Goal: Check status: Check status

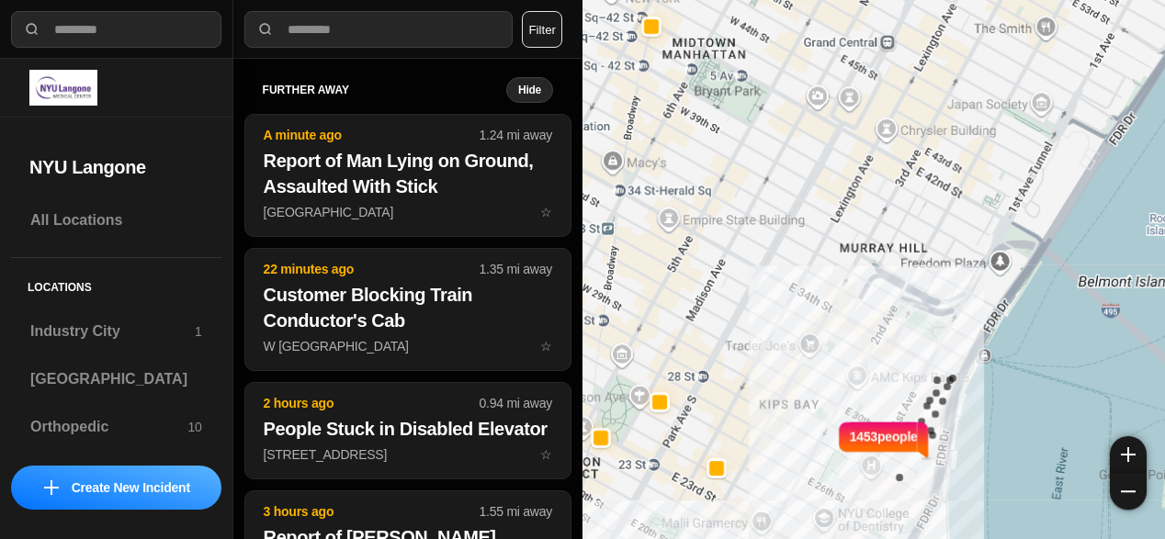
select select "*"
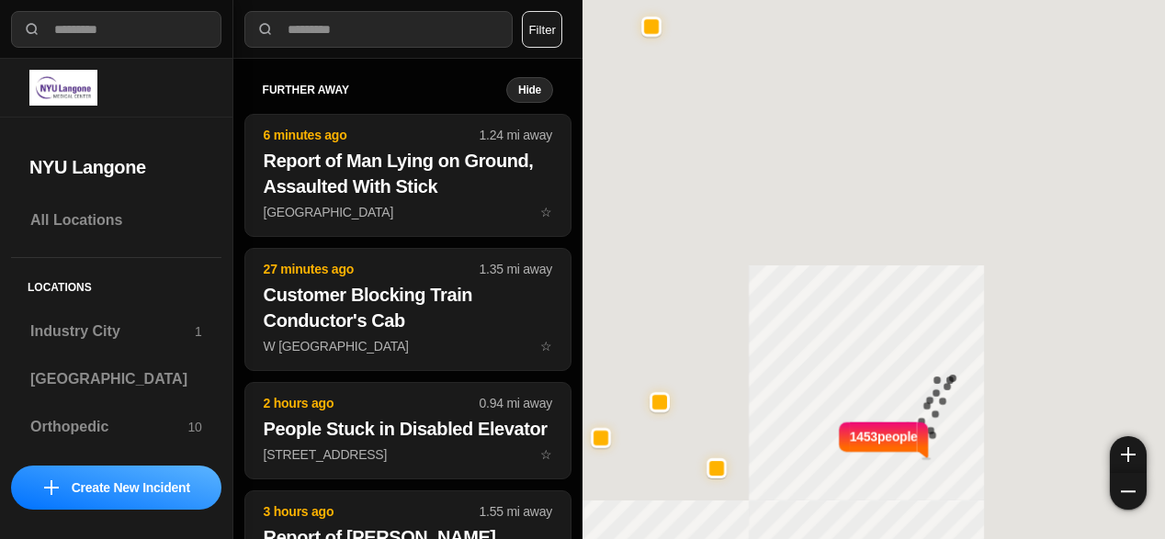
select select "*"
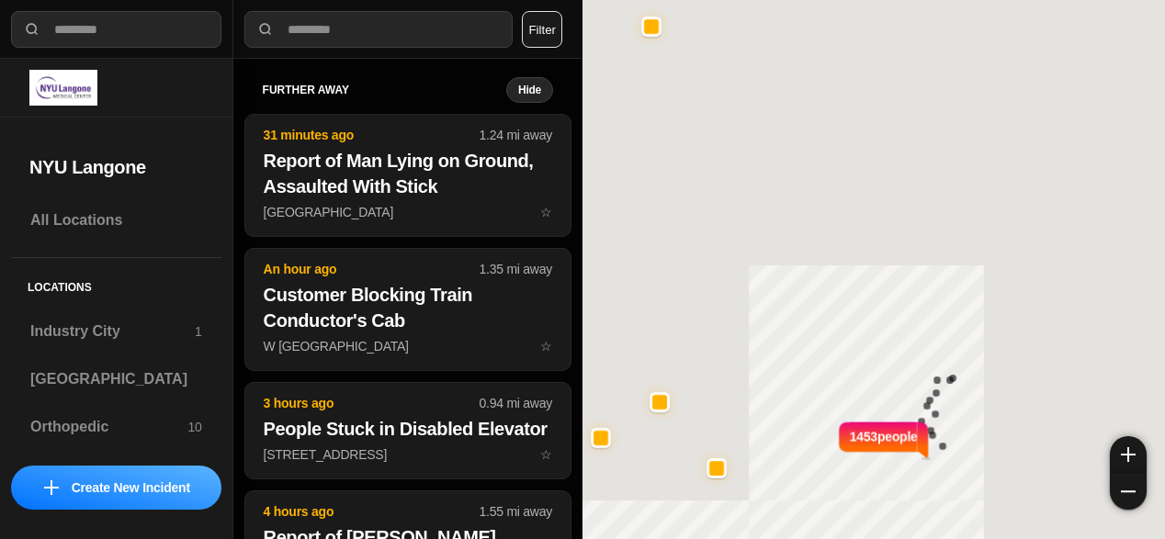
select select "*"
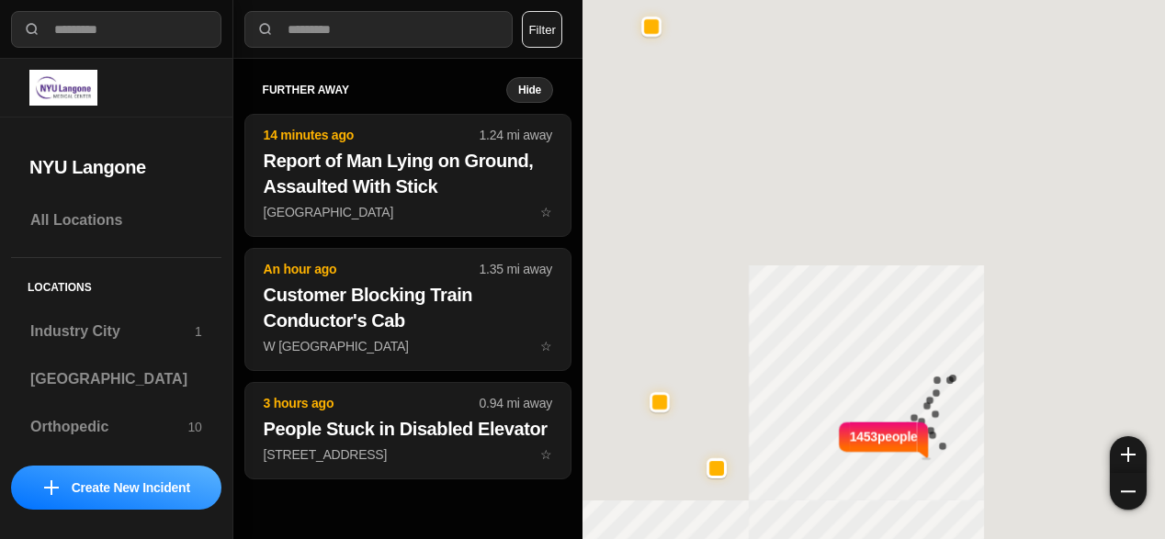
select select "*"
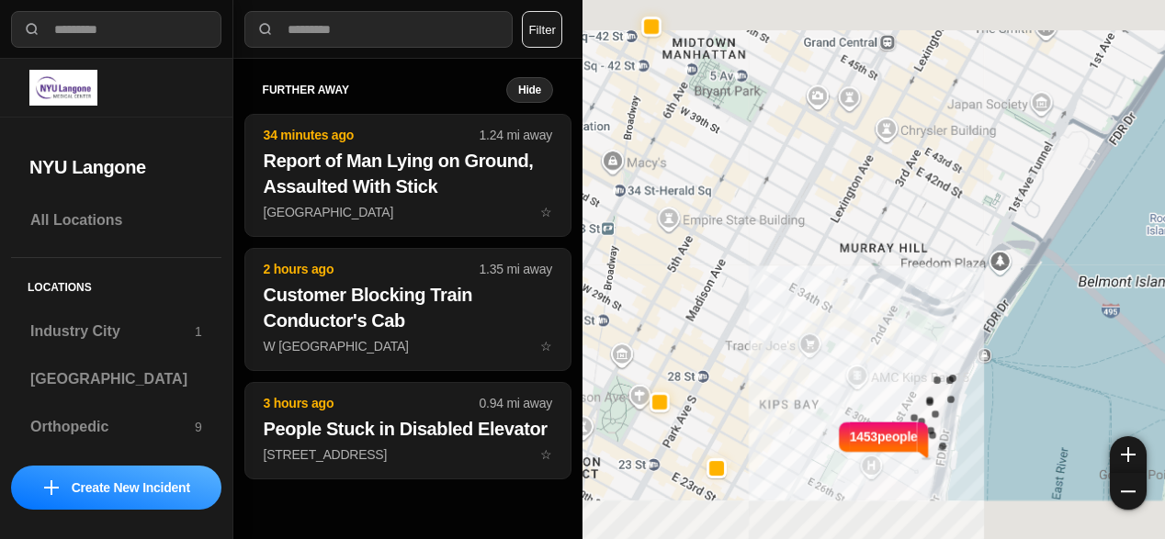
select select "*"
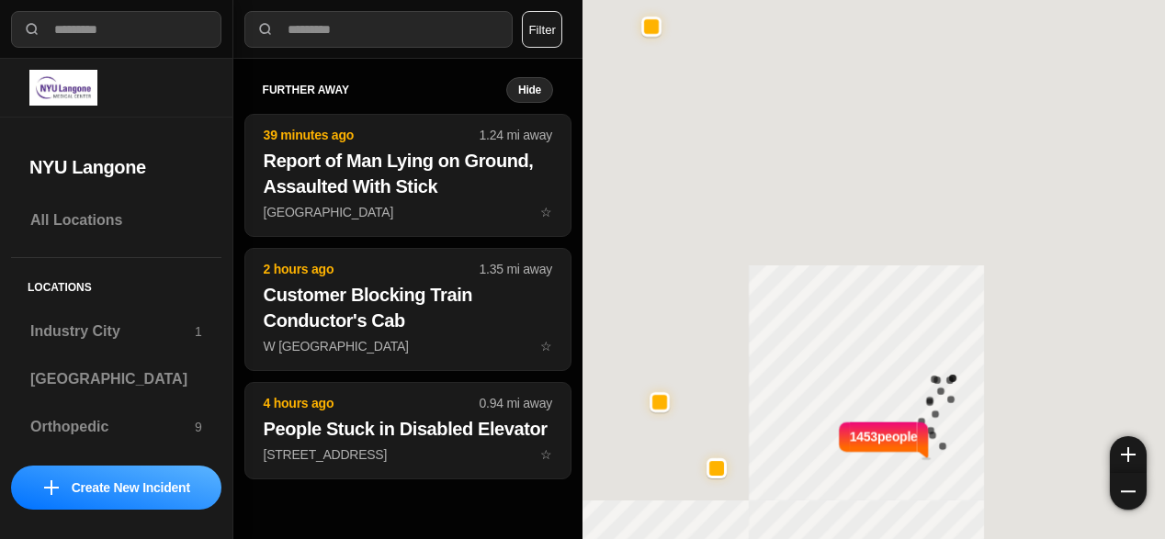
select select "*"
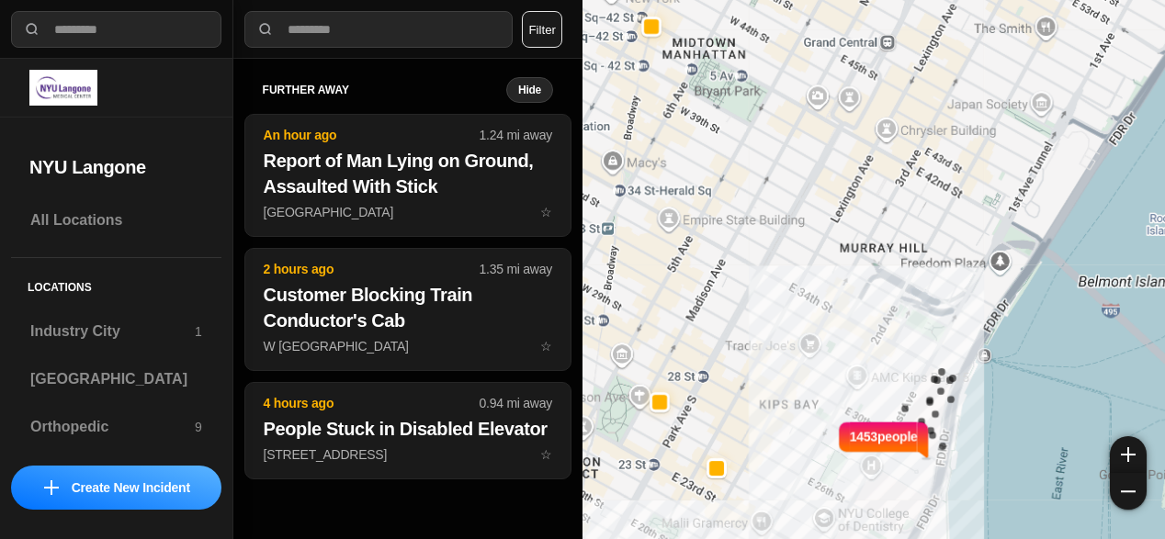
select select "*"
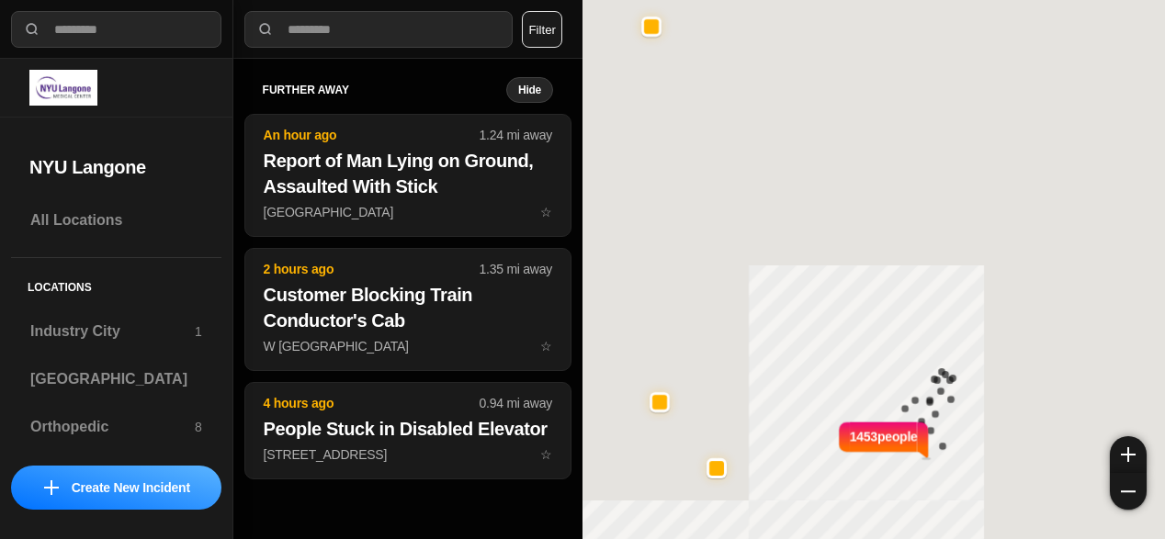
select select "*"
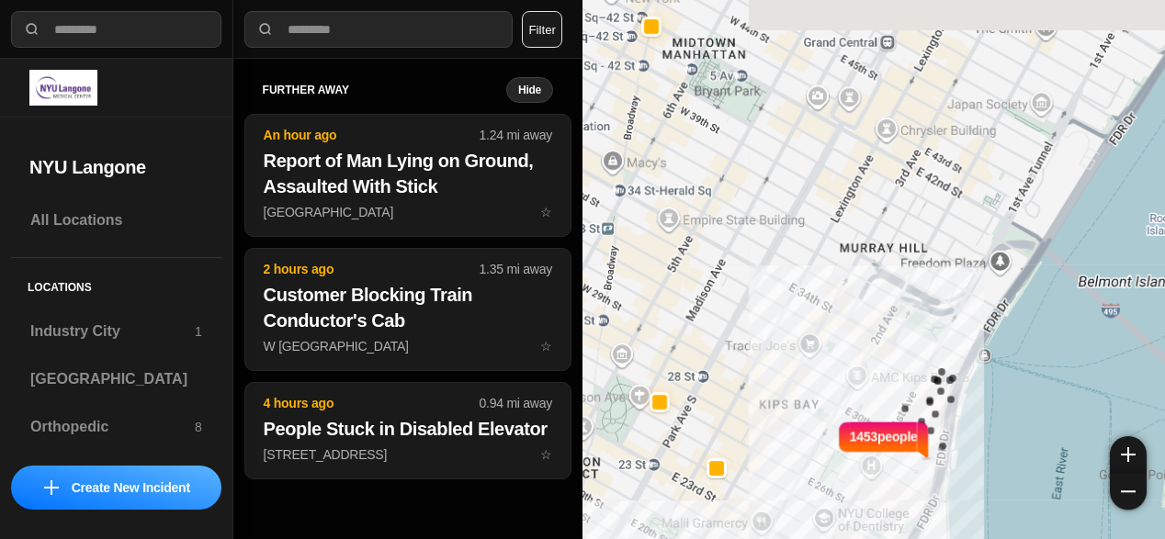
select select "*"
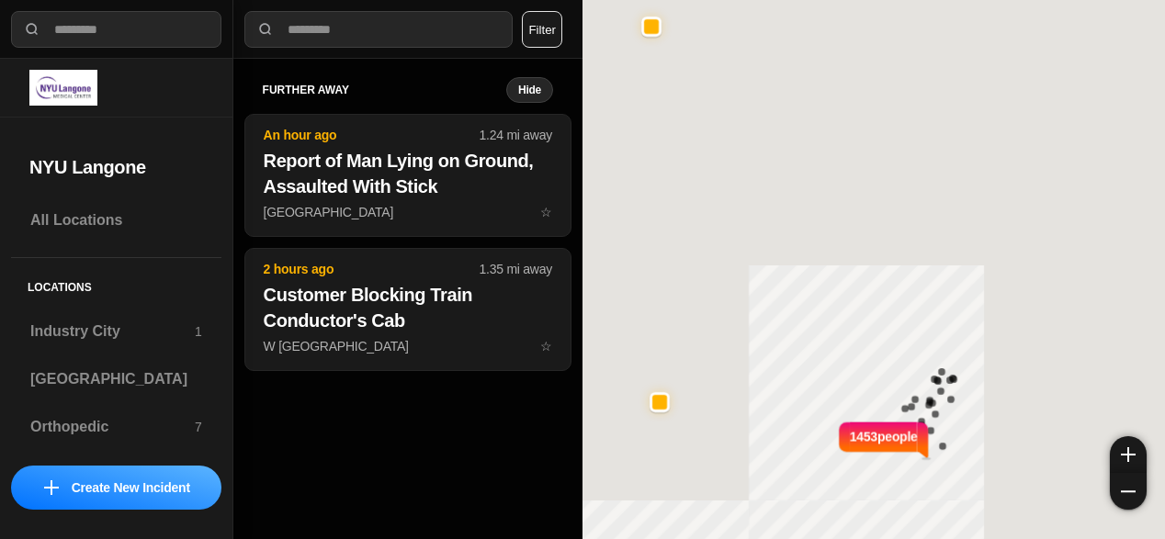
select select "*"
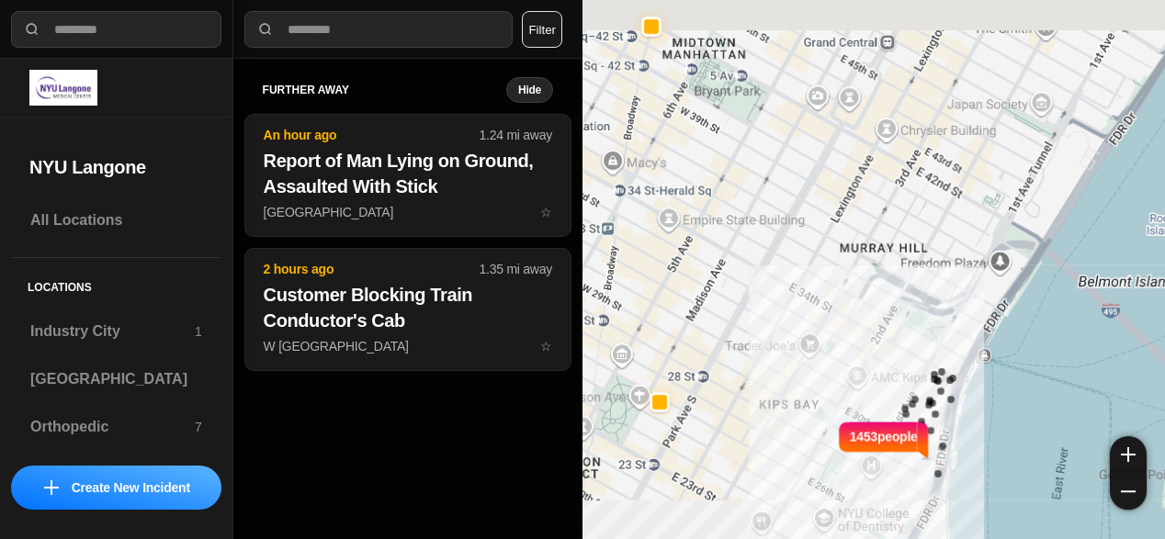
select select "*"
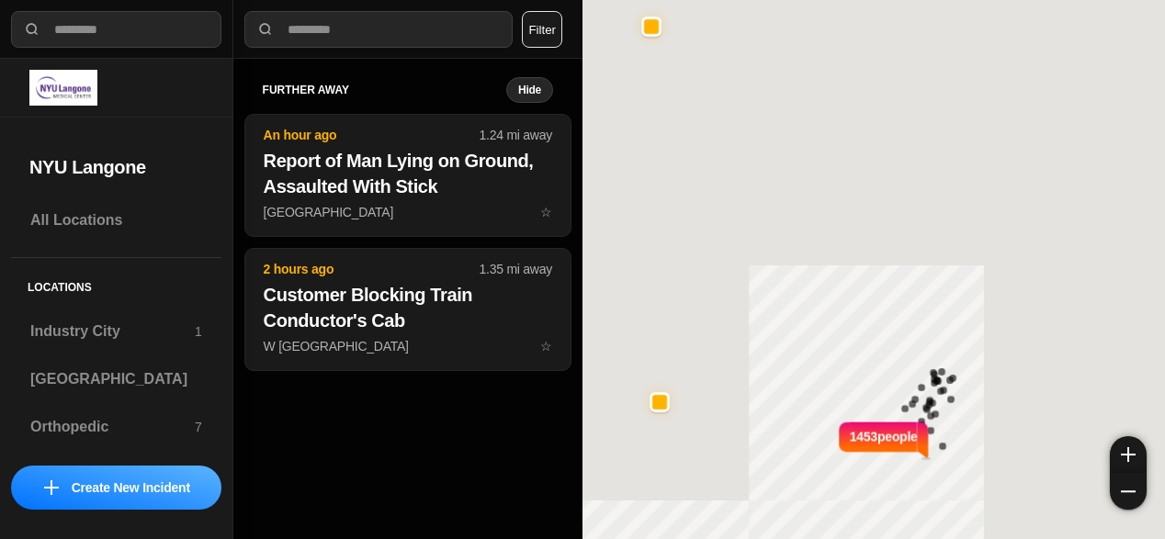
select select "*"
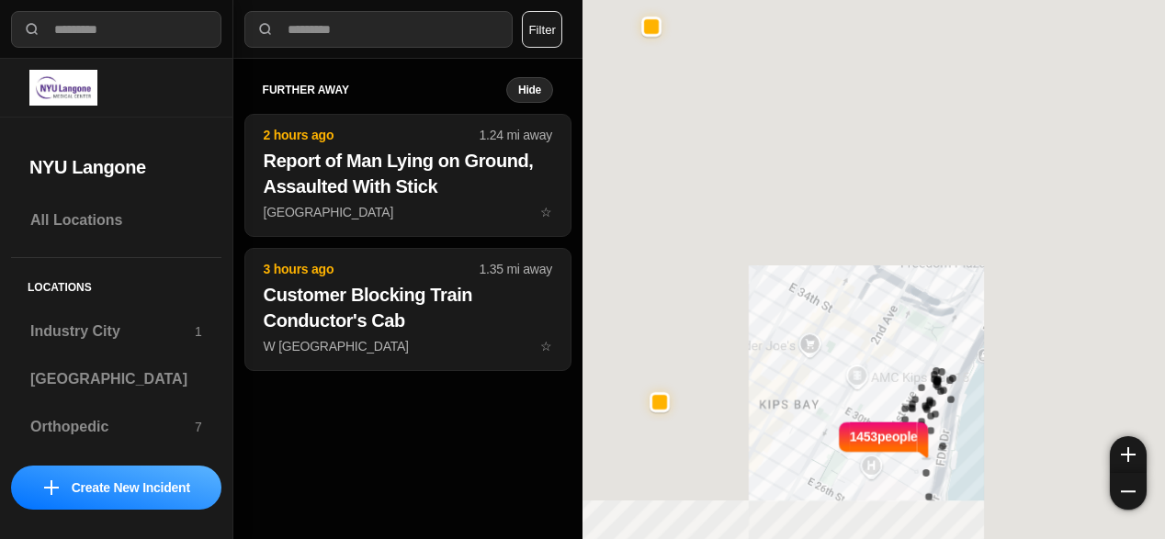
select select "*"
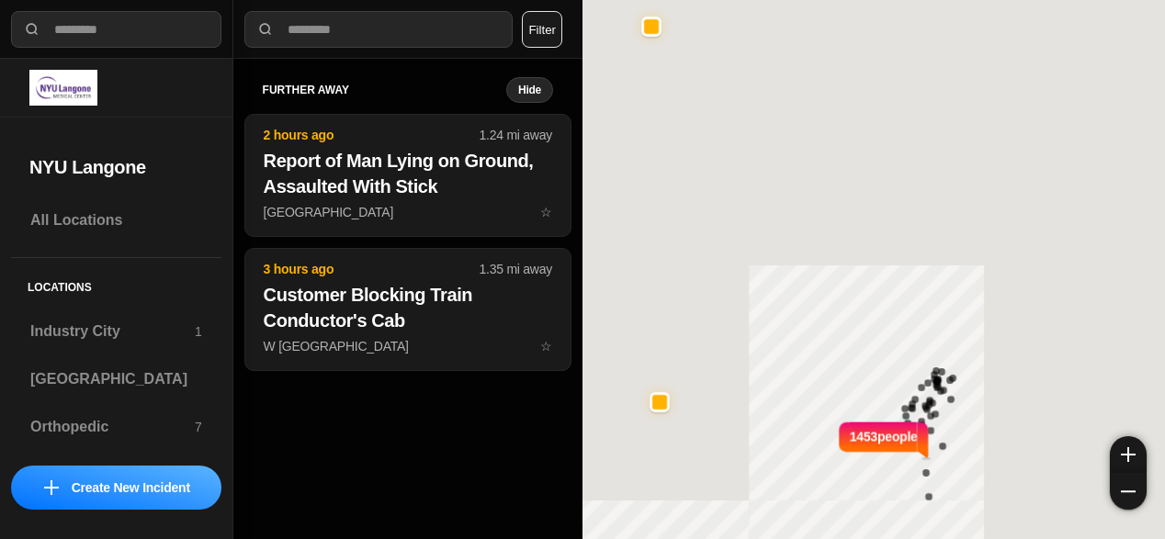
select select "*"
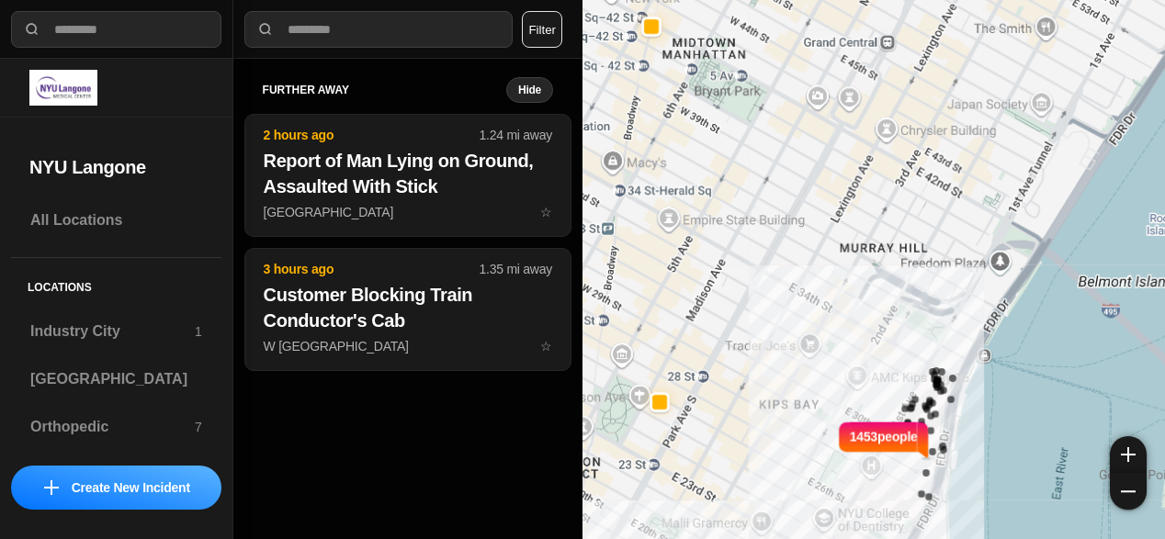
select select "*"
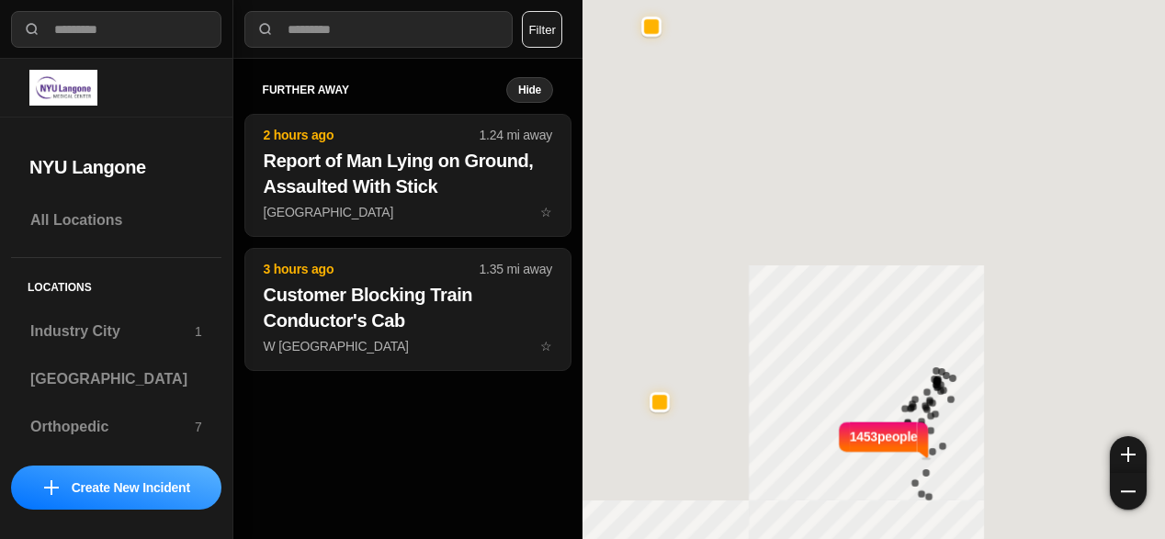
select select "*"
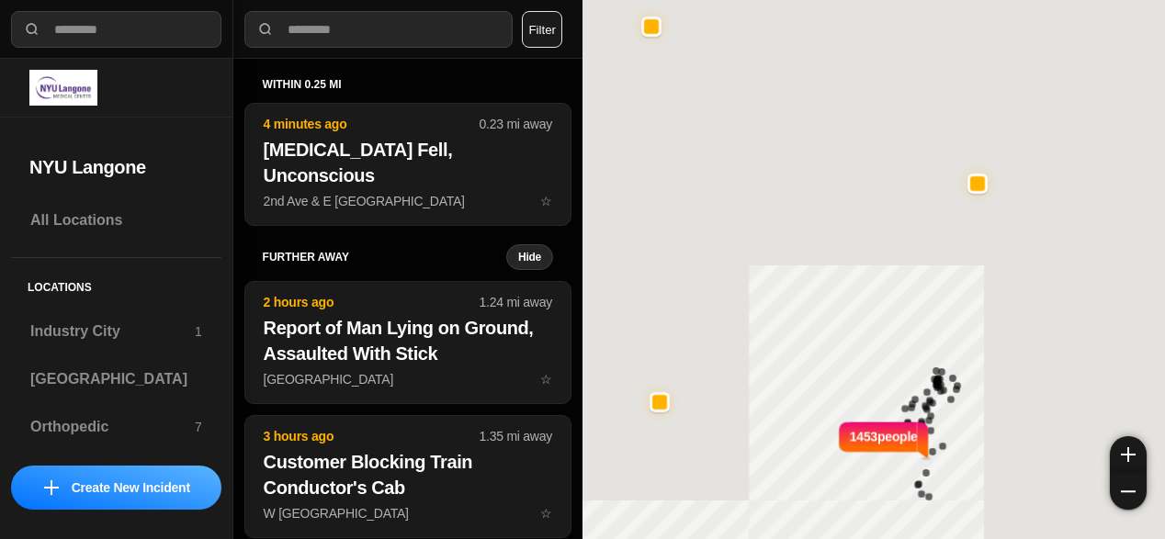
select select "*"
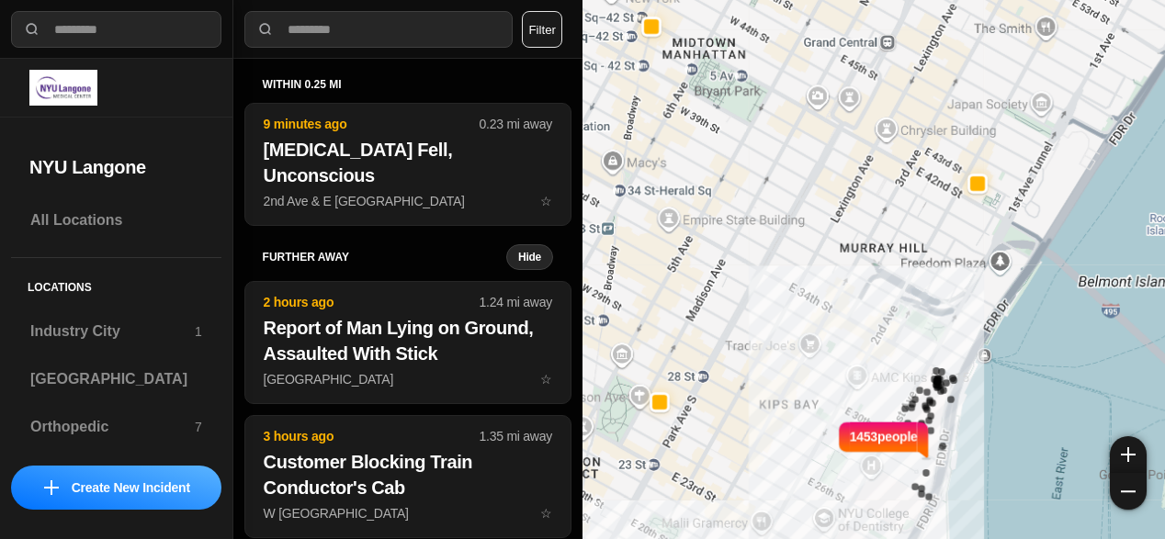
select select "*"
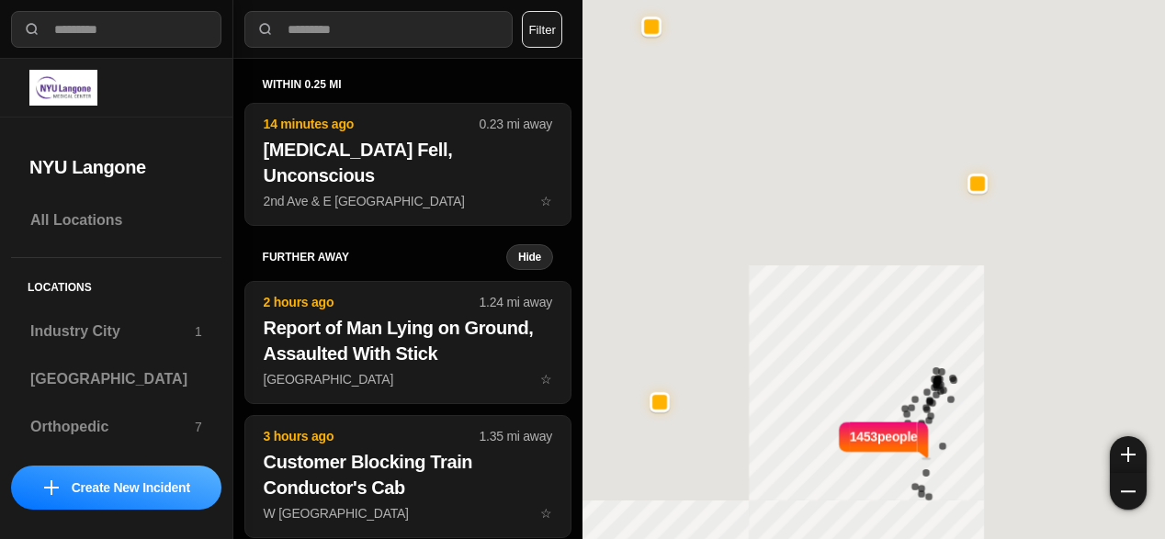
select select "*"
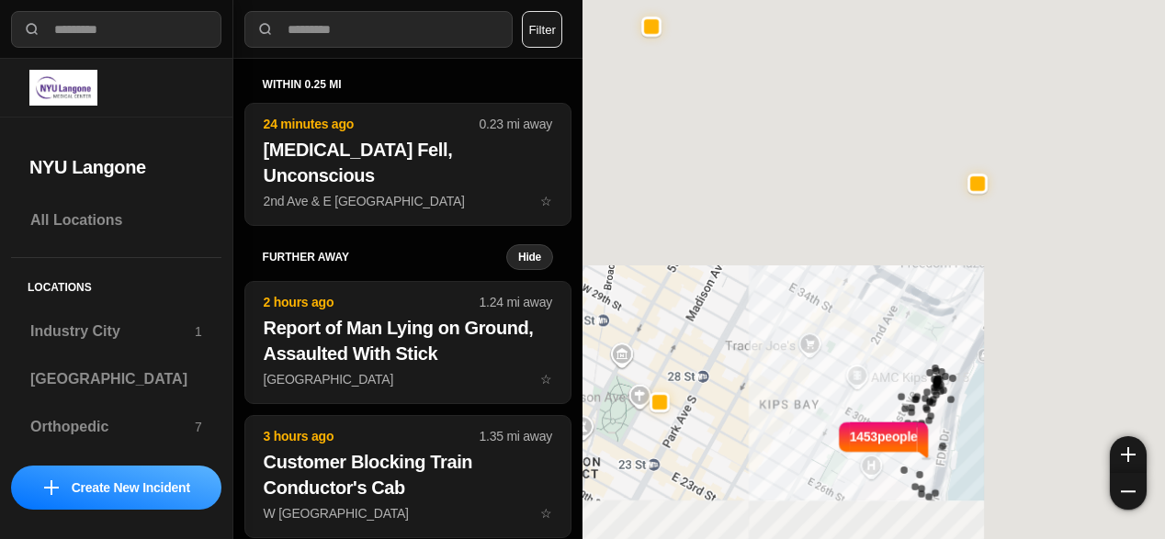
select select "*"
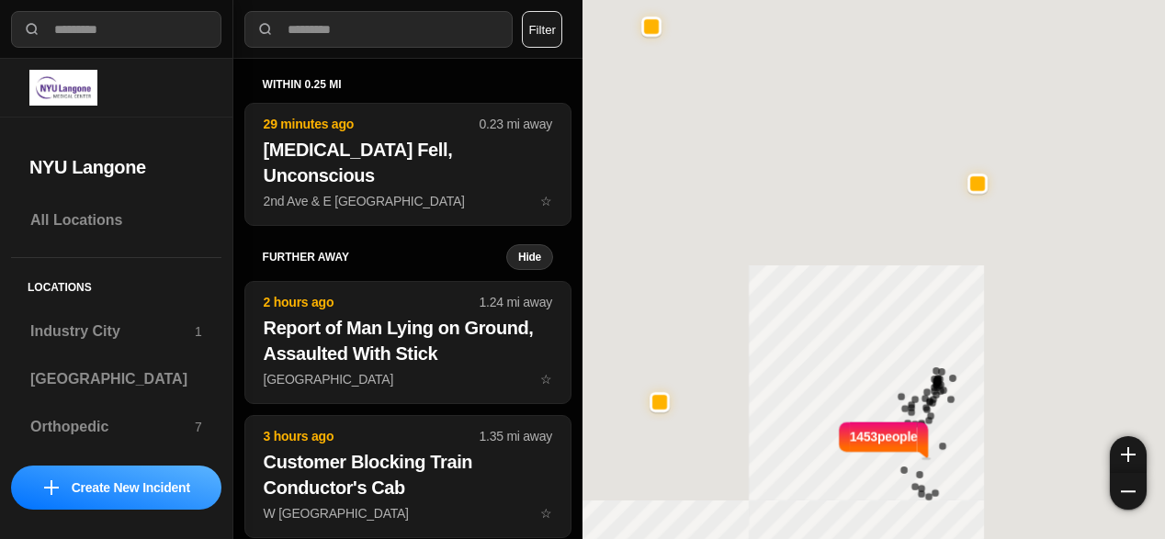
select select "*"
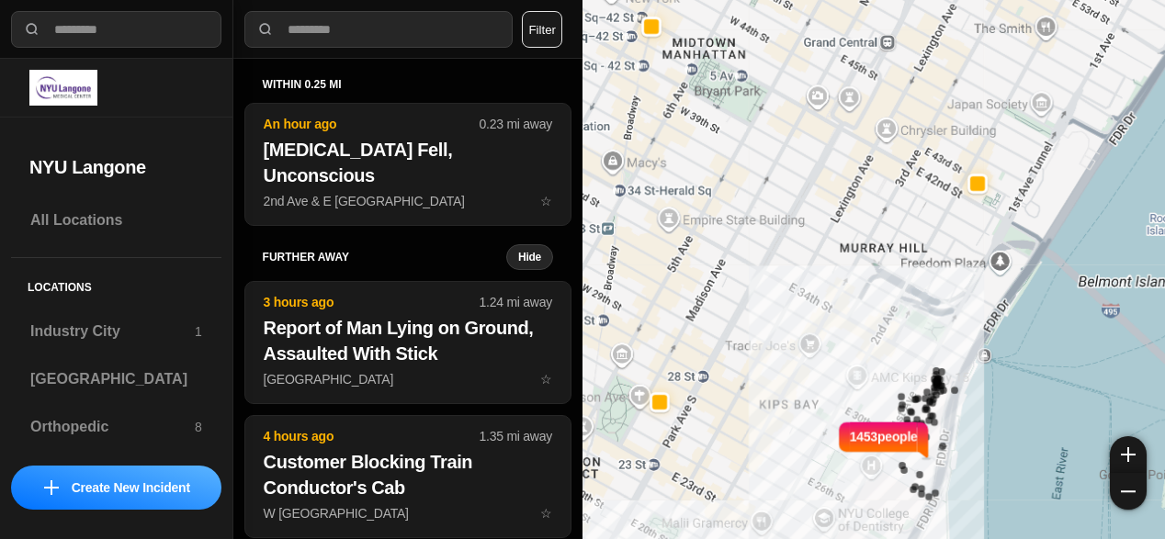
select select "*"
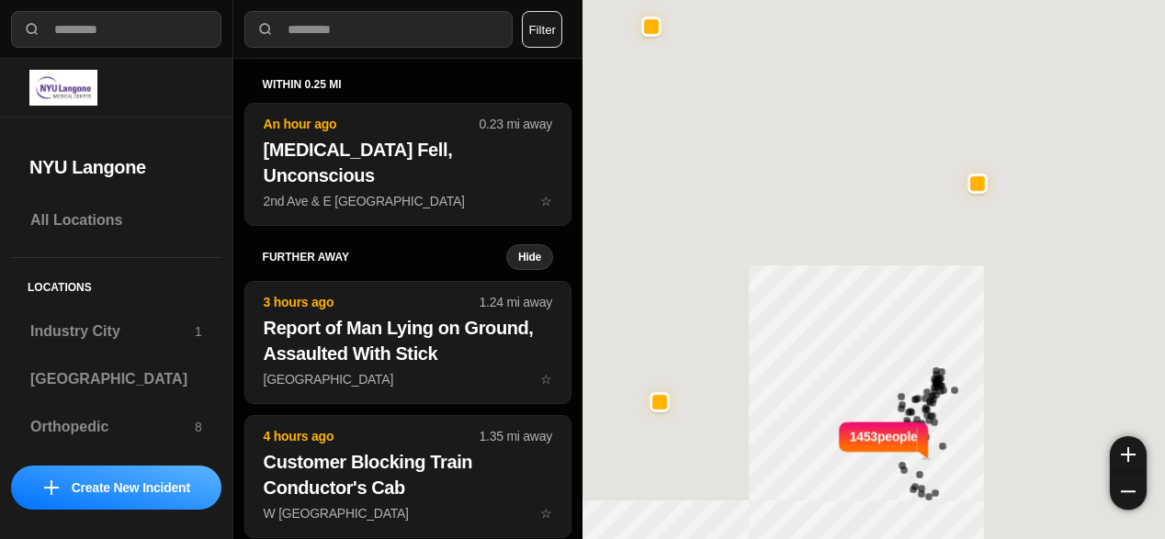
select select "*"
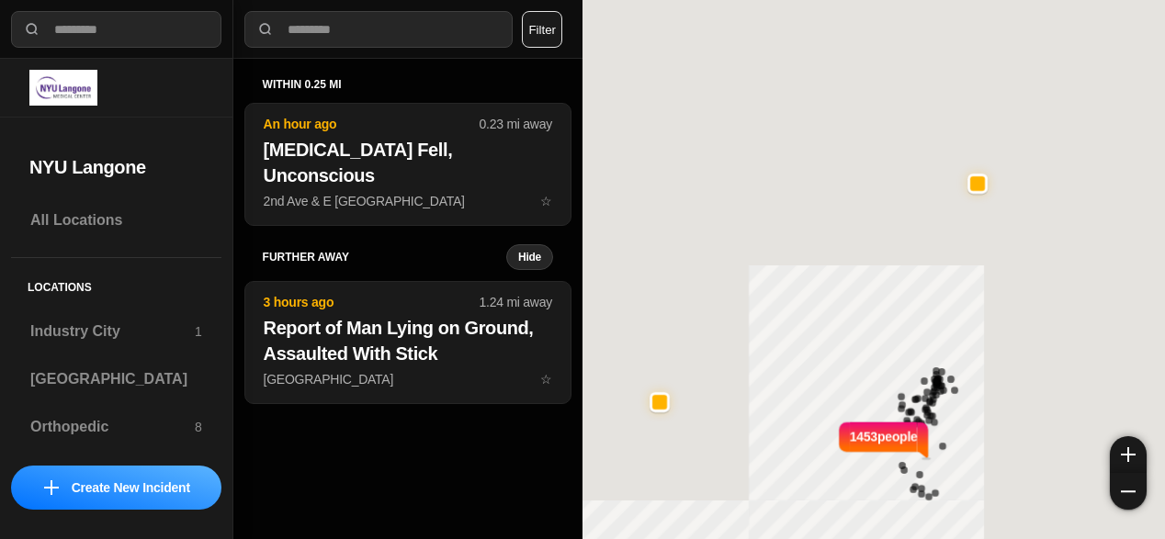
select select "*"
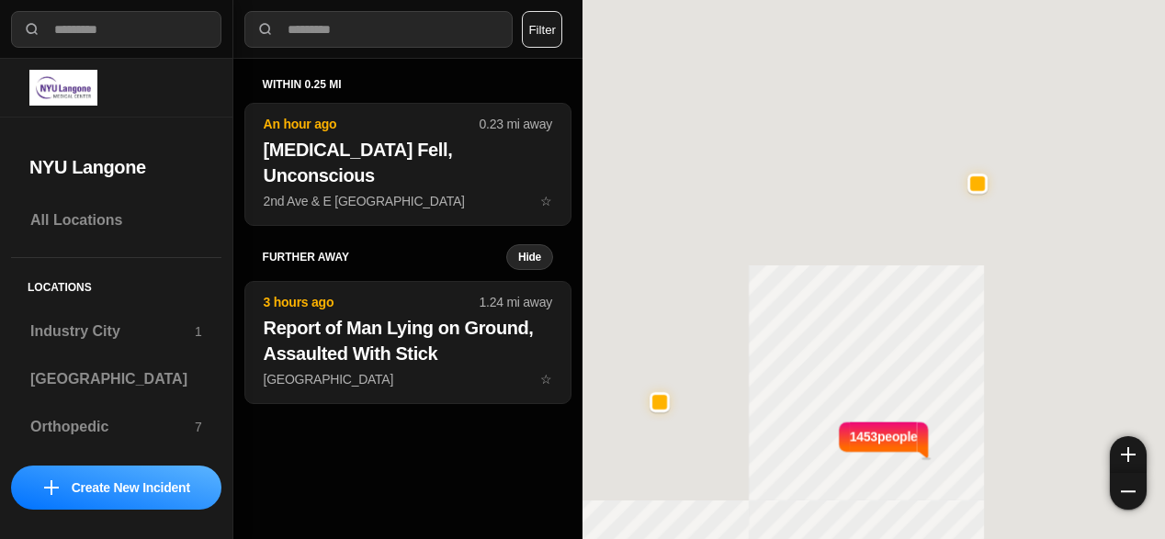
select select "*"
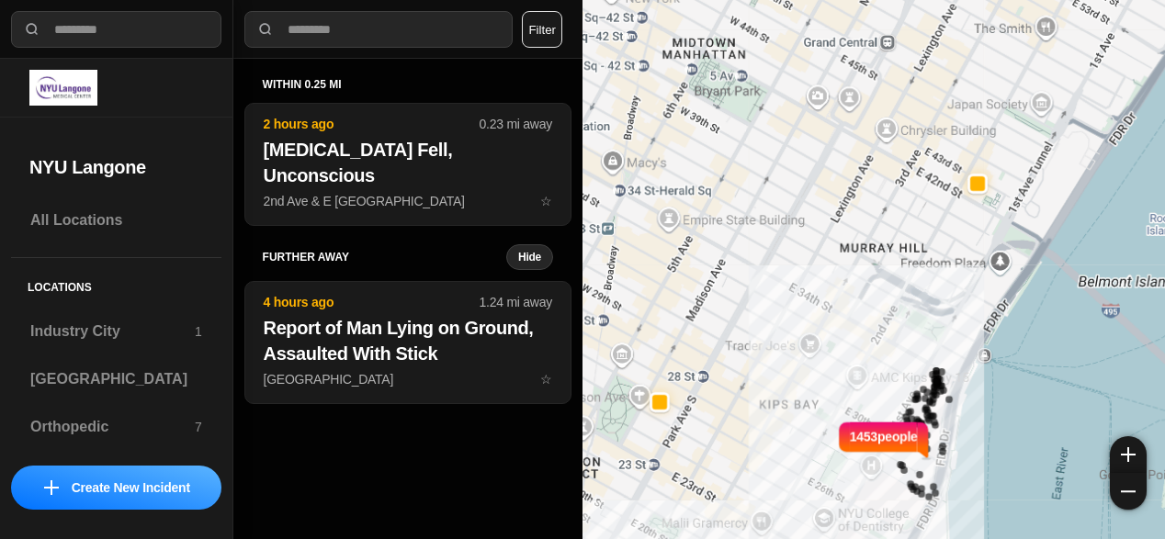
select select "*"
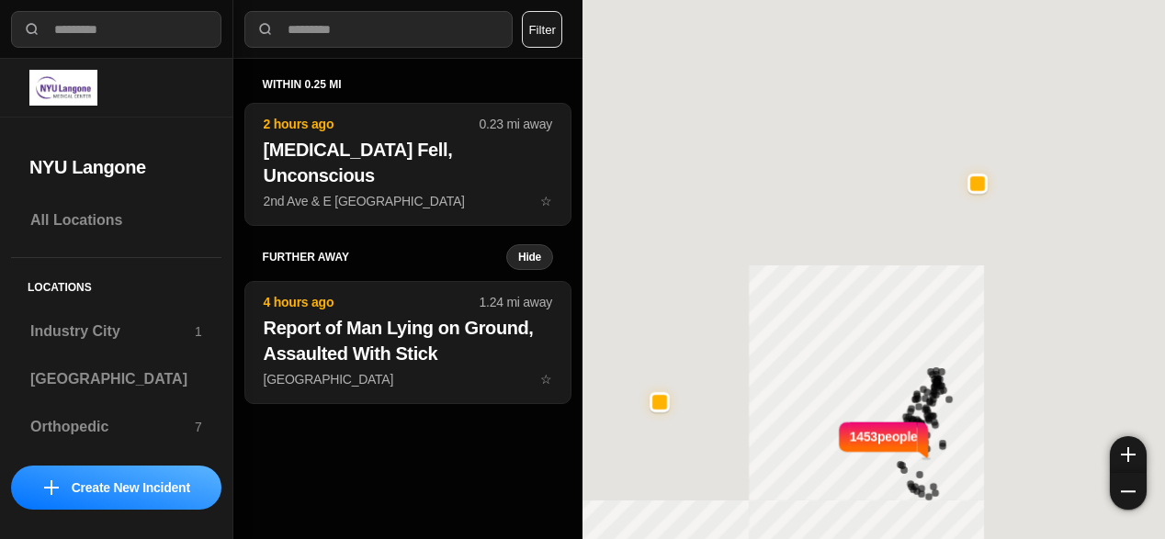
select select "*"
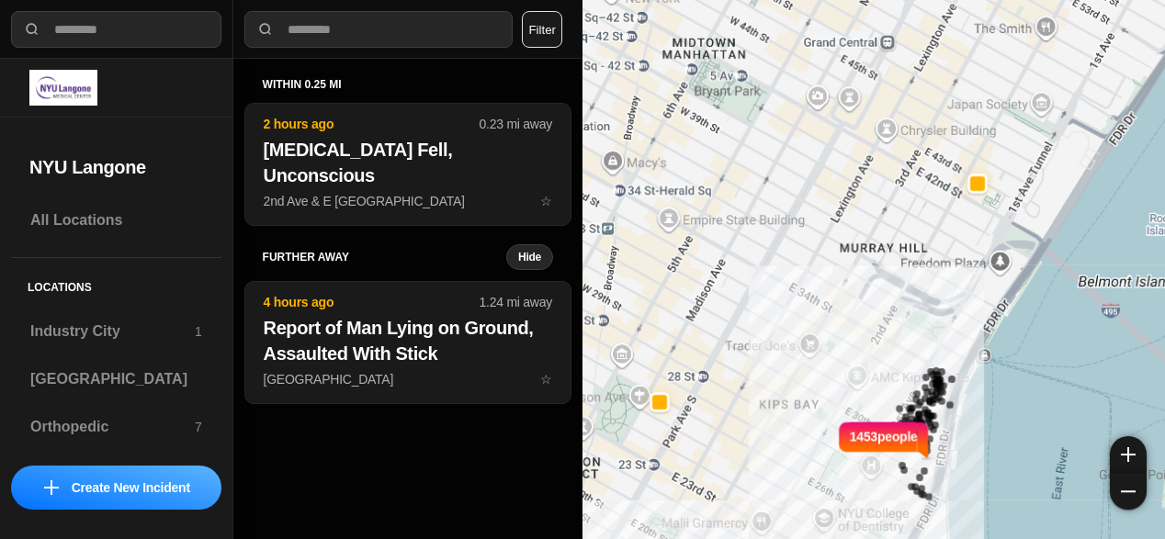
select select "*"
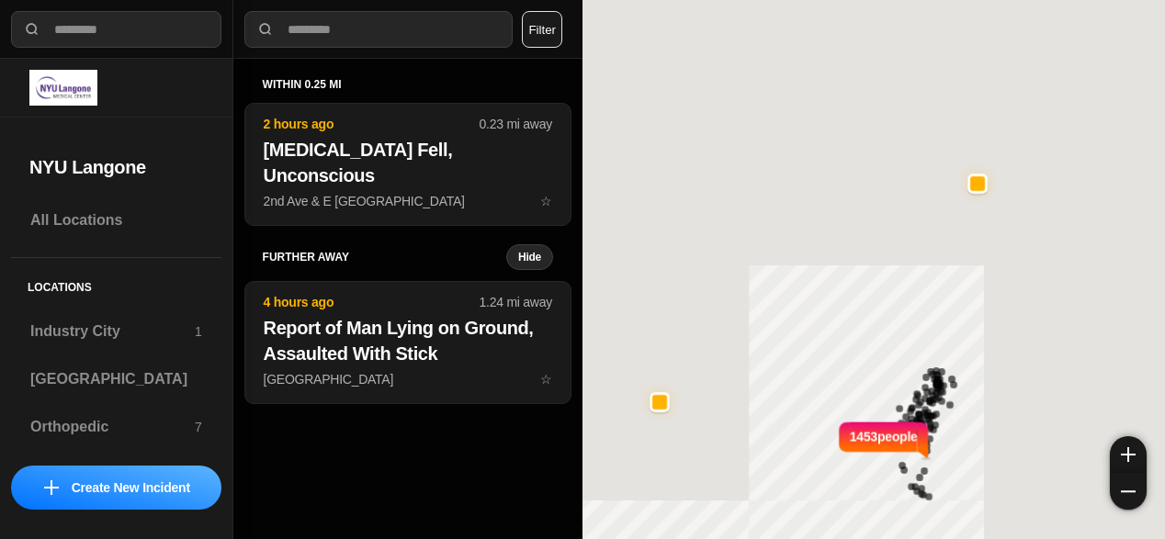
select select "*"
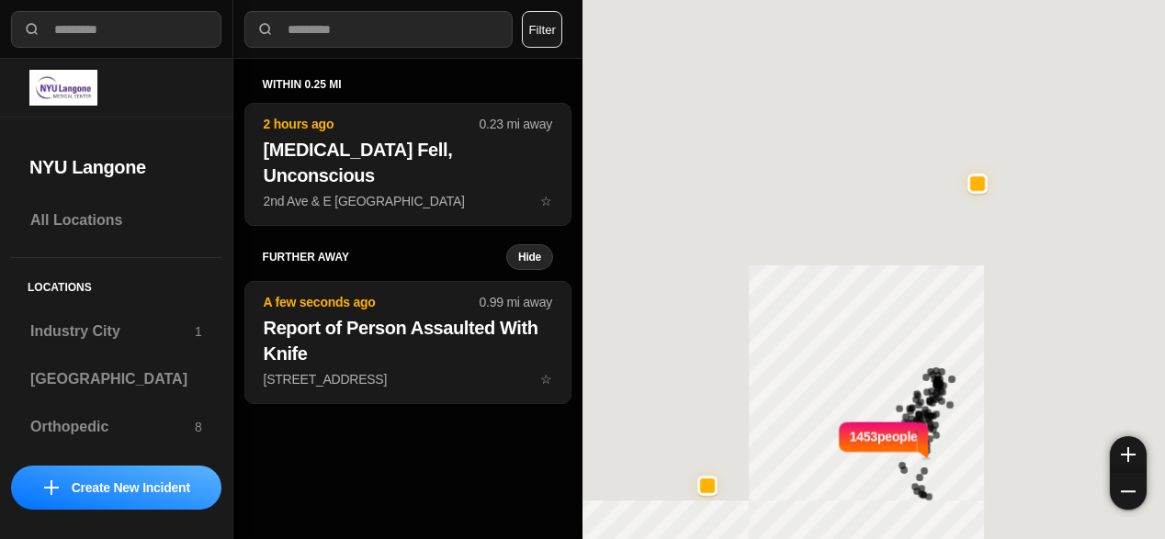
select select "*"
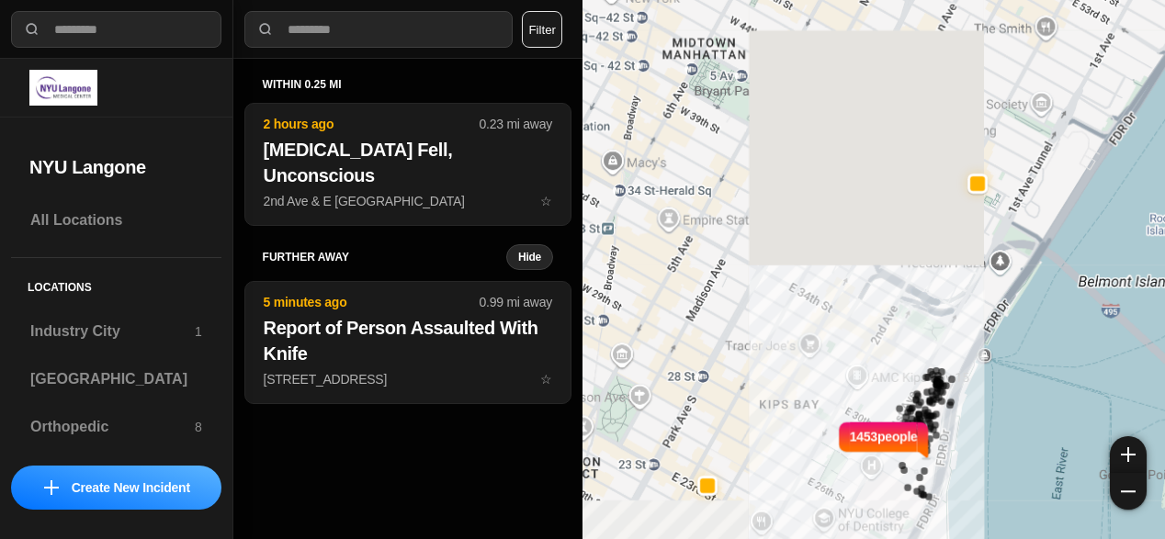
select select "*"
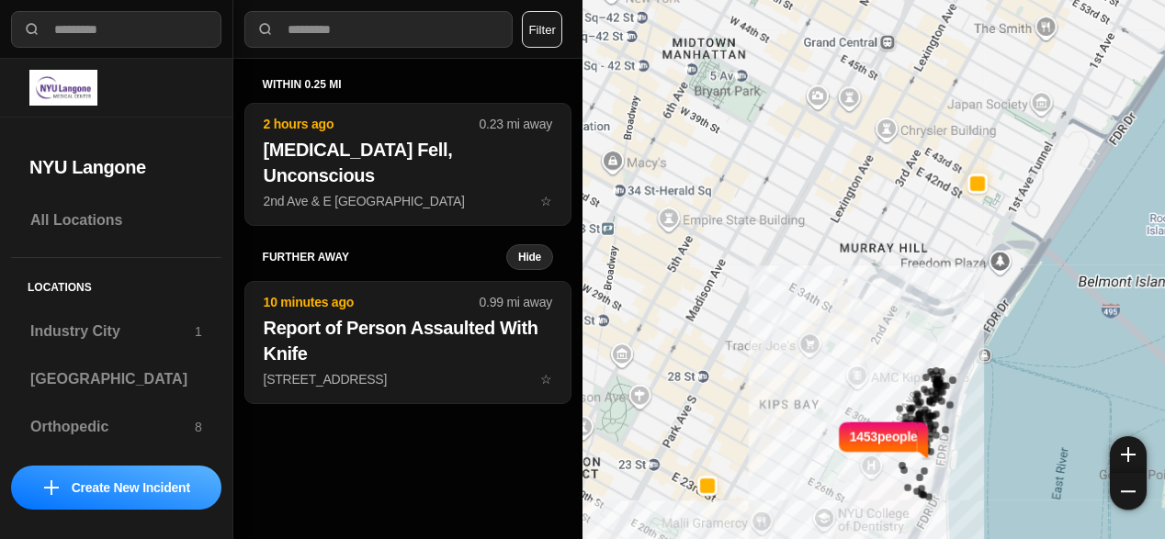
select select "*"
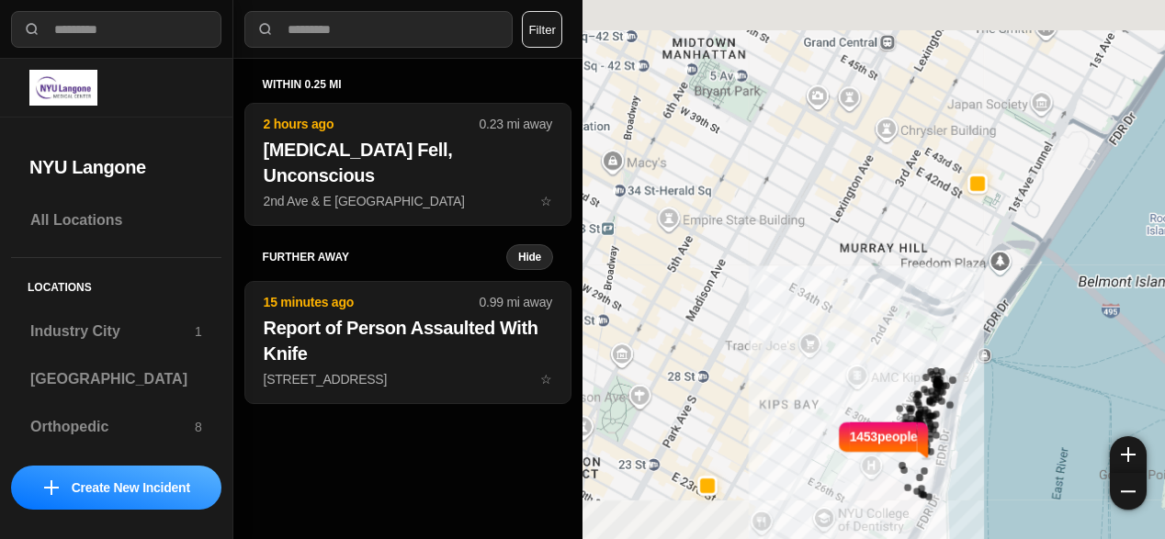
select select "*"
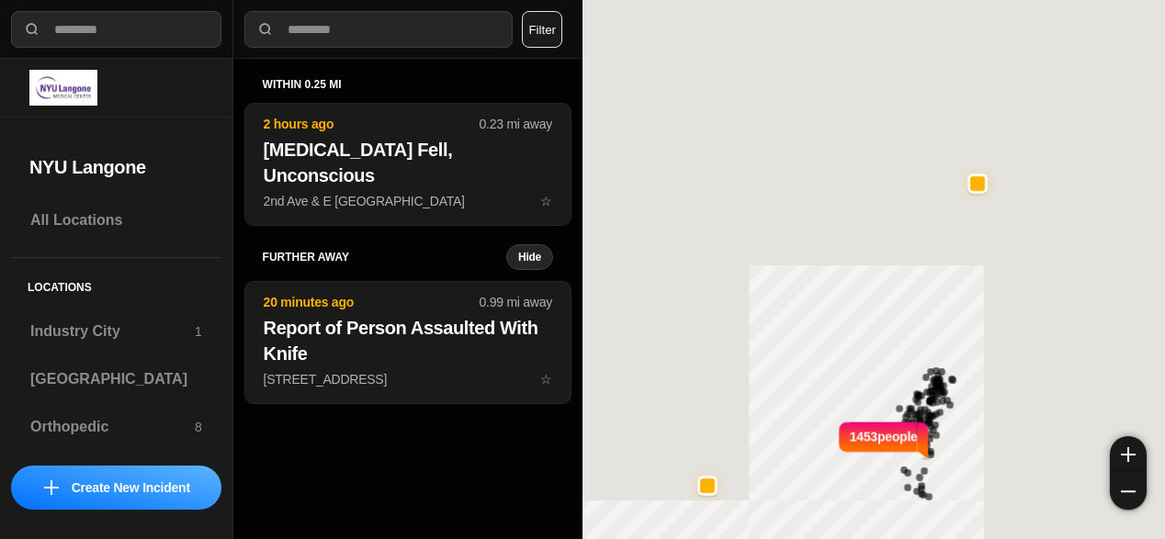
select select "*"
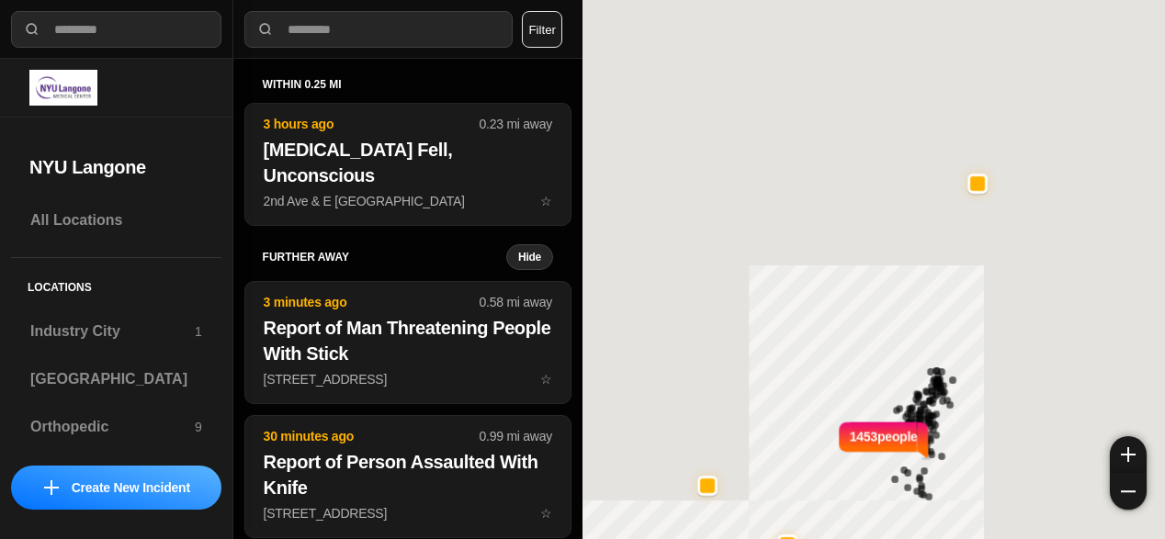
select select "*"
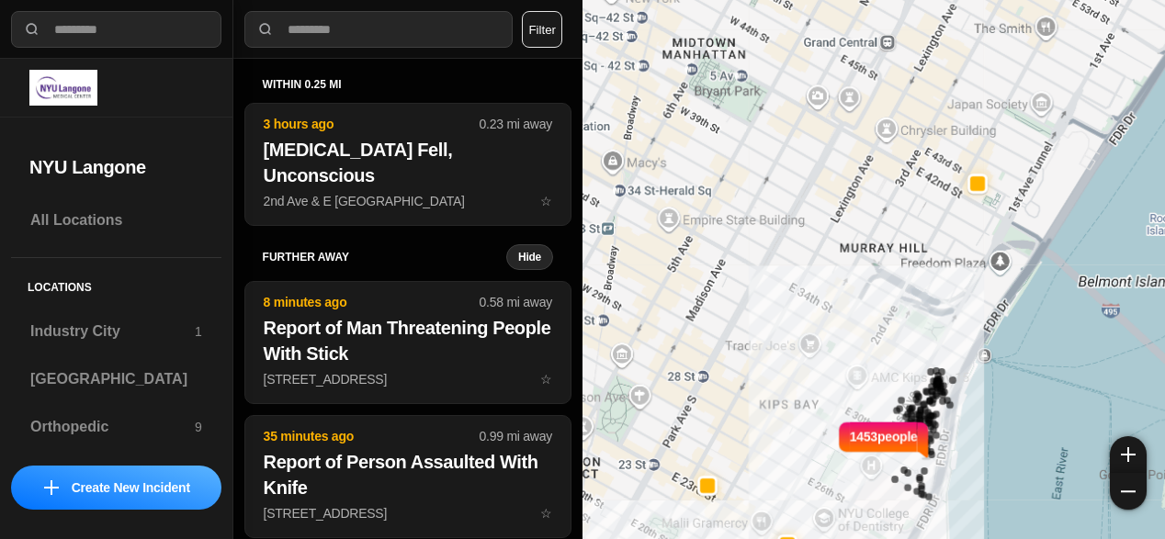
select select "*"
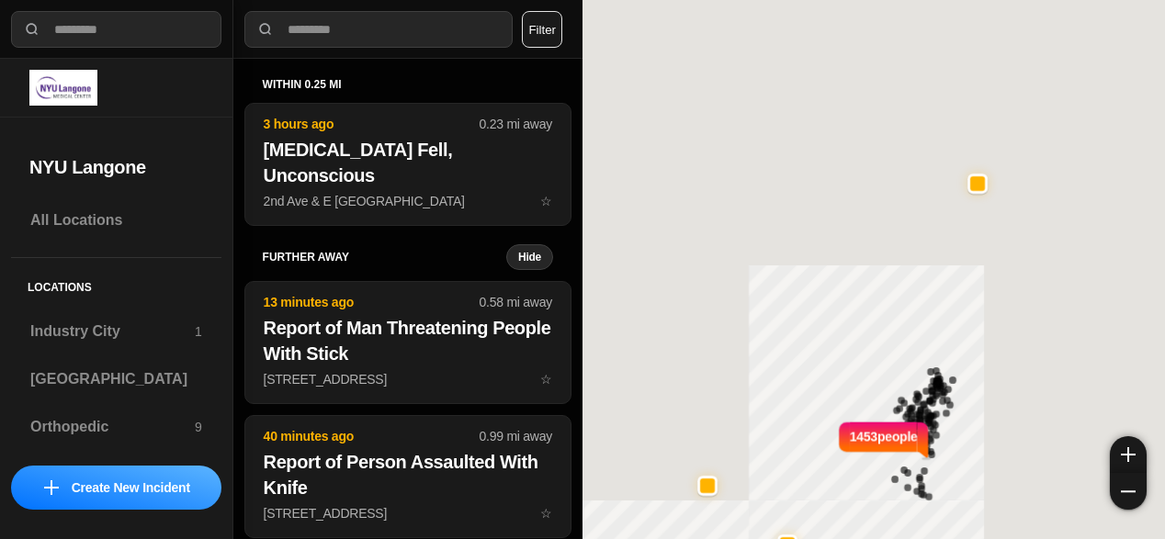
select select "*"
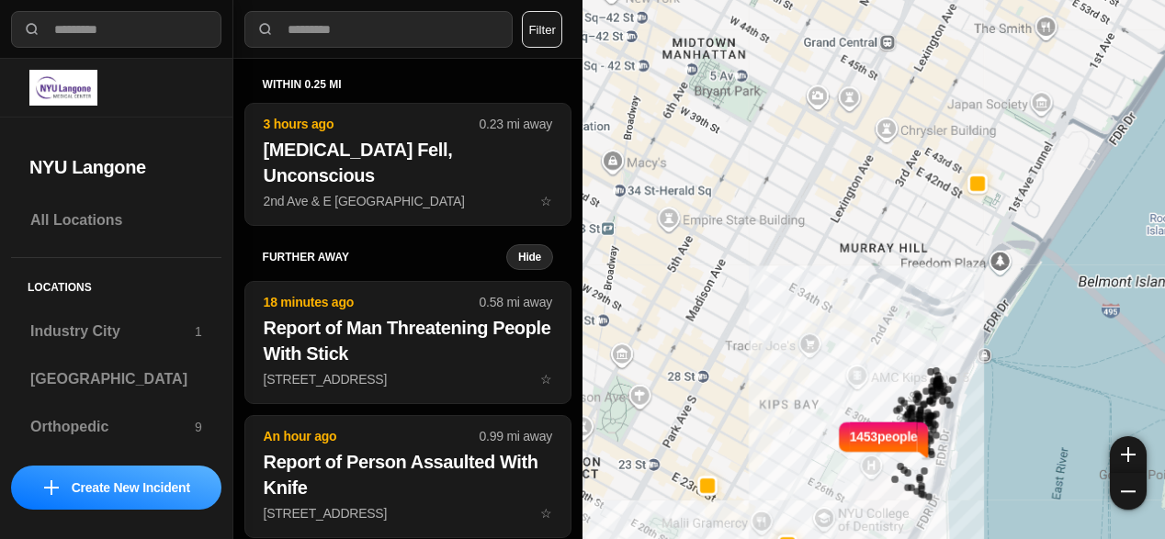
select select "*"
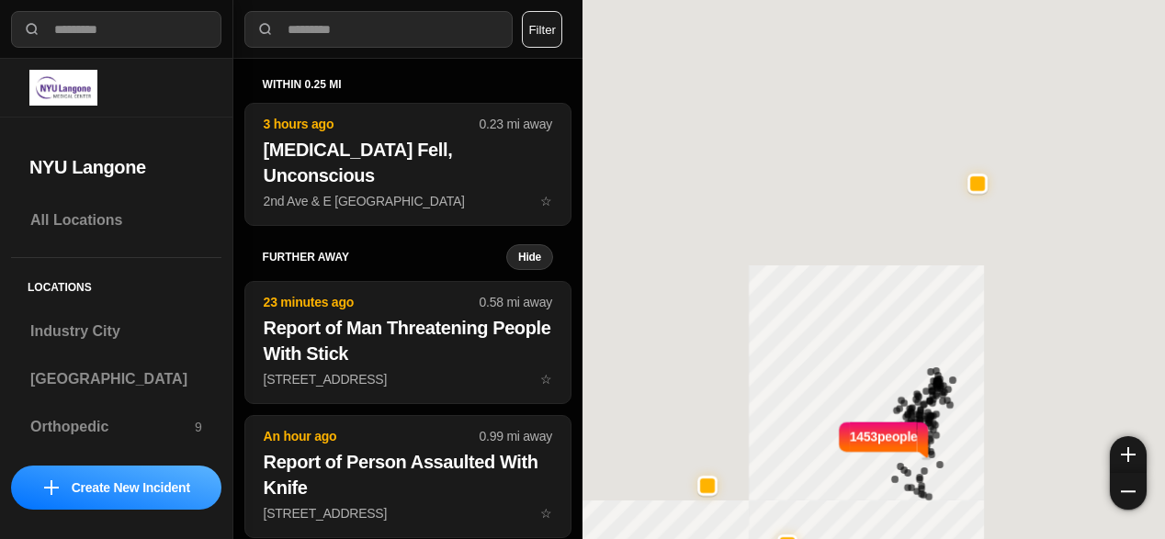
select select "*"
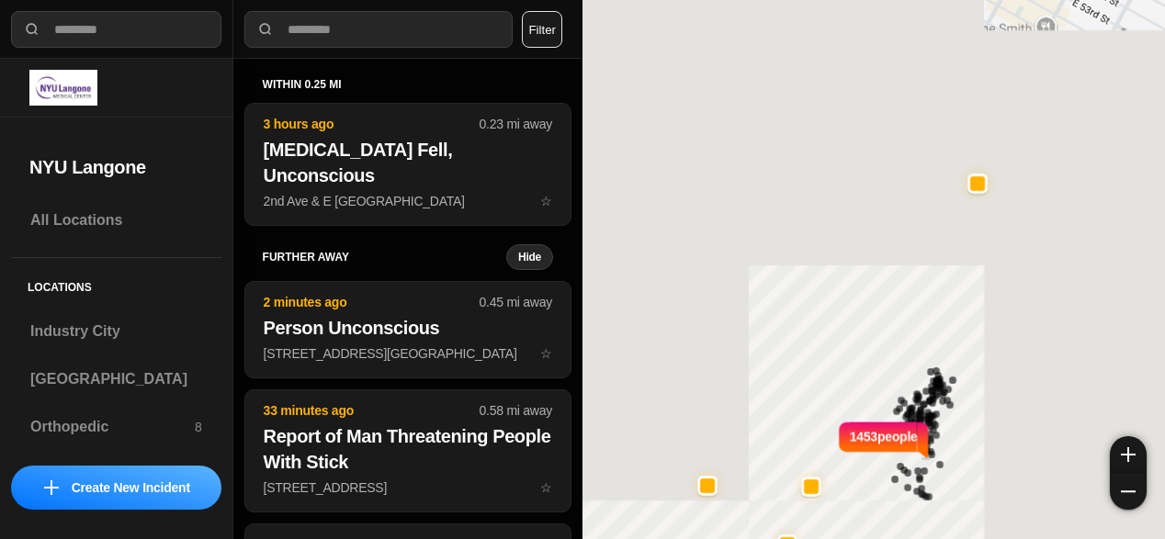
select select "*"
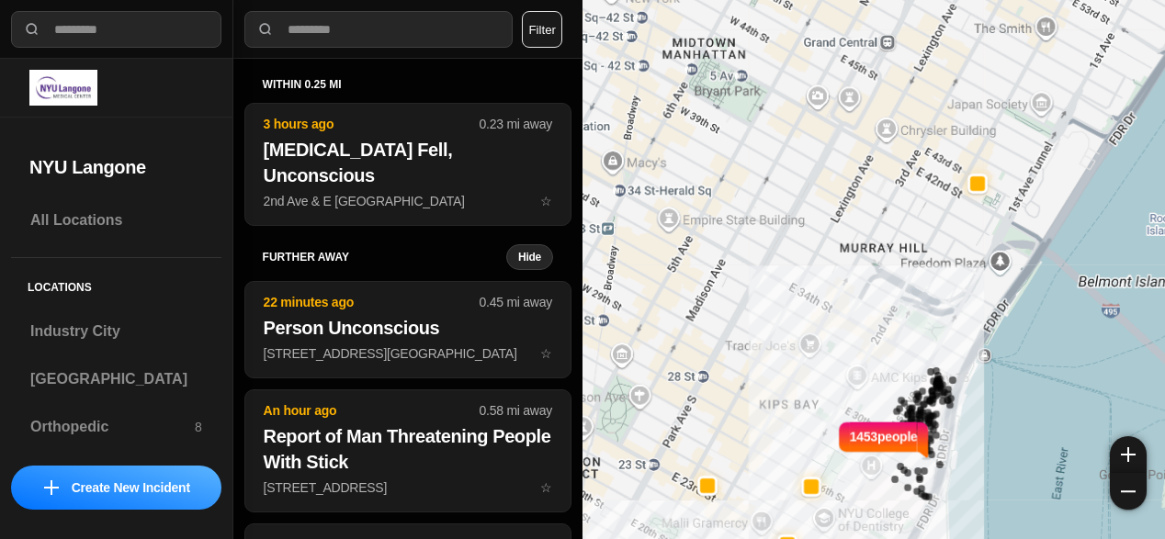
select select "*"
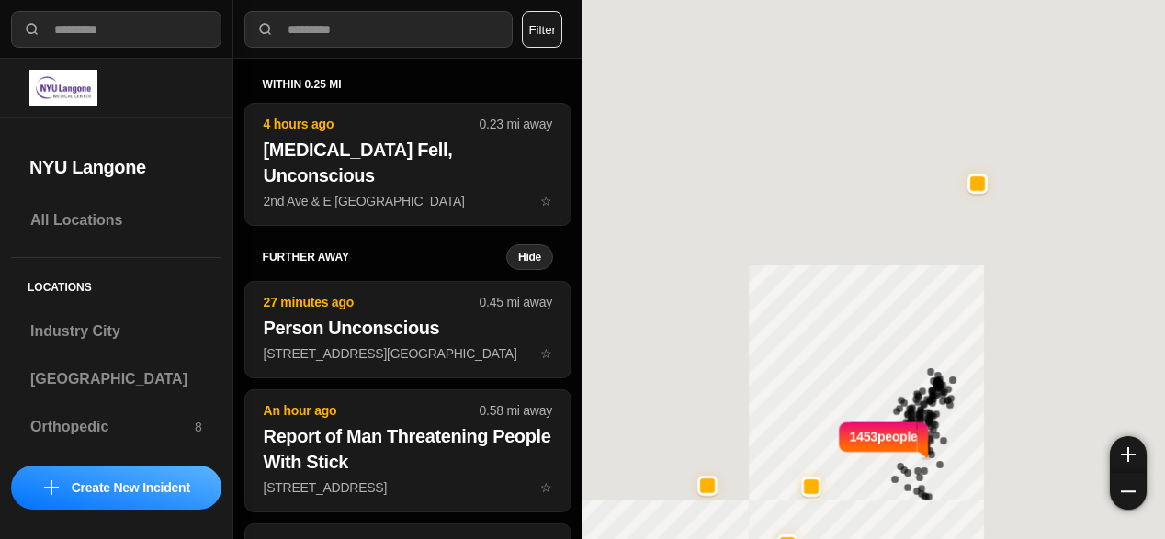
select select "*"
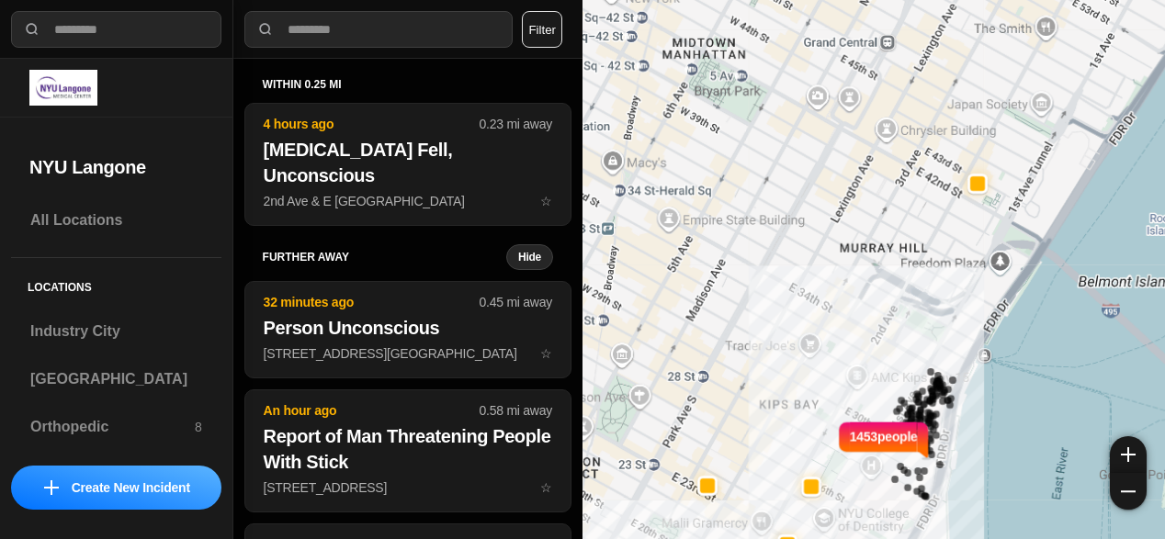
select select "*"
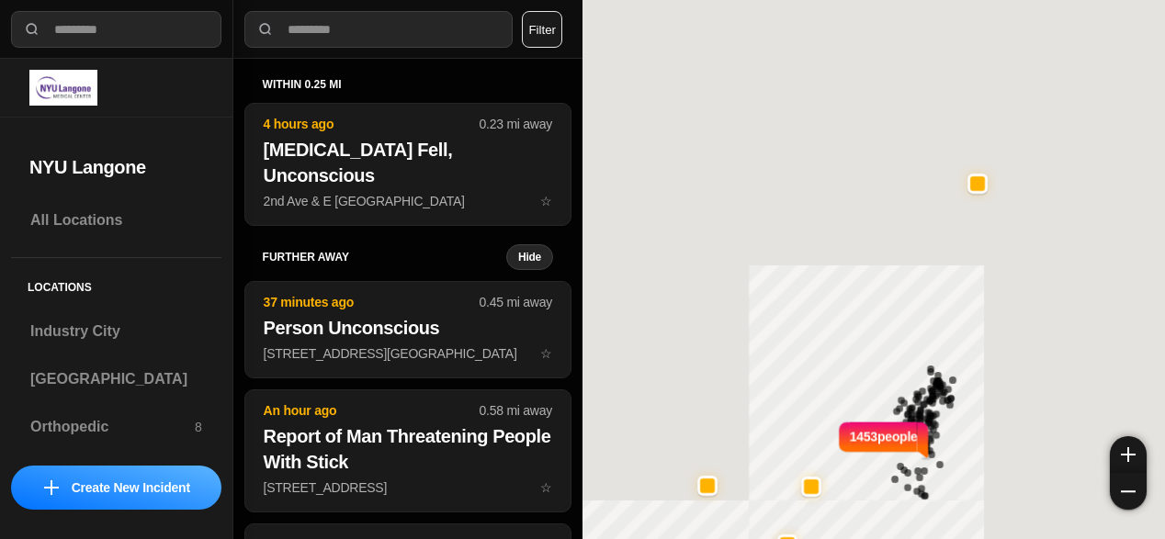
select select "*"
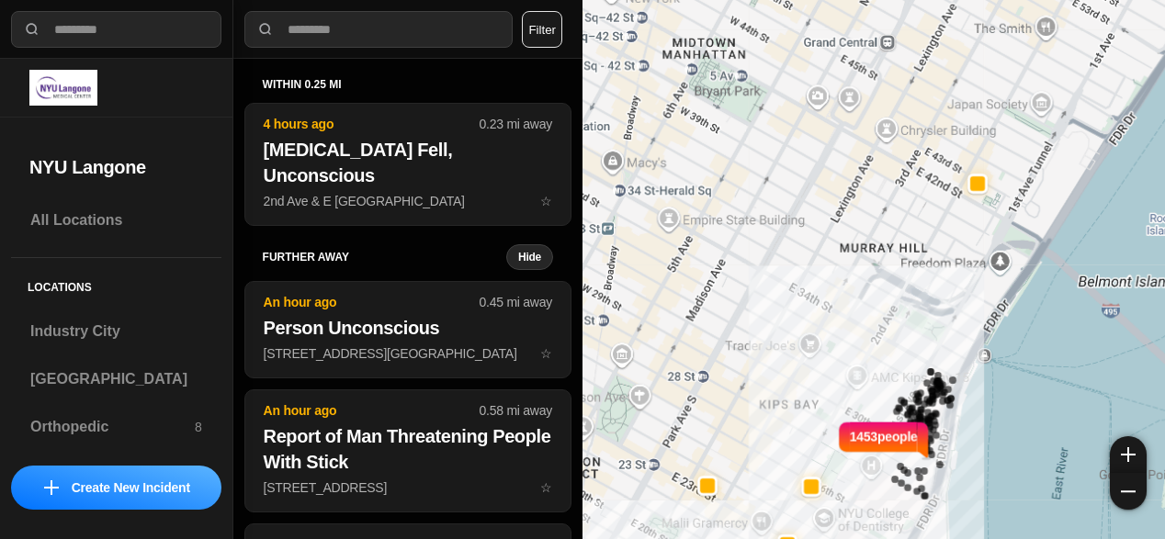
select select "*"
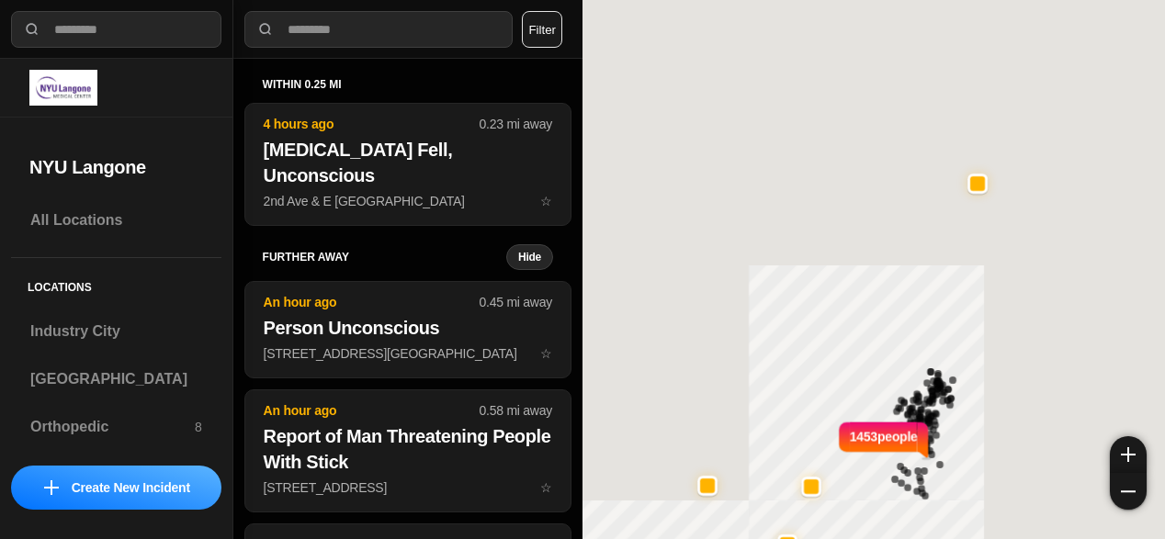
select select "*"
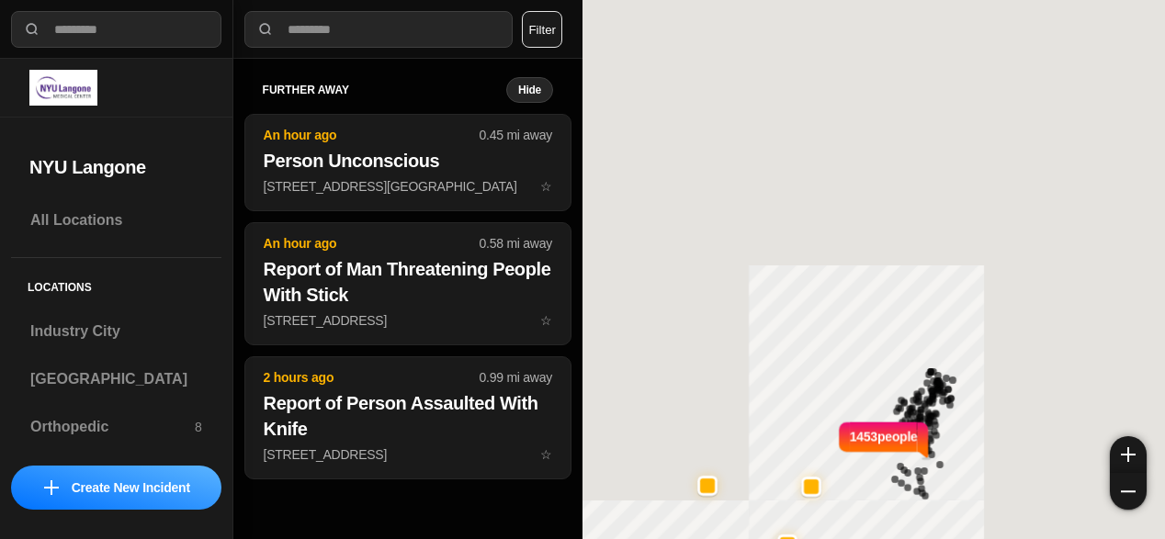
select select "*"
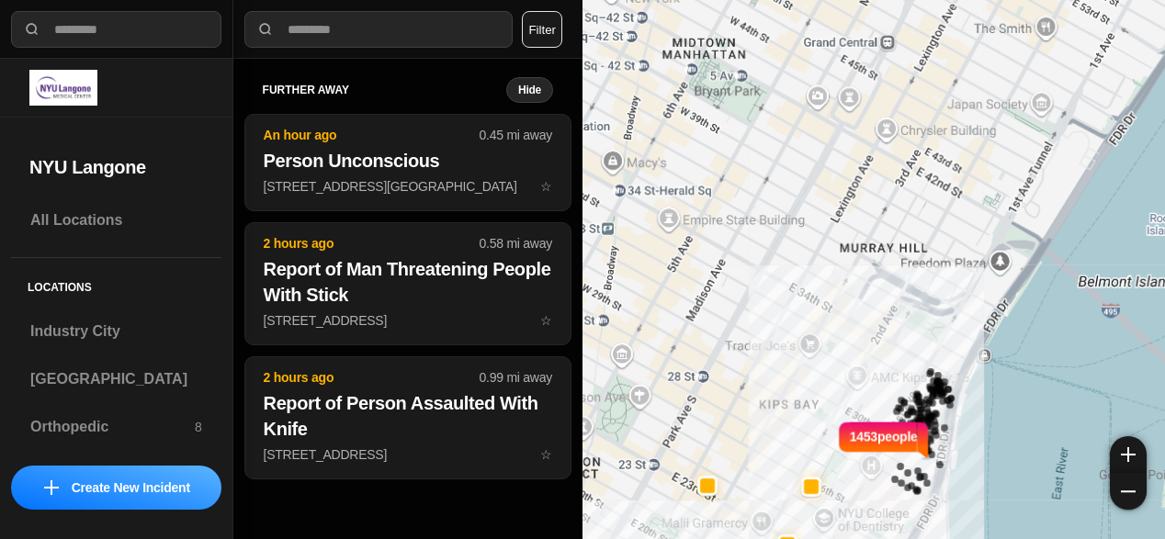
select select "*"
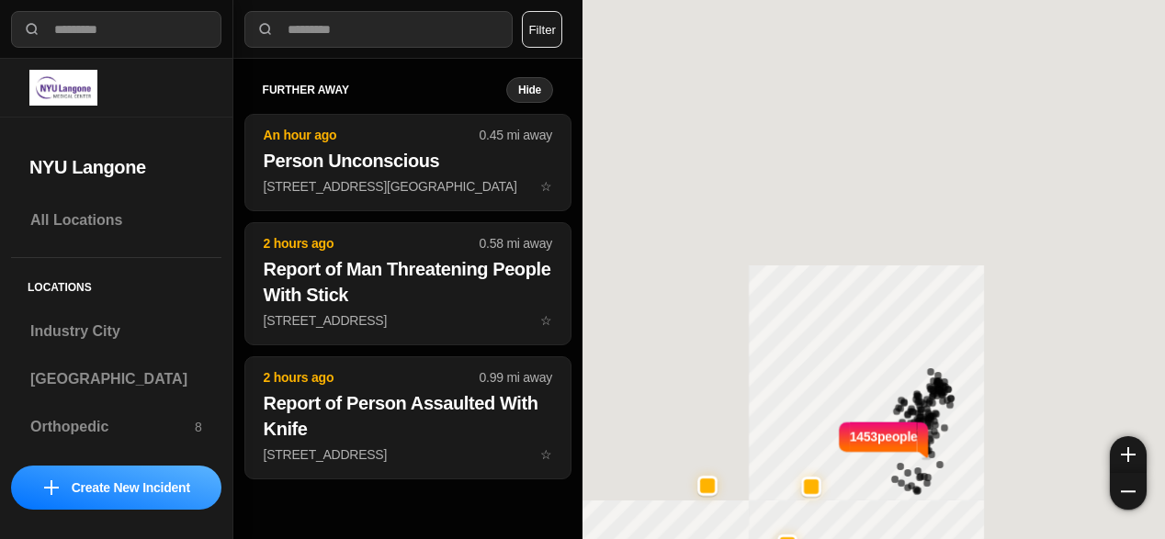
select select "*"
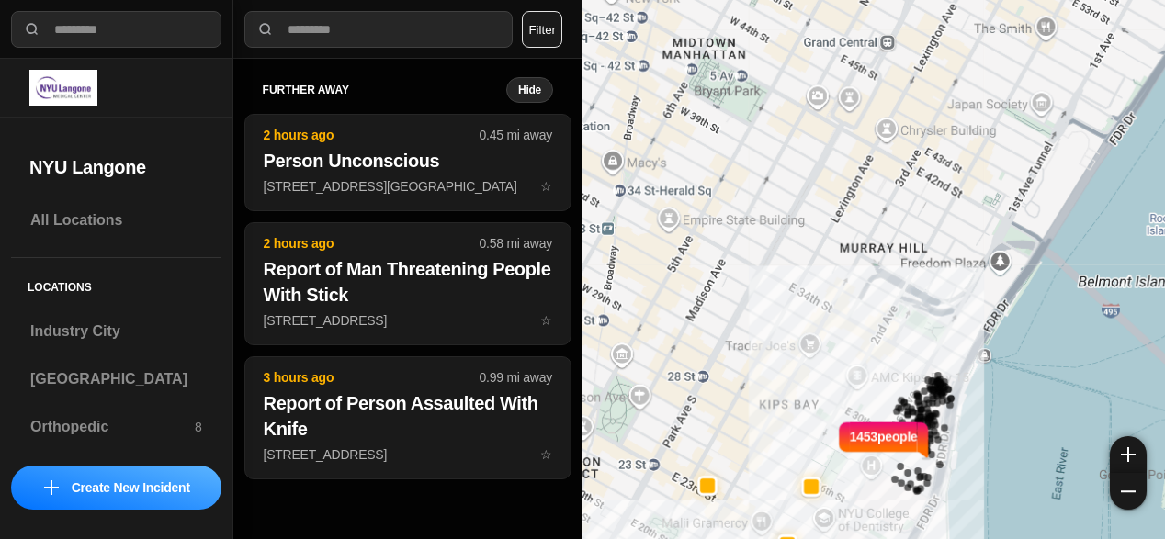
select select "*"
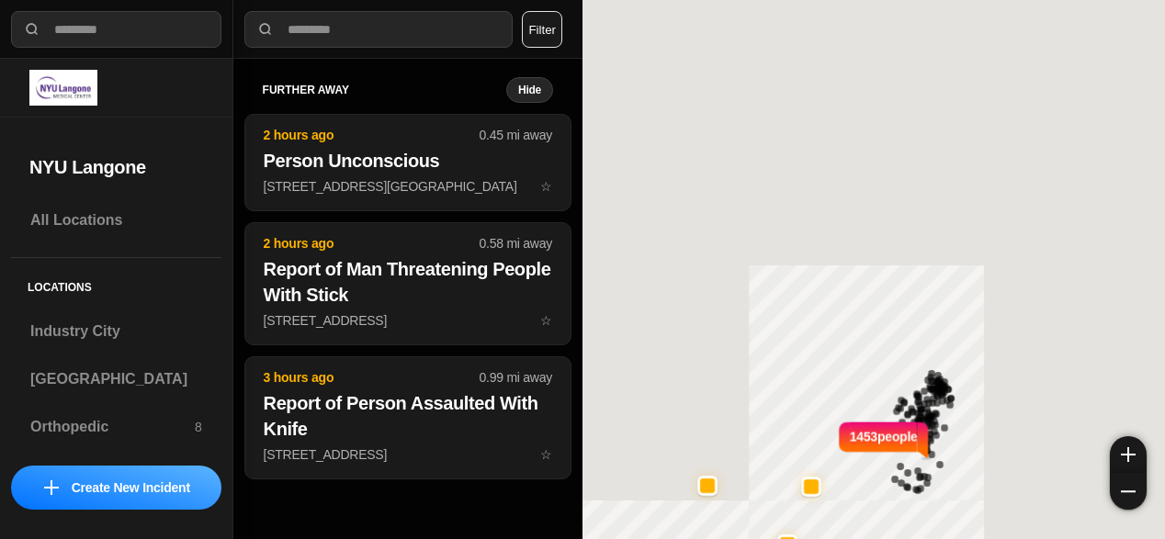
select select "*"
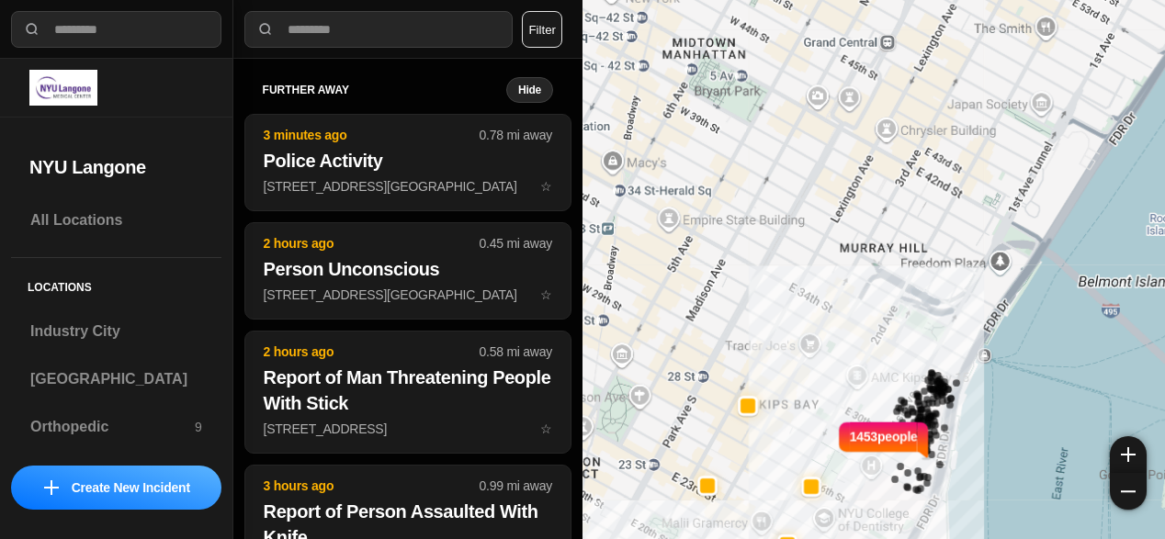
select select "*"
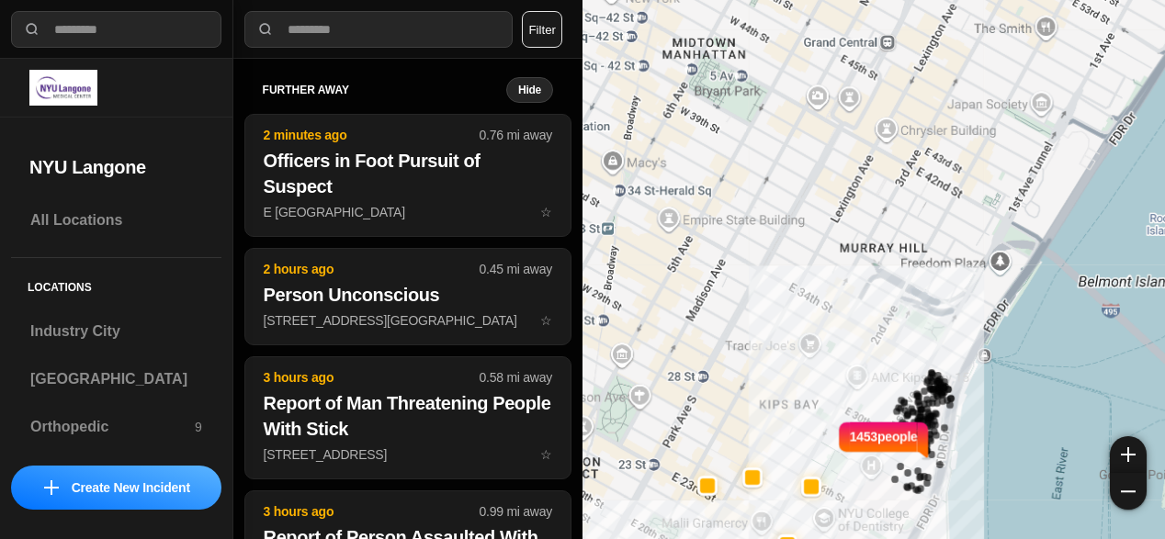
select select "*"
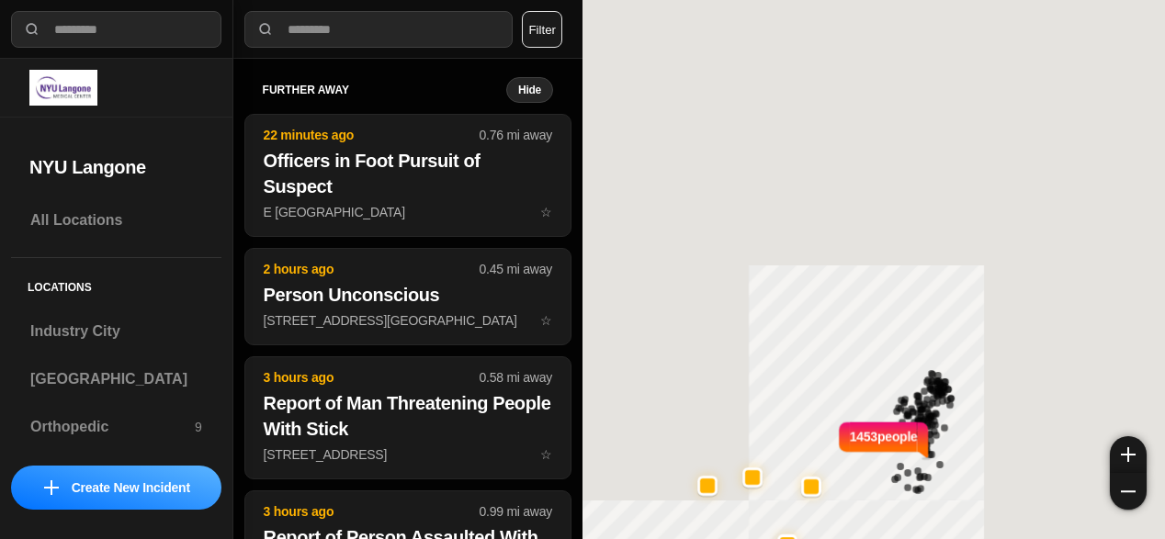
select select "*"
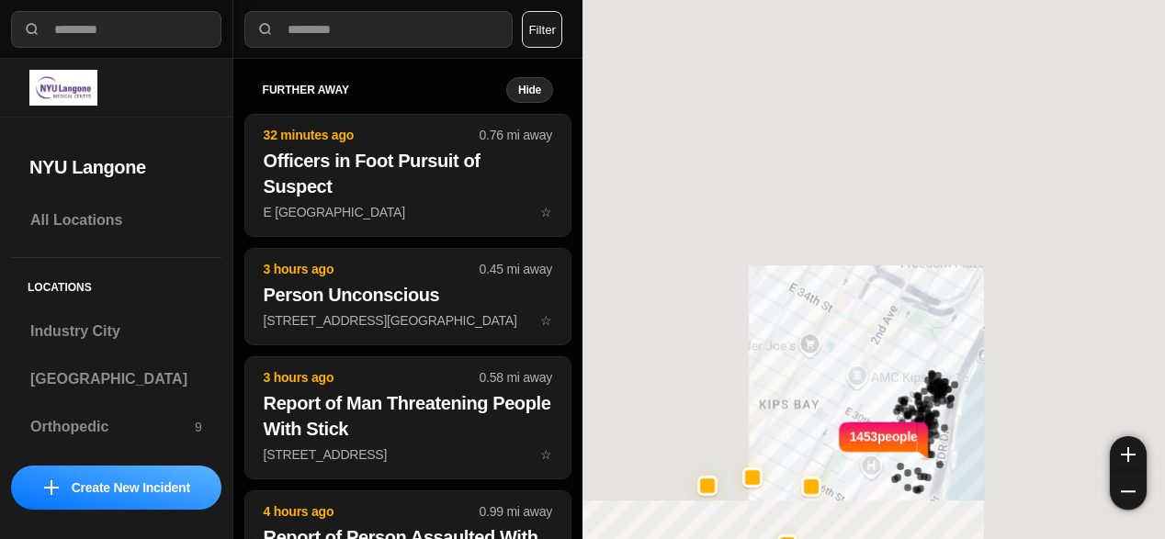
select select "*"
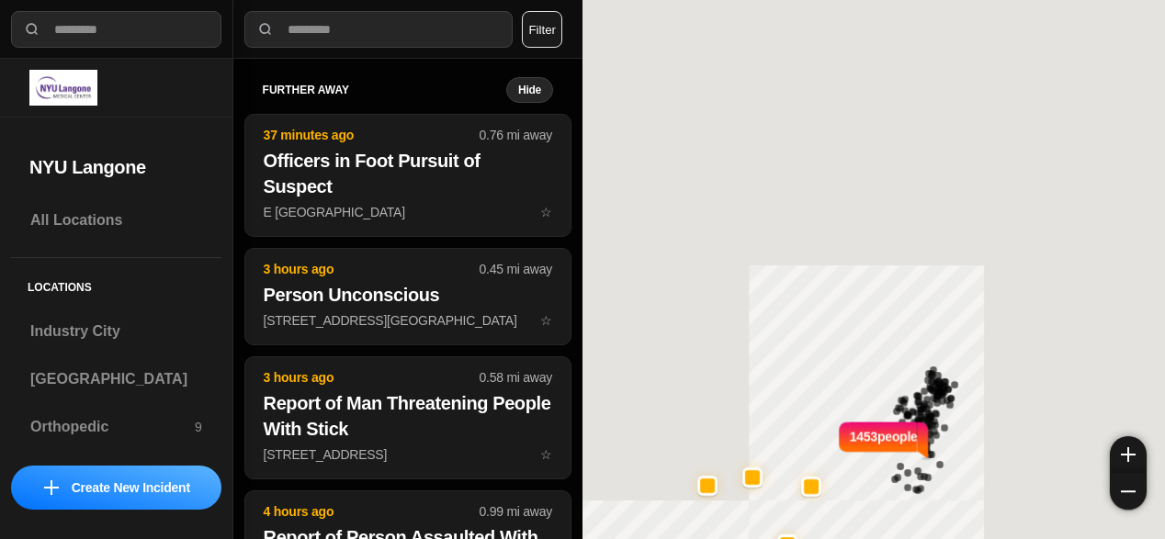
select select "*"
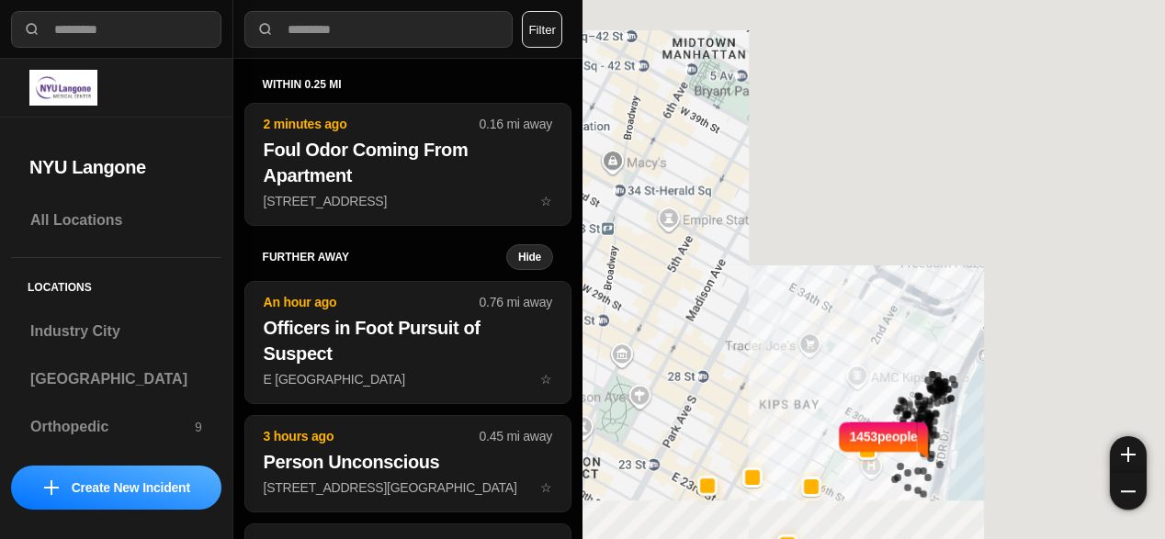
select select "*"
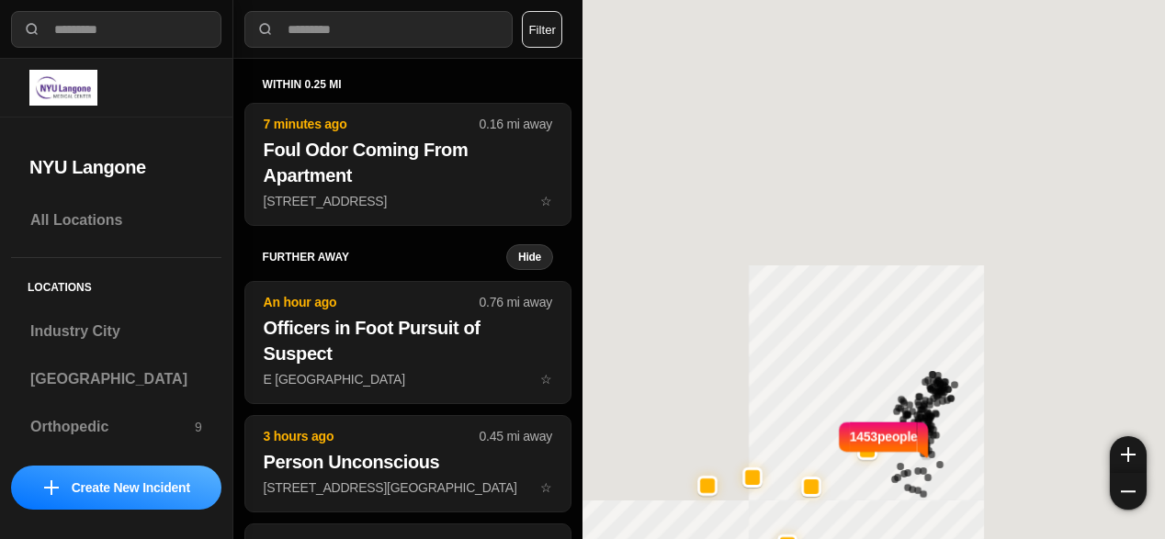
select select "*"
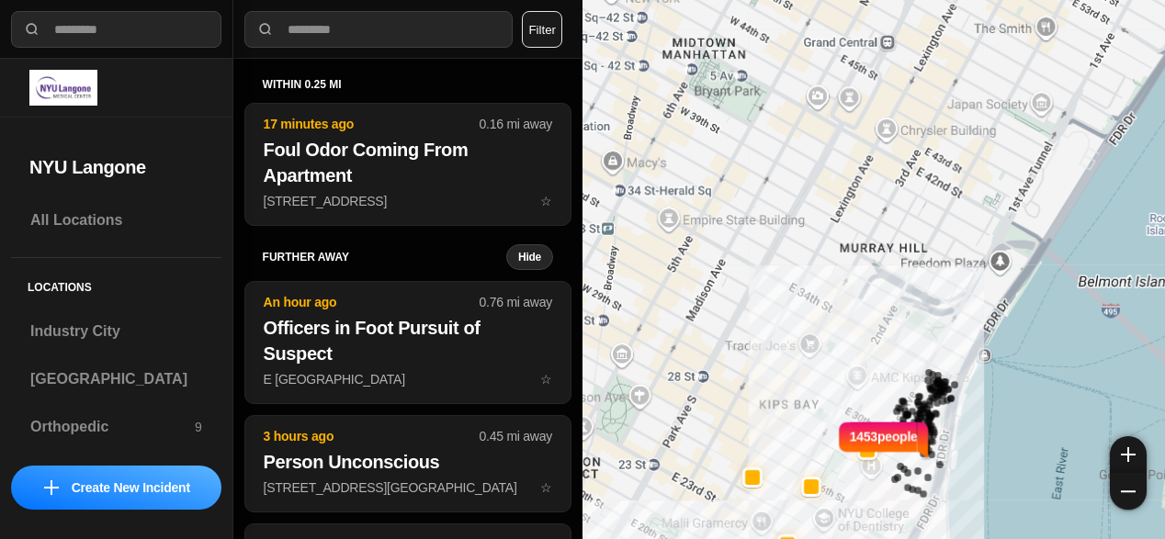
select select "*"
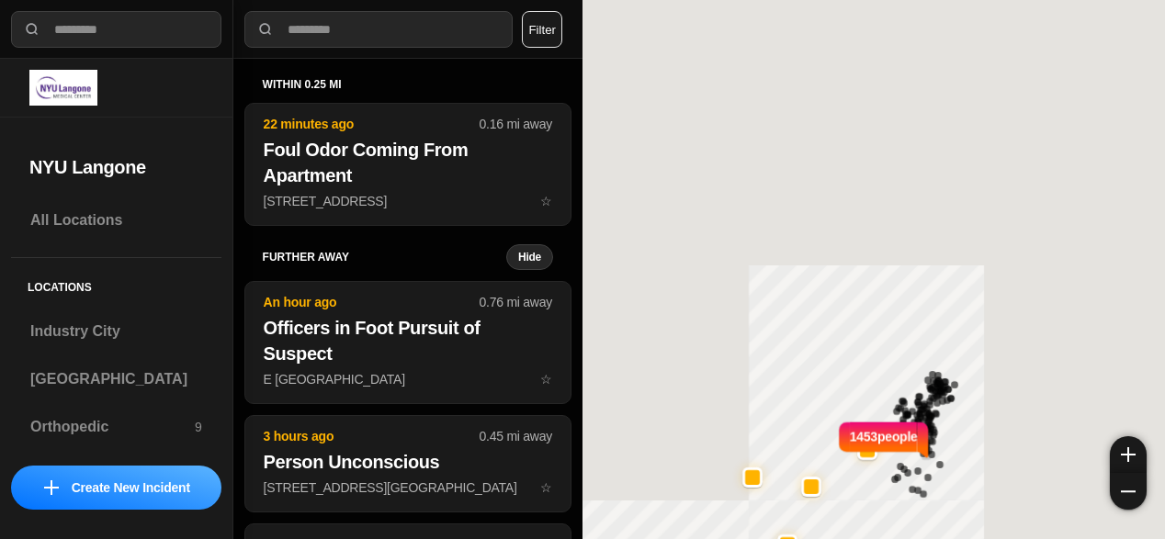
select select "*"
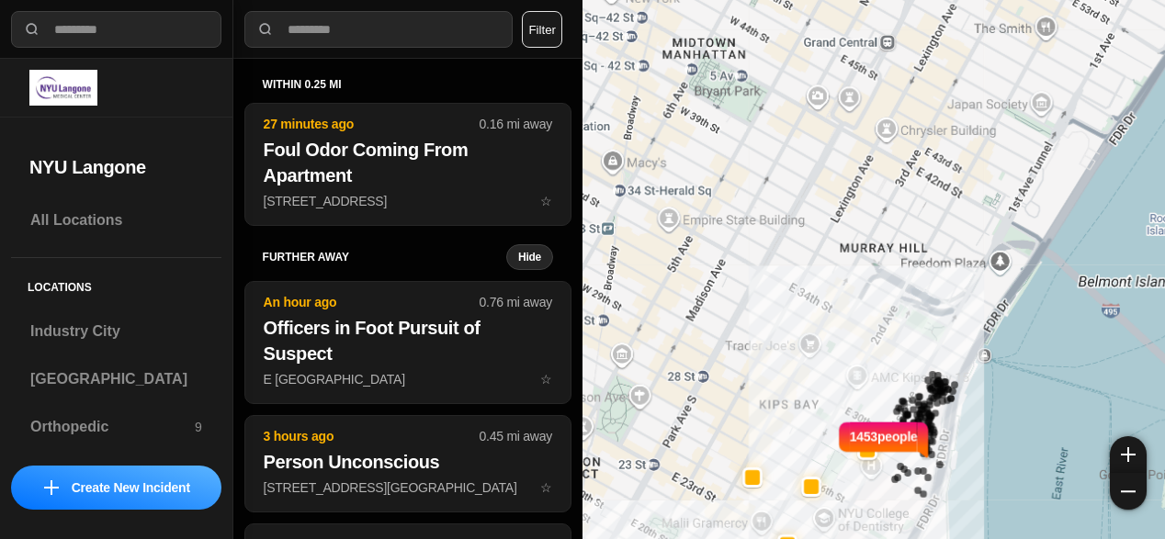
select select "*"
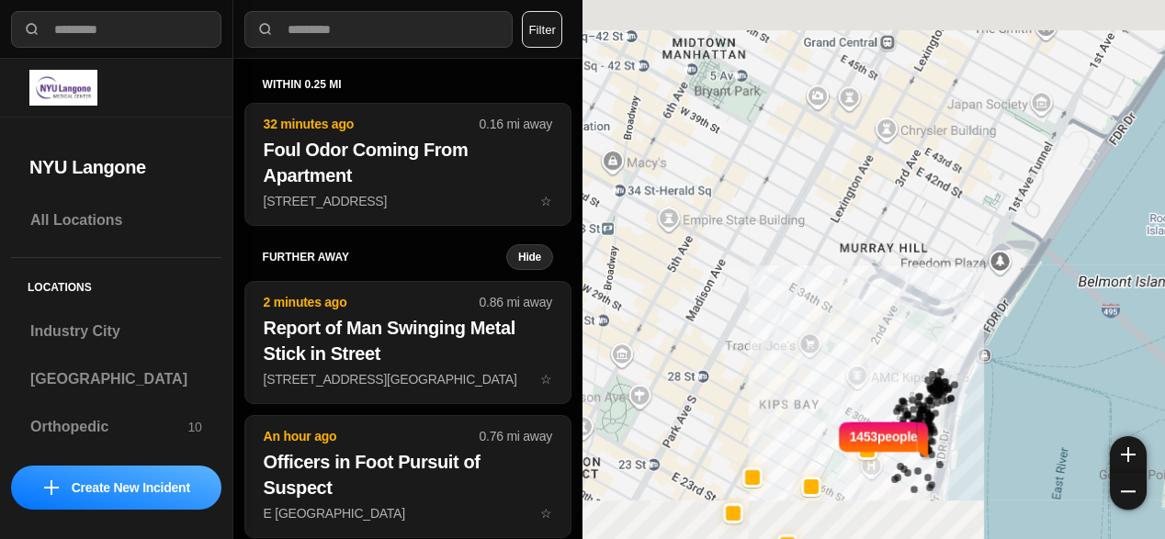
select select "*"
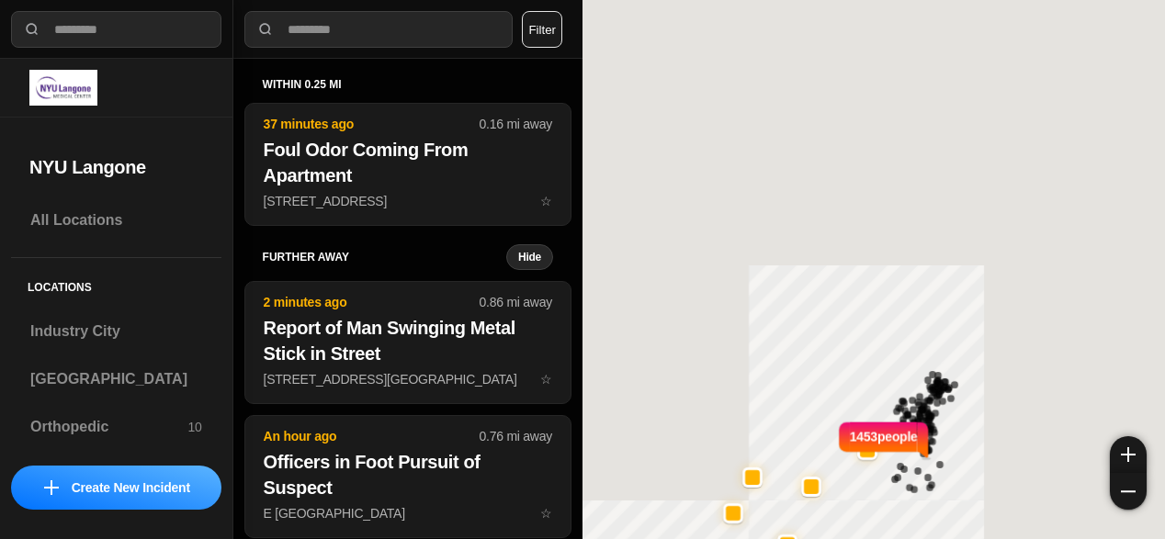
select select "*"
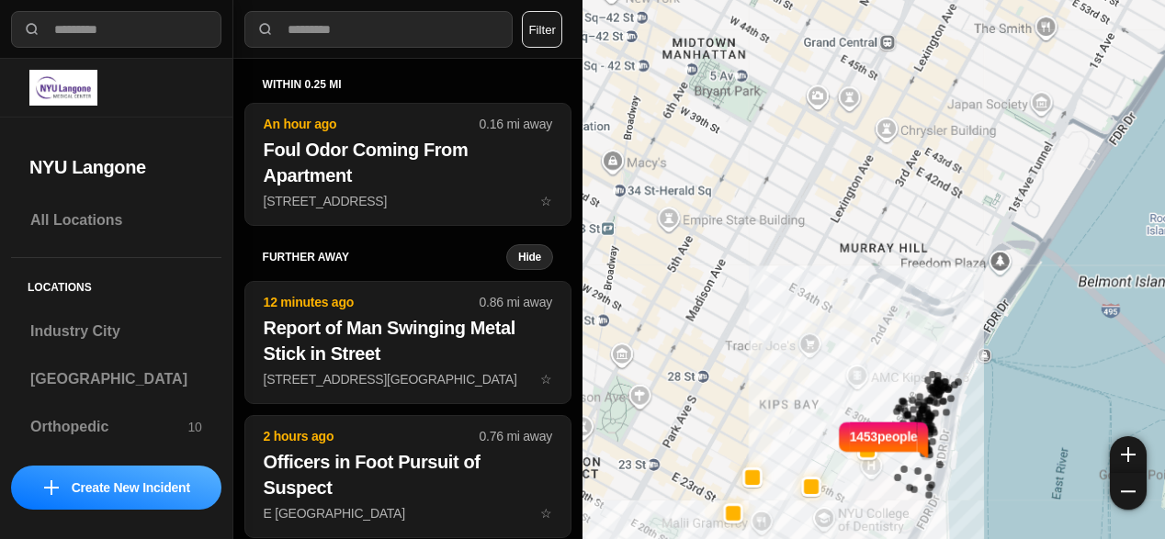
select select "*"
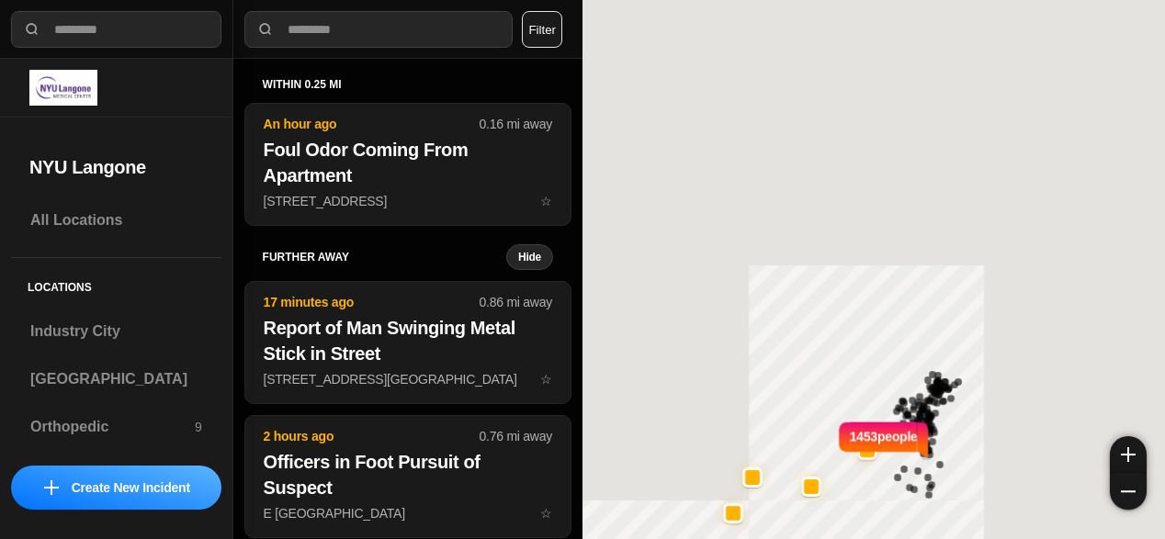
select select "*"
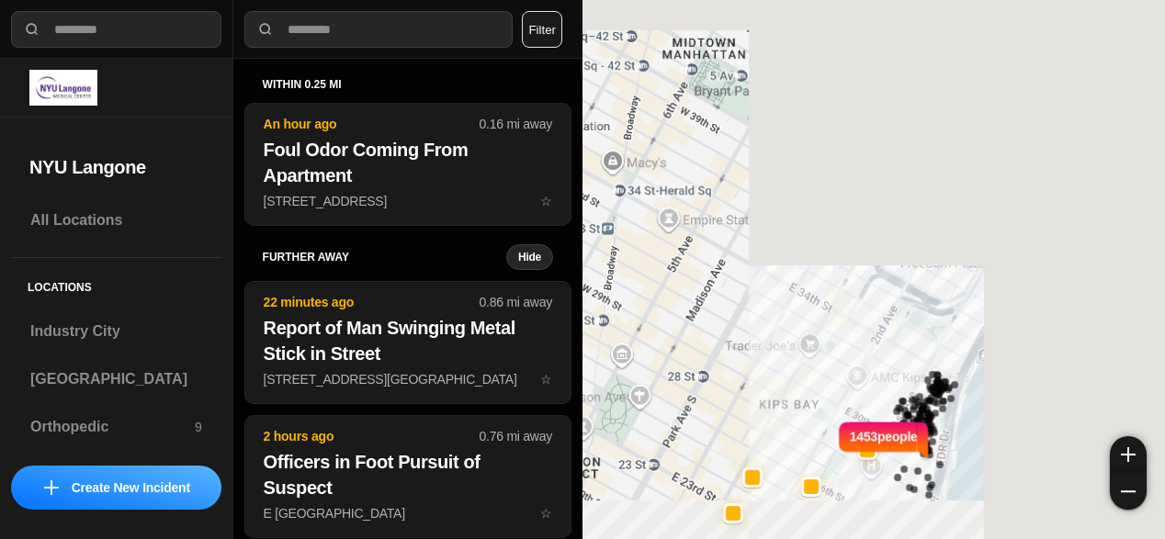
select select "*"
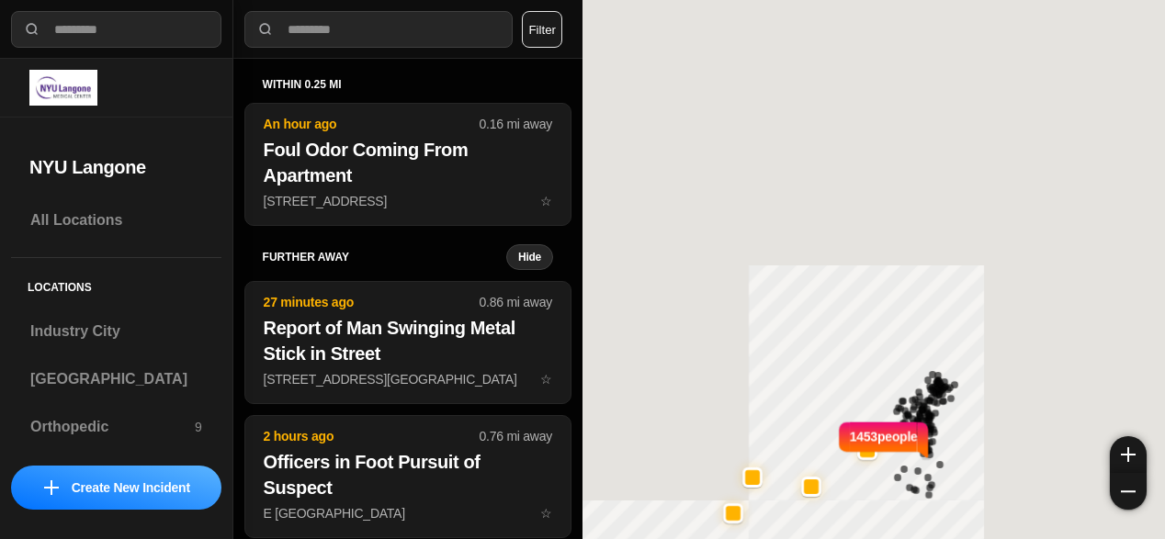
select select "*"
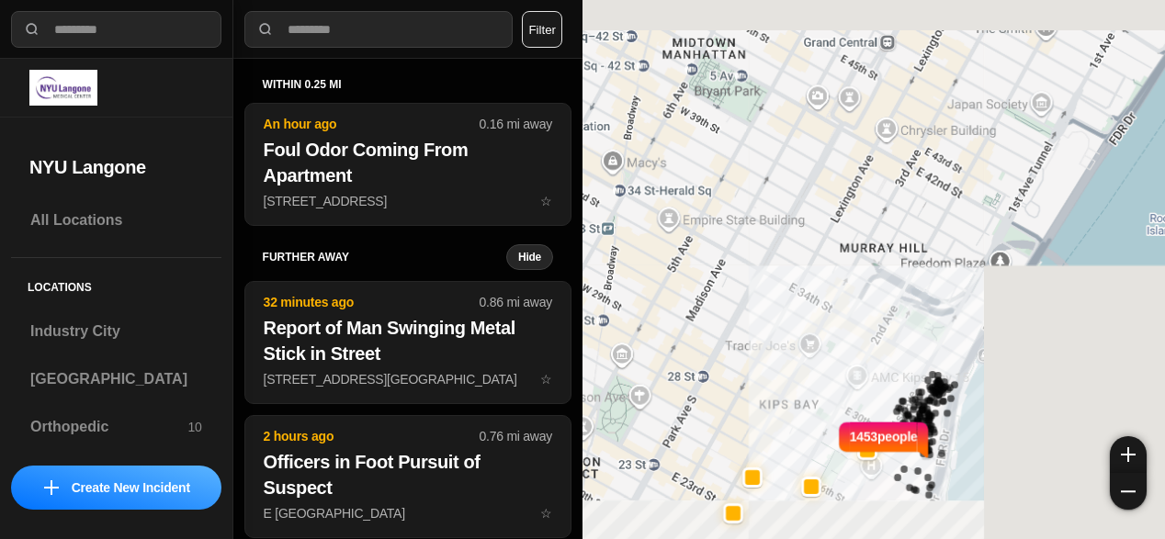
select select "*"
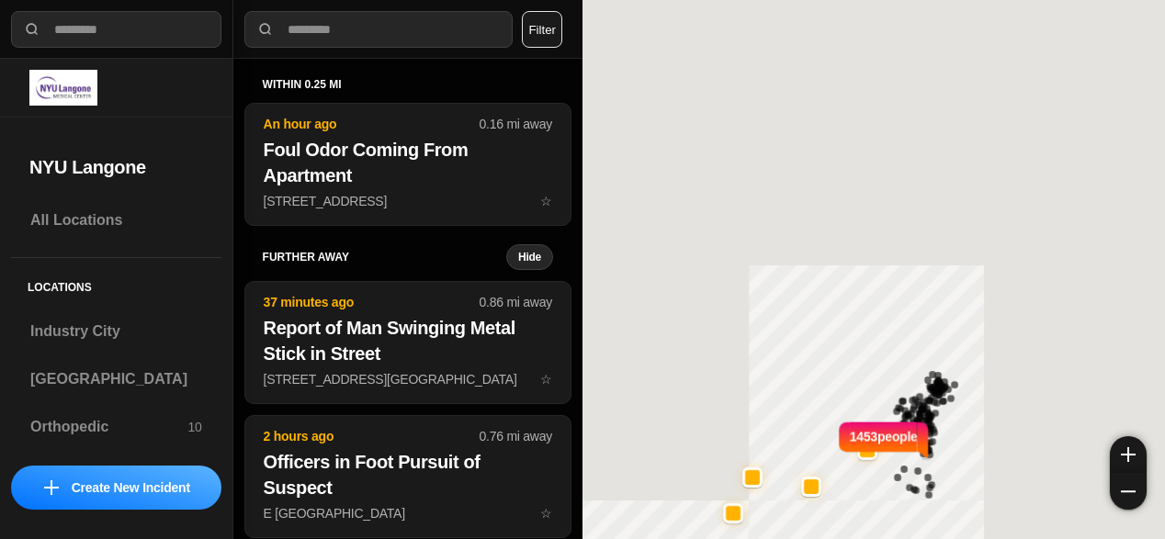
select select "*"
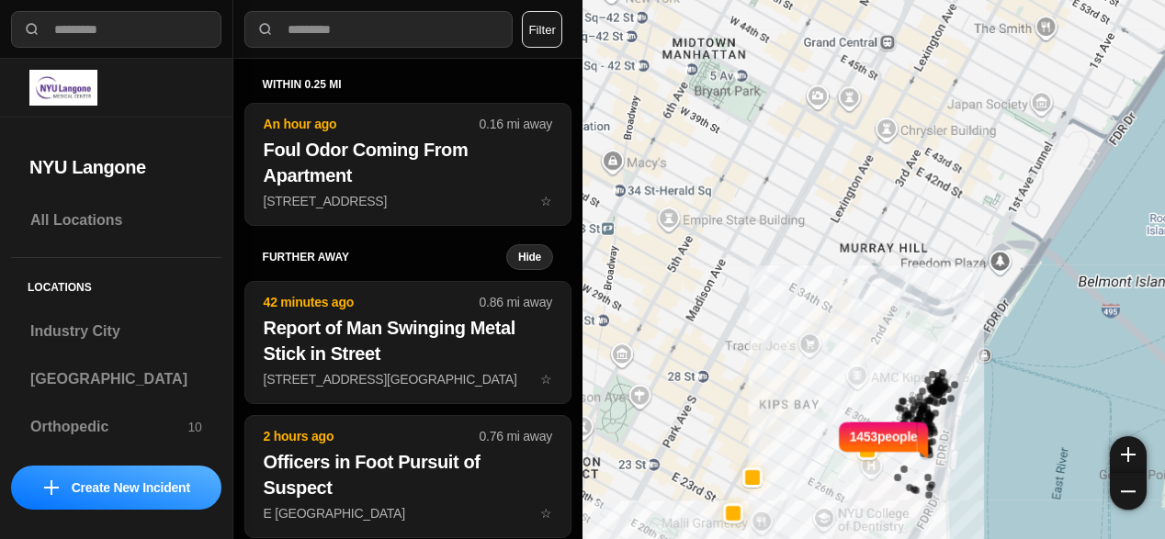
select select "*"
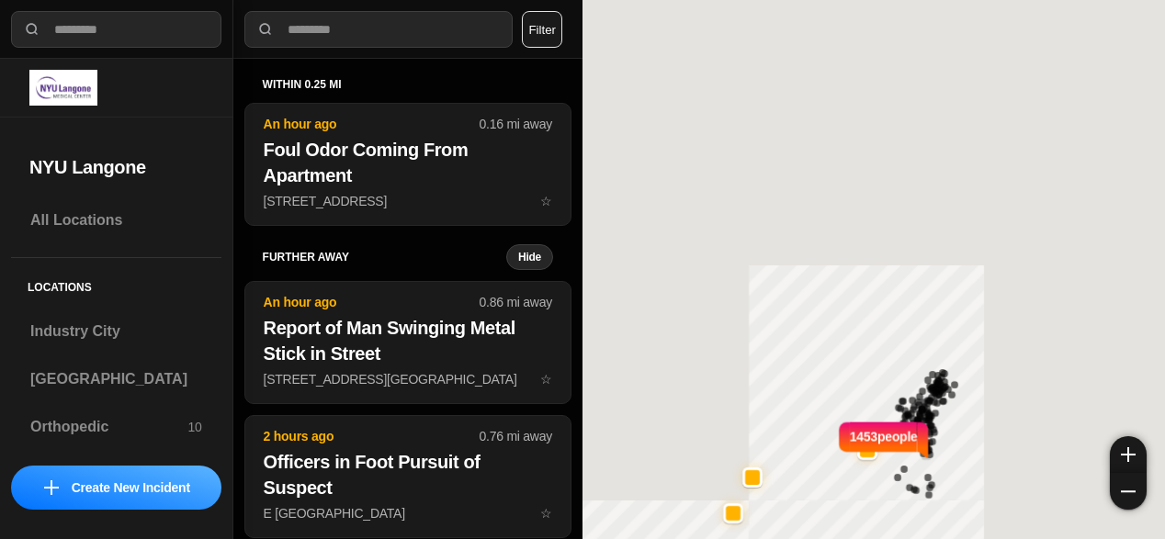
select select "*"
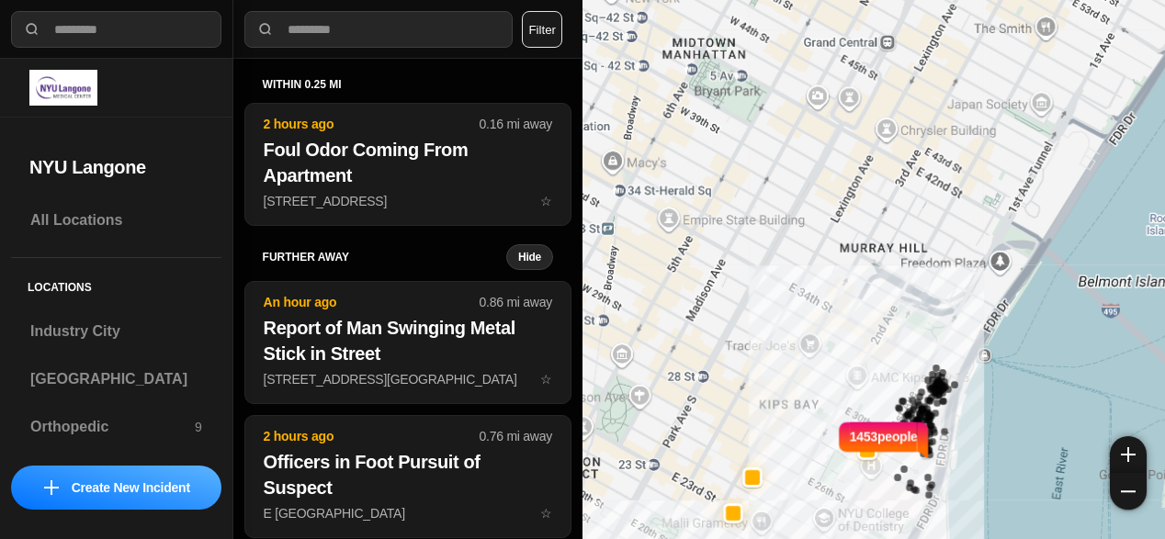
select select "*"
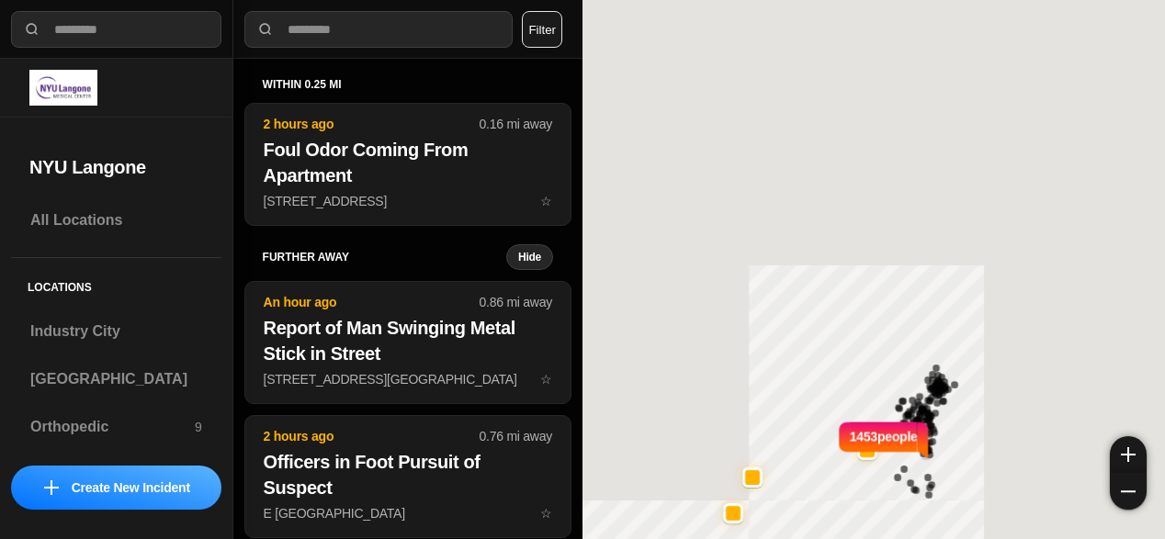
select select "*"
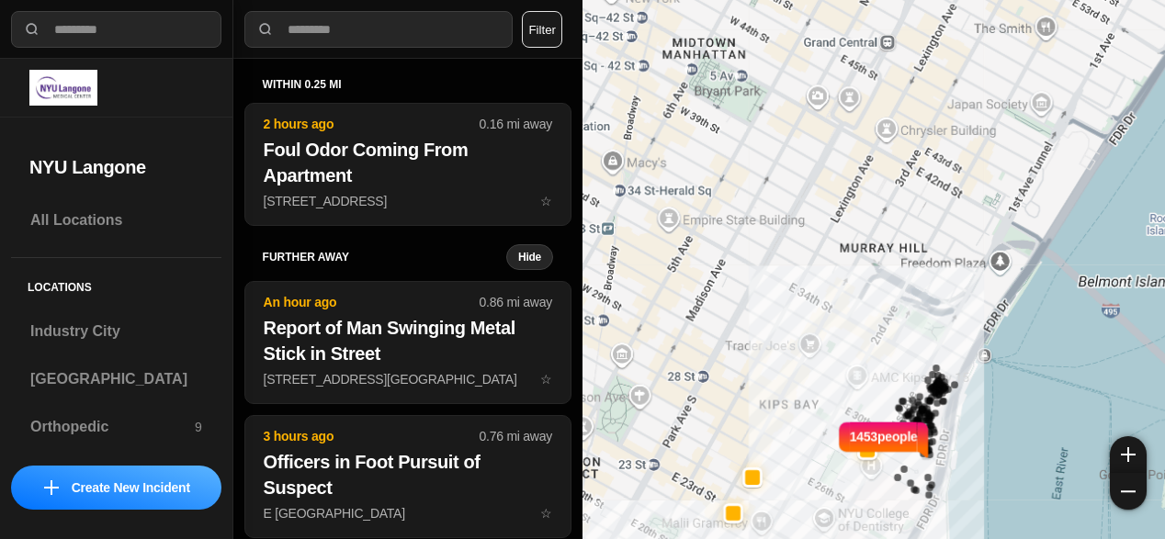
select select "*"
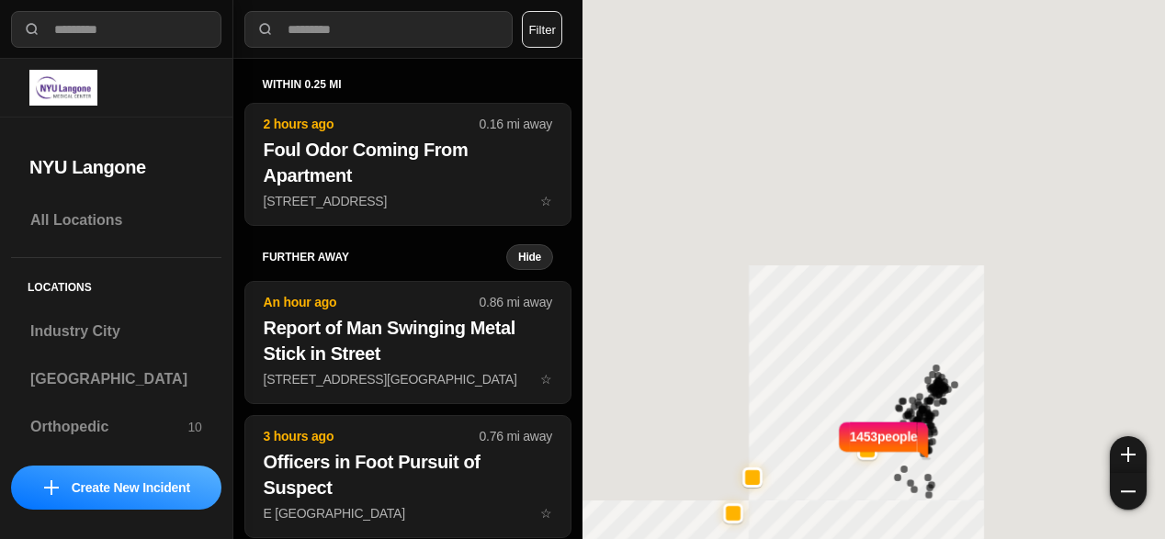
select select "*"
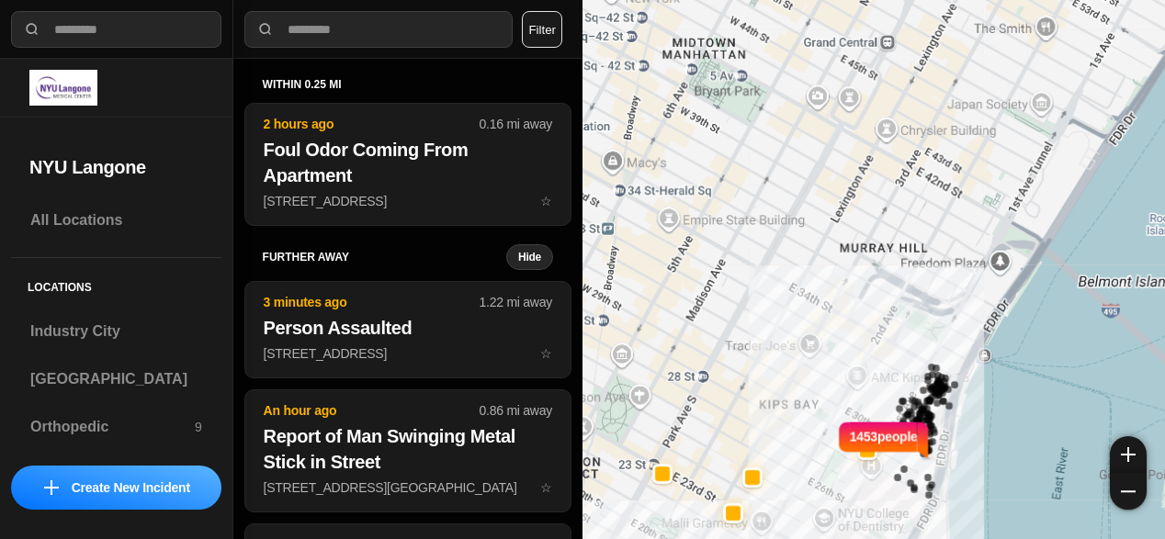
select select "*"
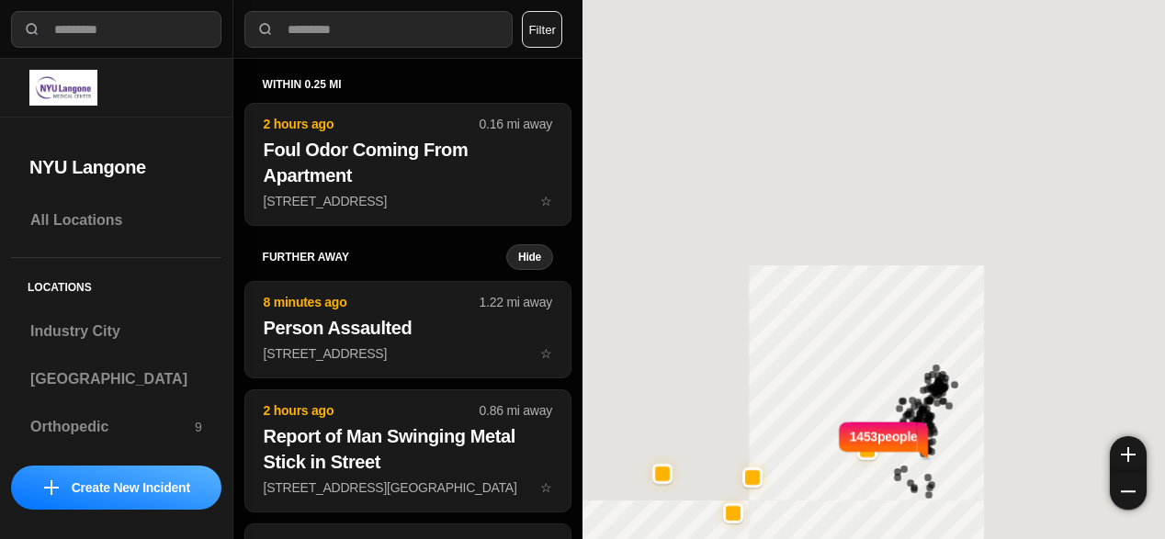
select select "*"
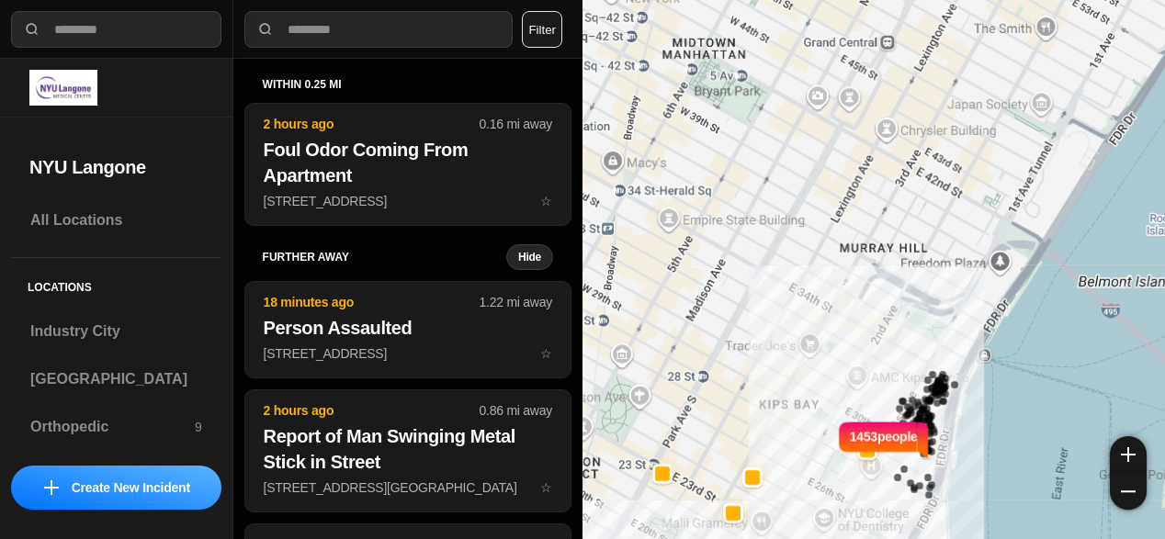
select select "*"
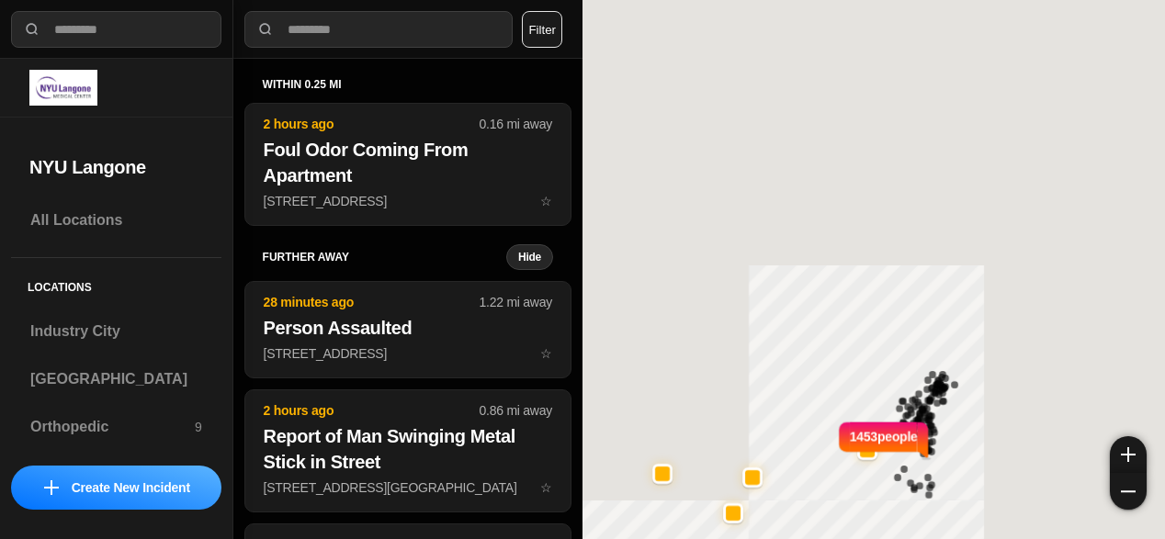
select select "*"
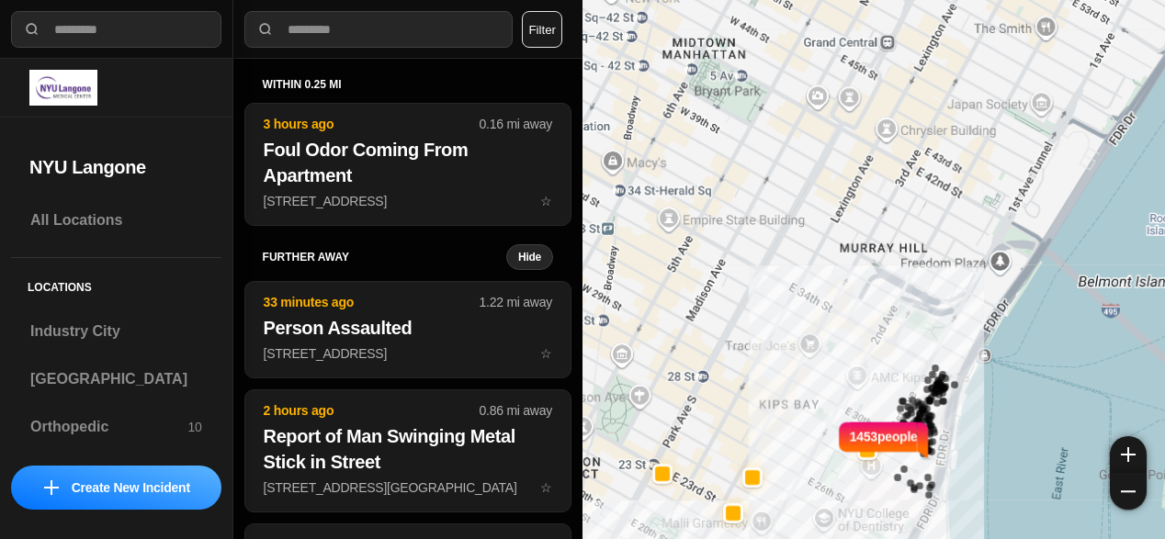
select select "*"
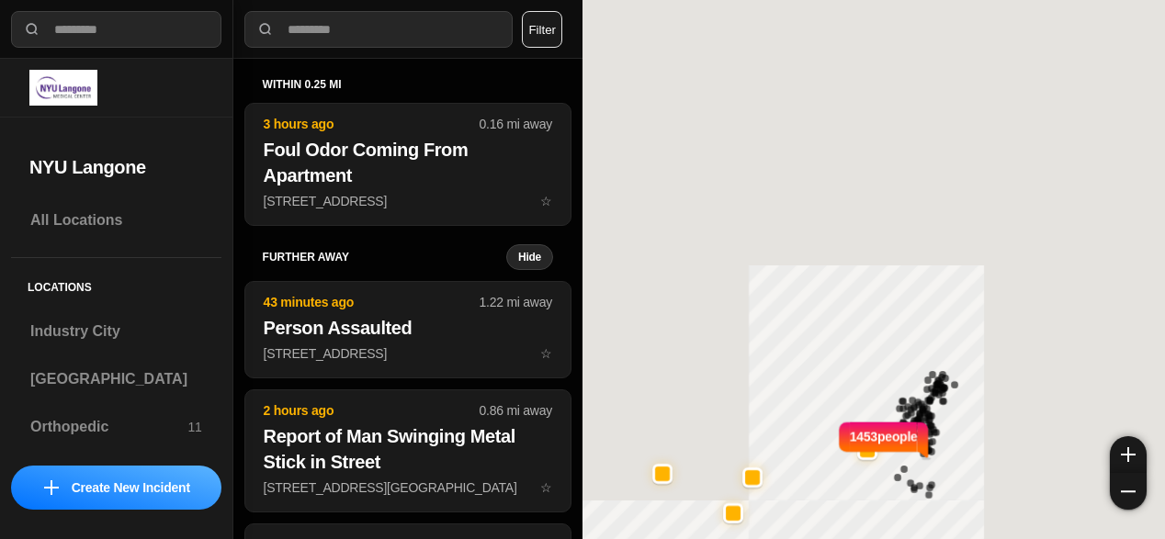
select select "*"
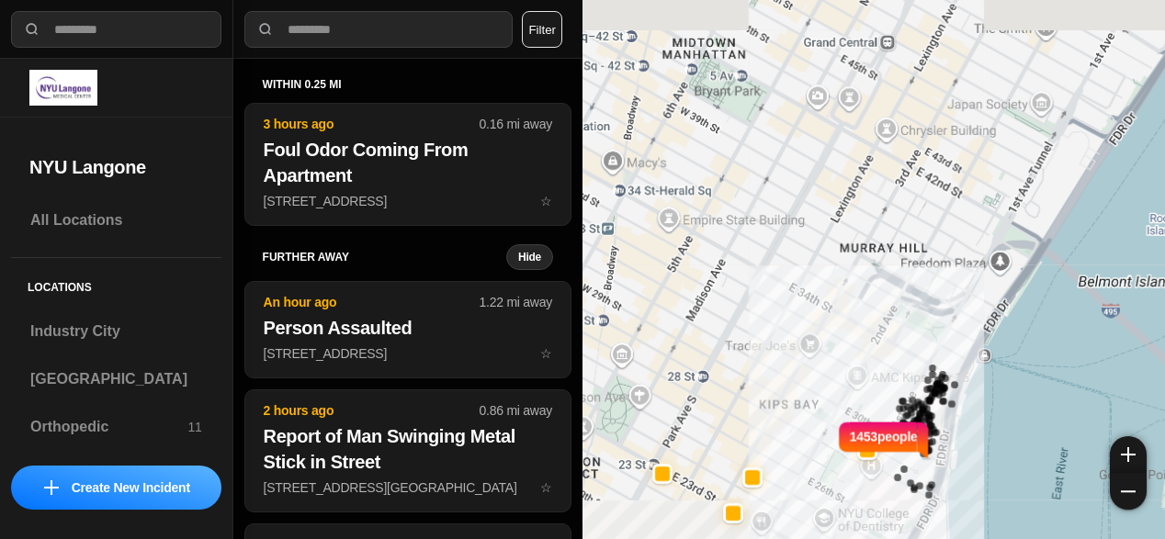
select select "*"
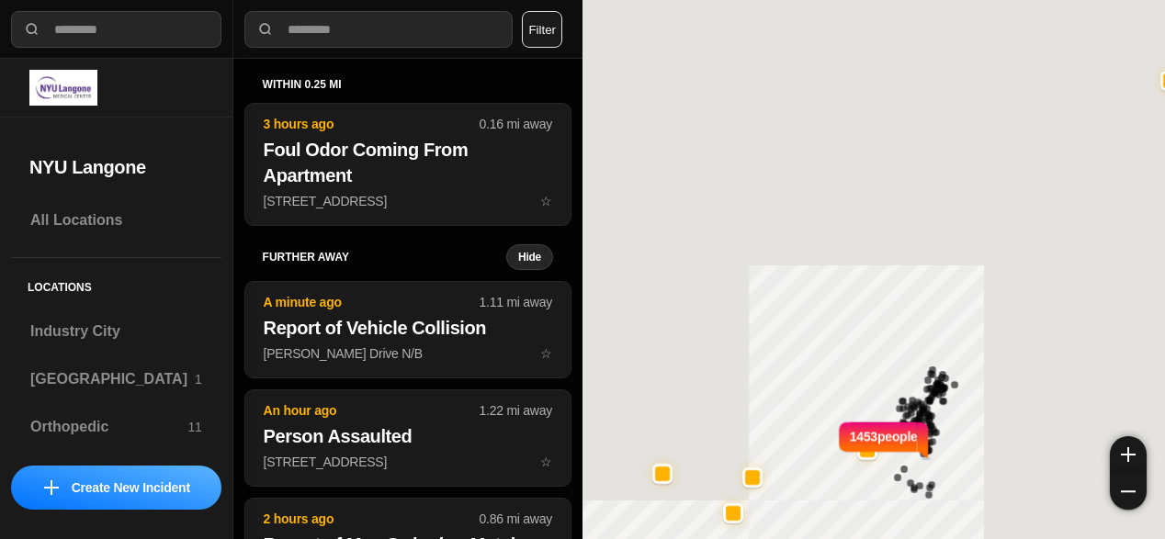
select select "*"
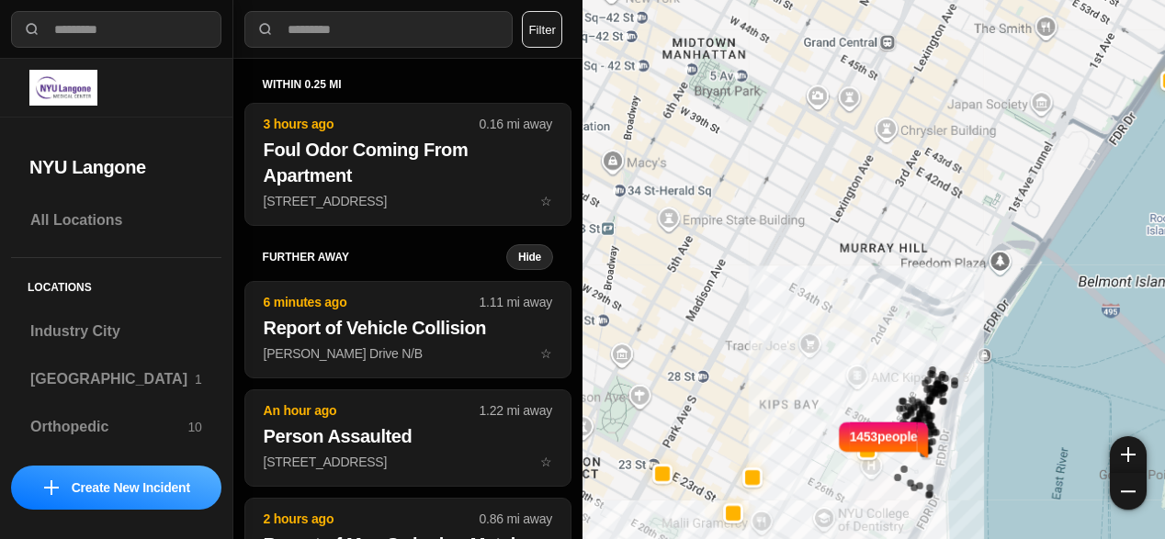
select select "*"
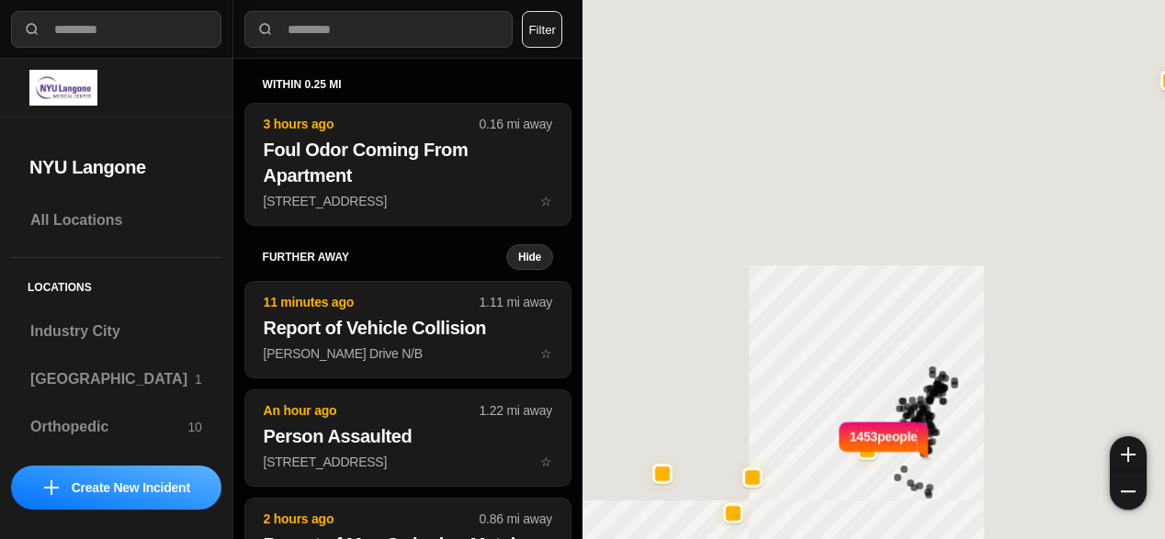
select select "*"
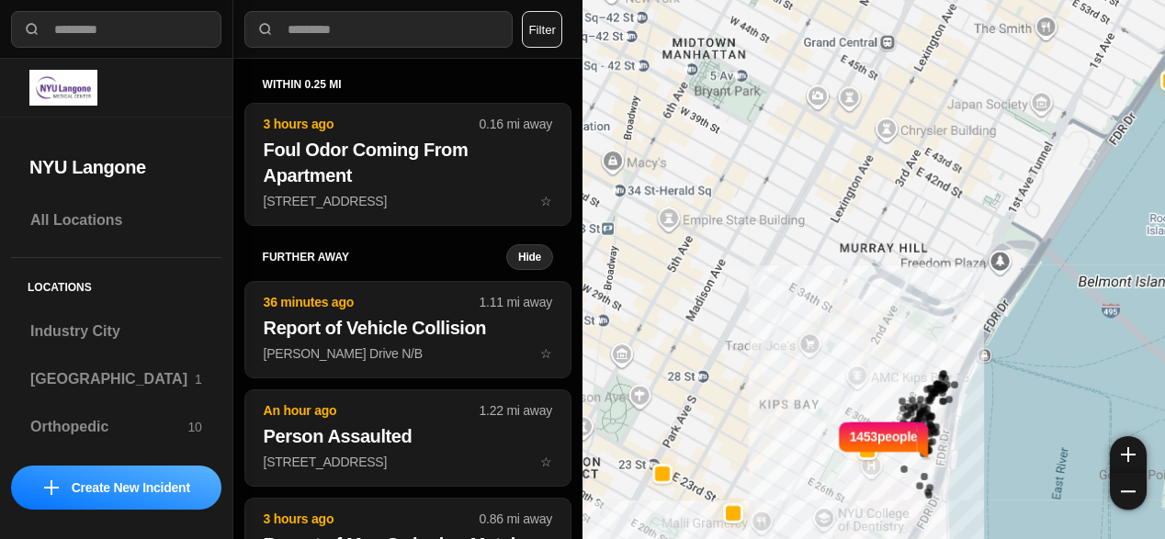
select select "*"
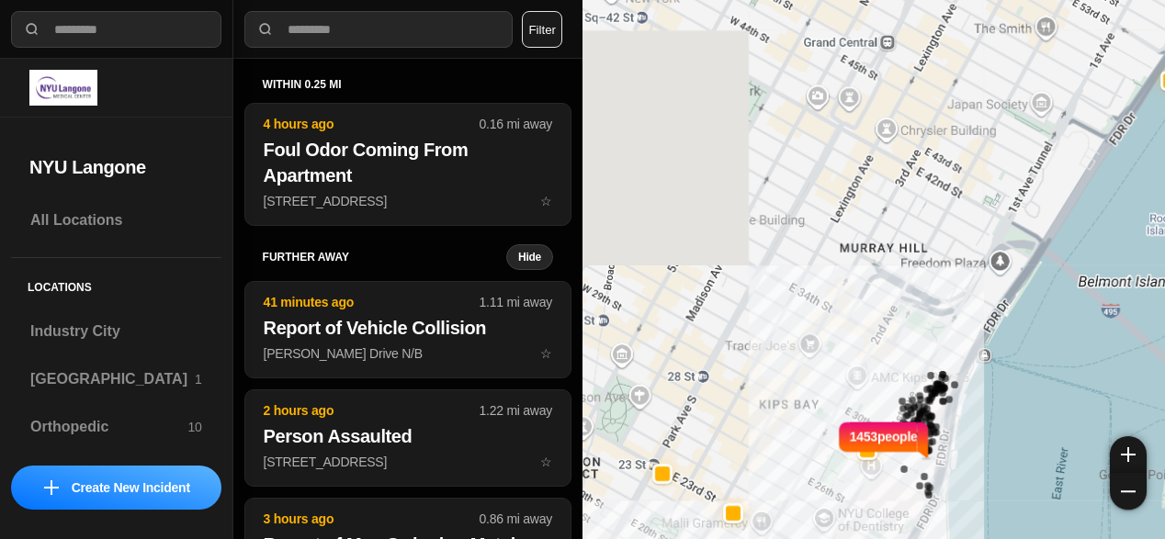
select select "*"
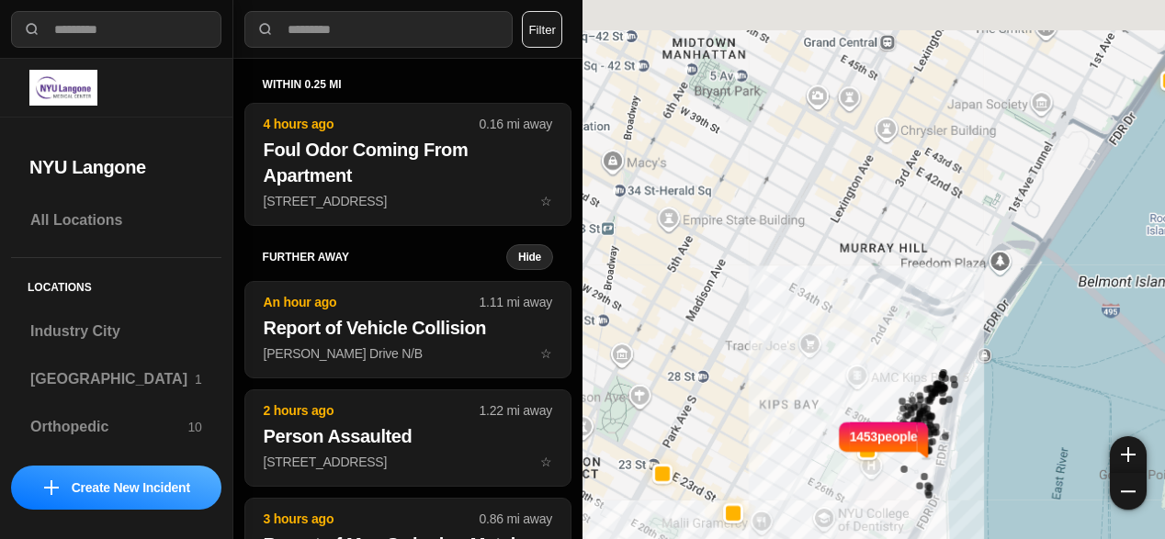
select select "*"
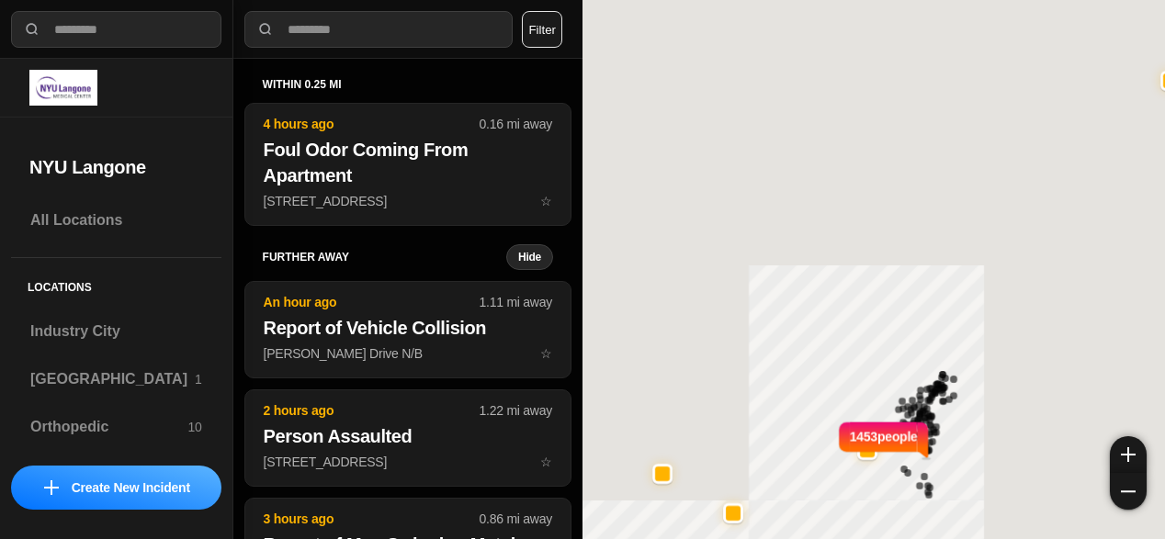
select select "*"
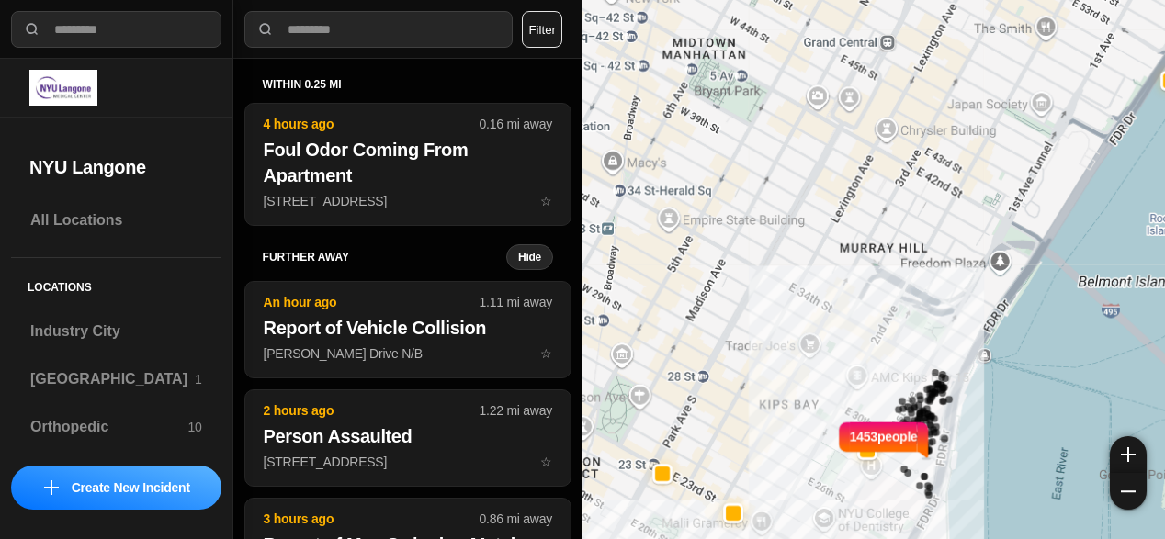
select select "*"
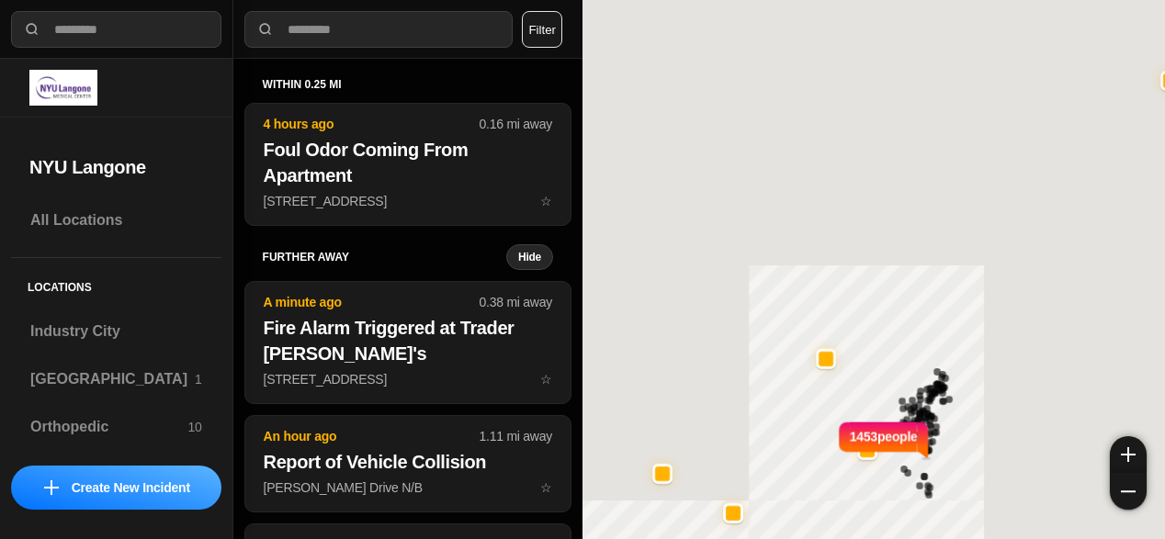
select select "*"
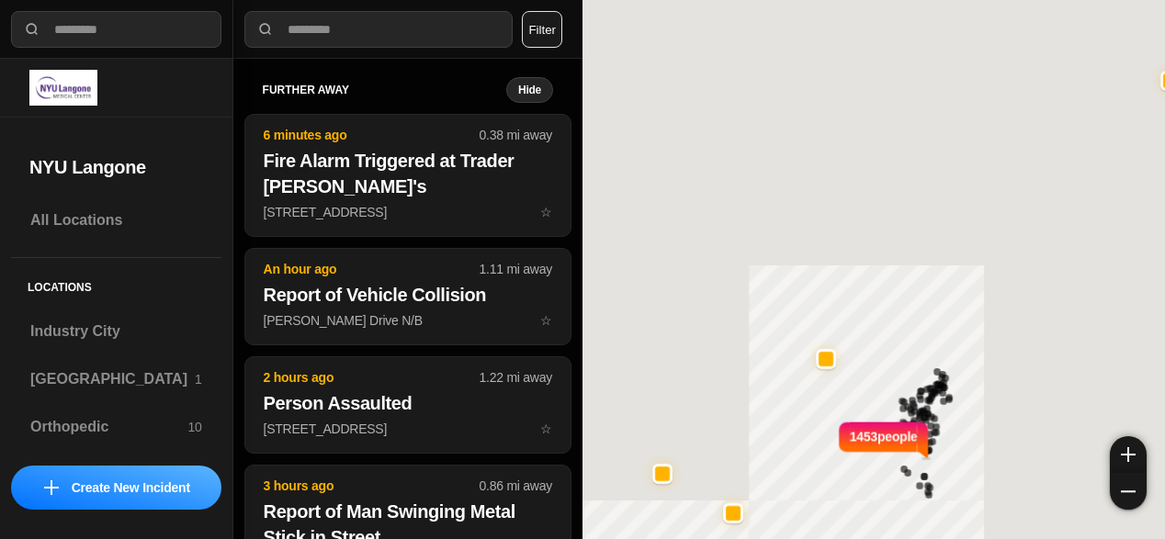
select select "*"
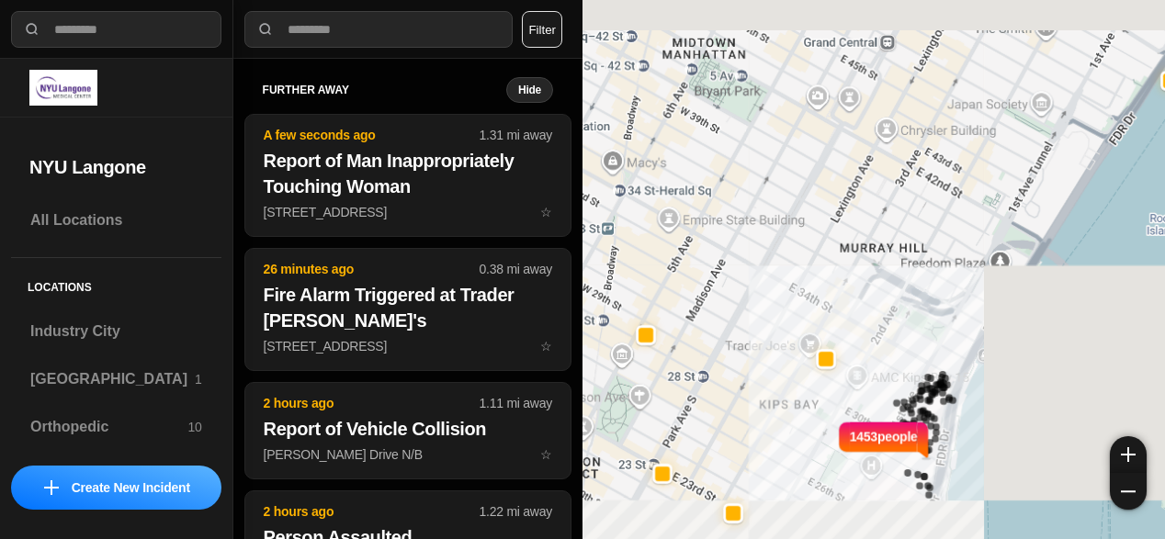
select select "*"
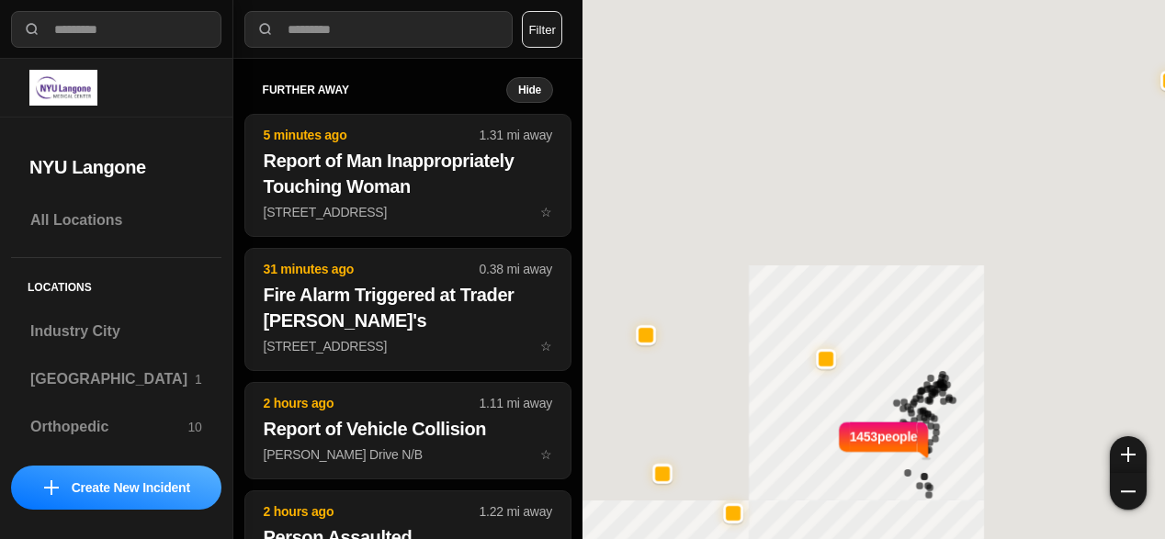
select select "*"
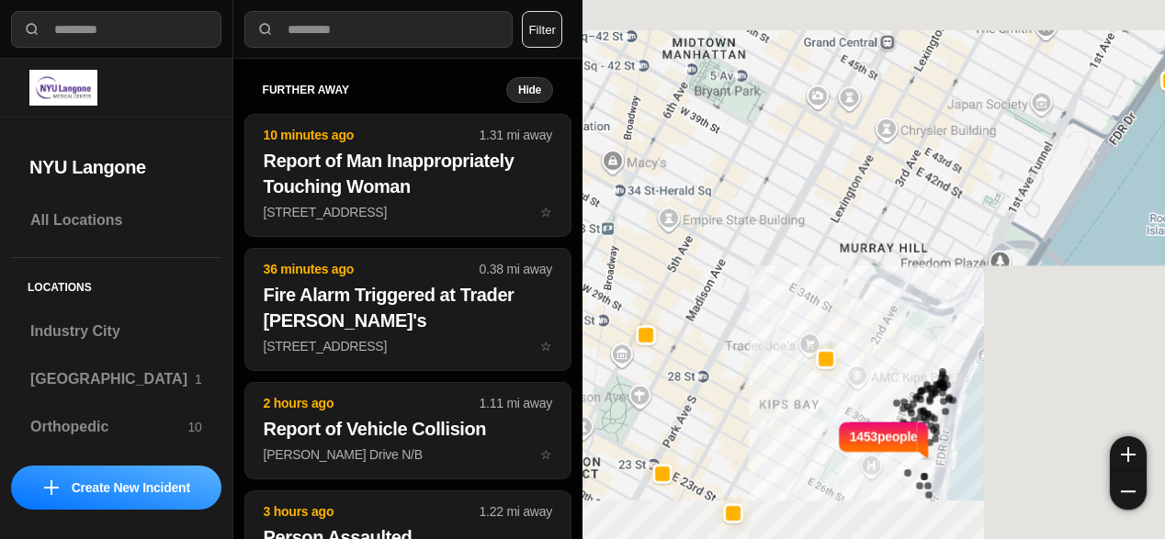
select select "*"
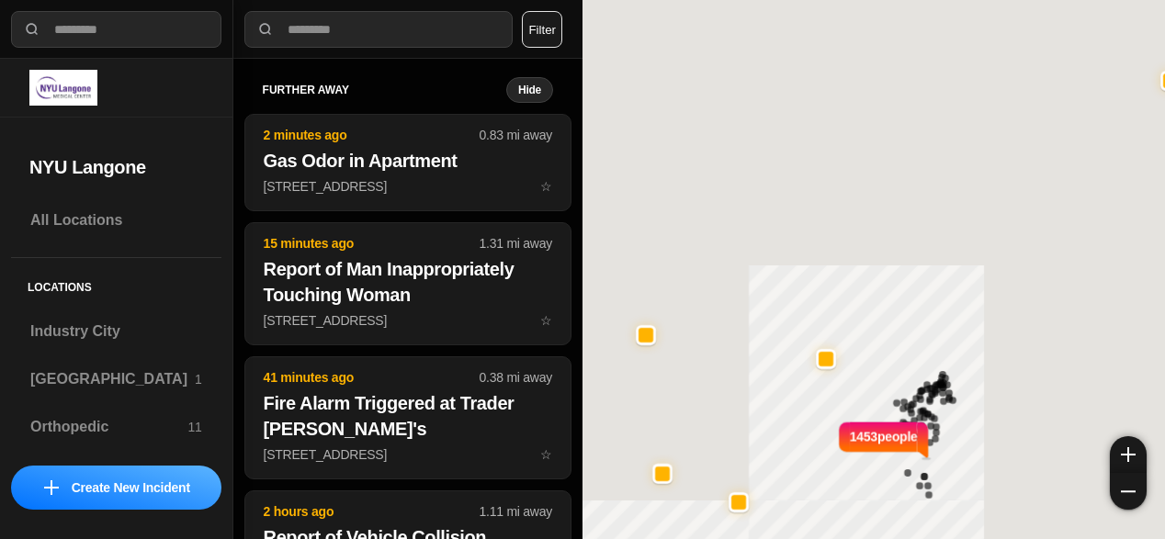
select select "*"
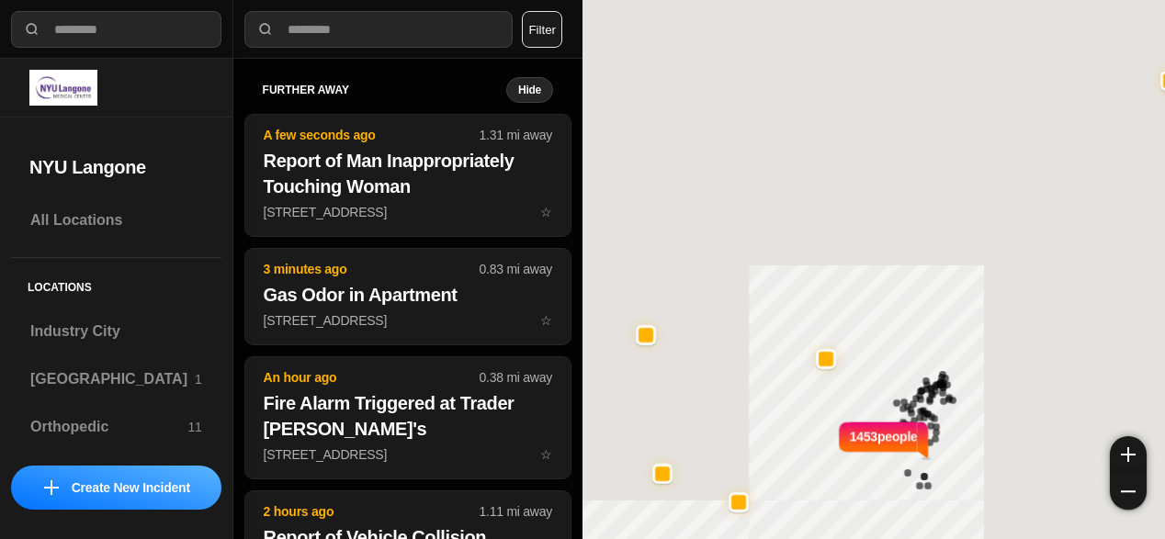
select select "*"
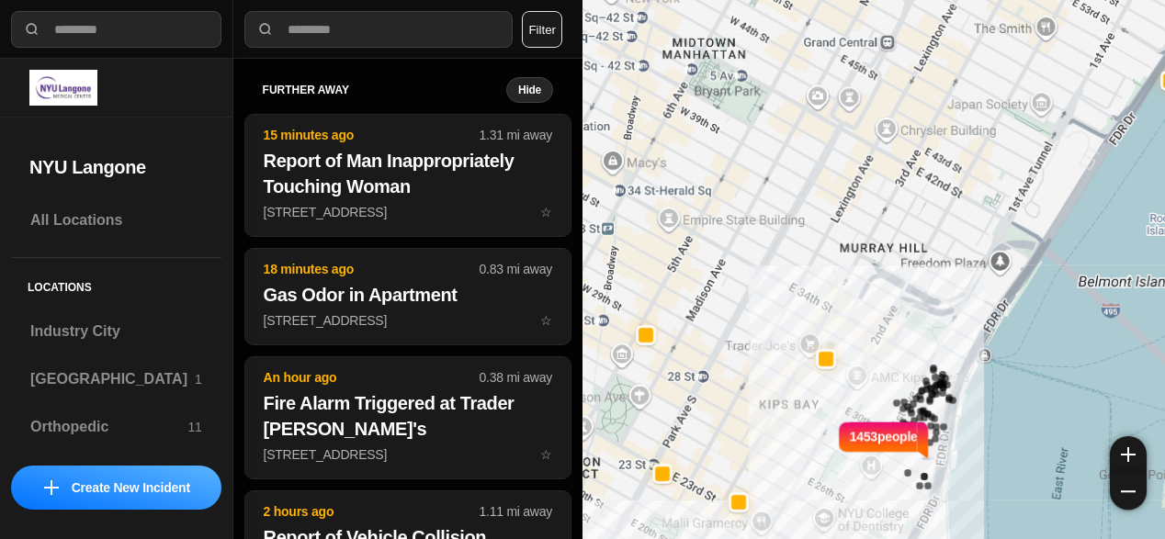
select select "*"
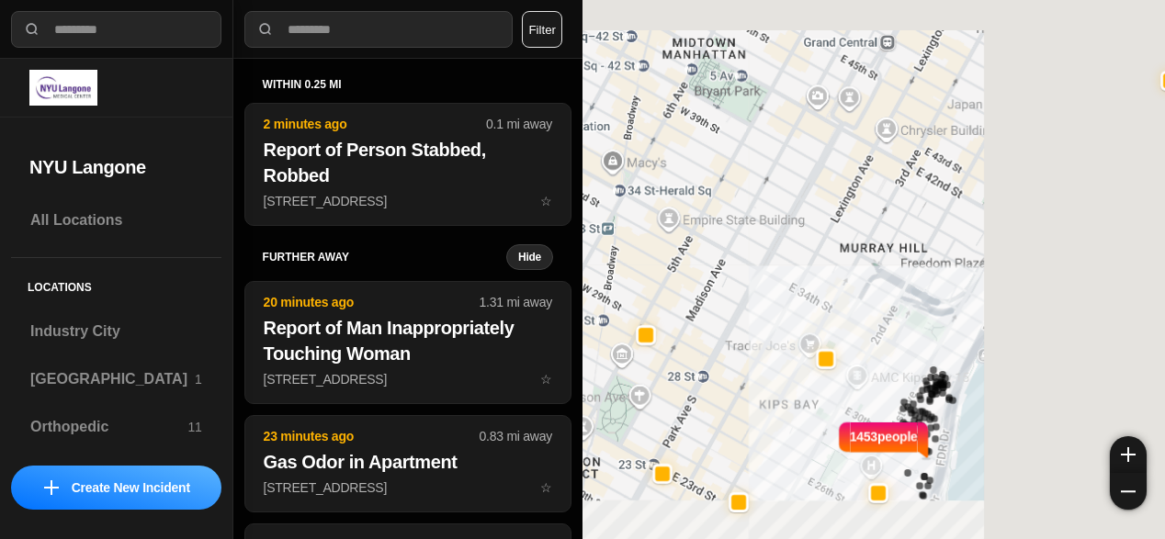
select select "*"
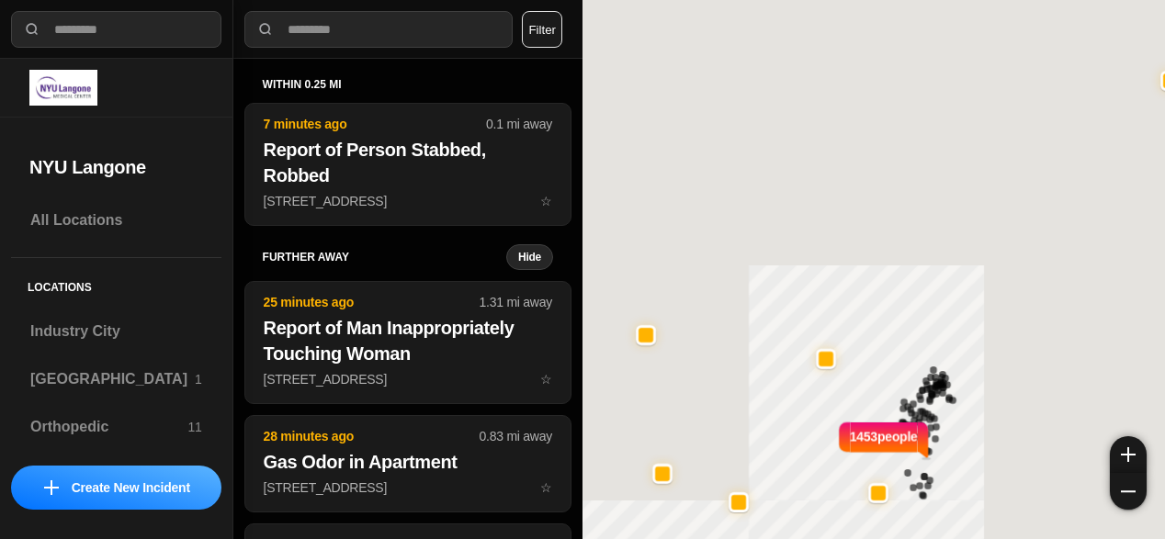
select select "*"
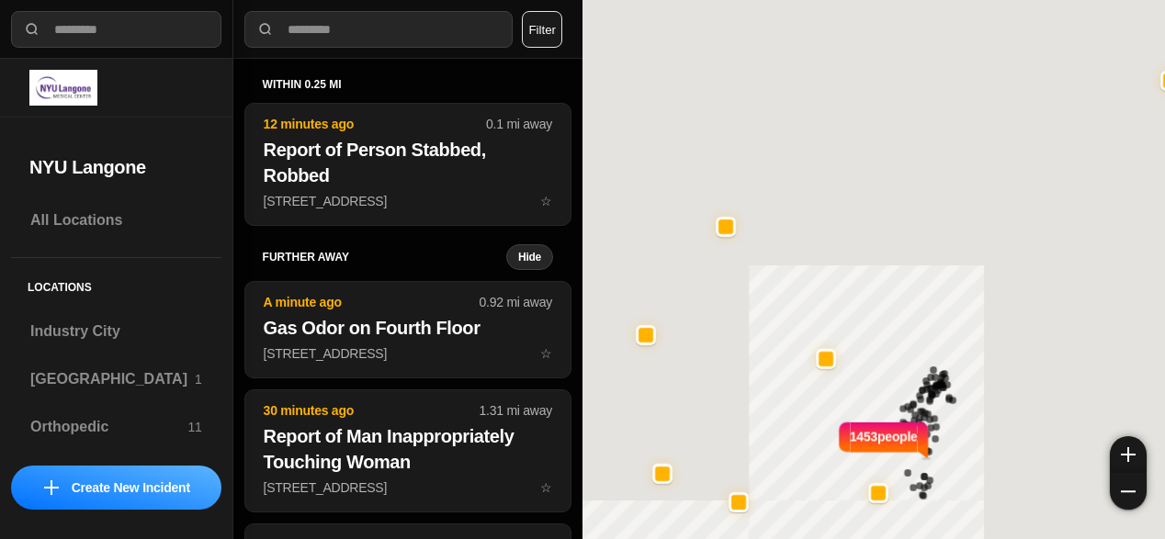
select select "*"
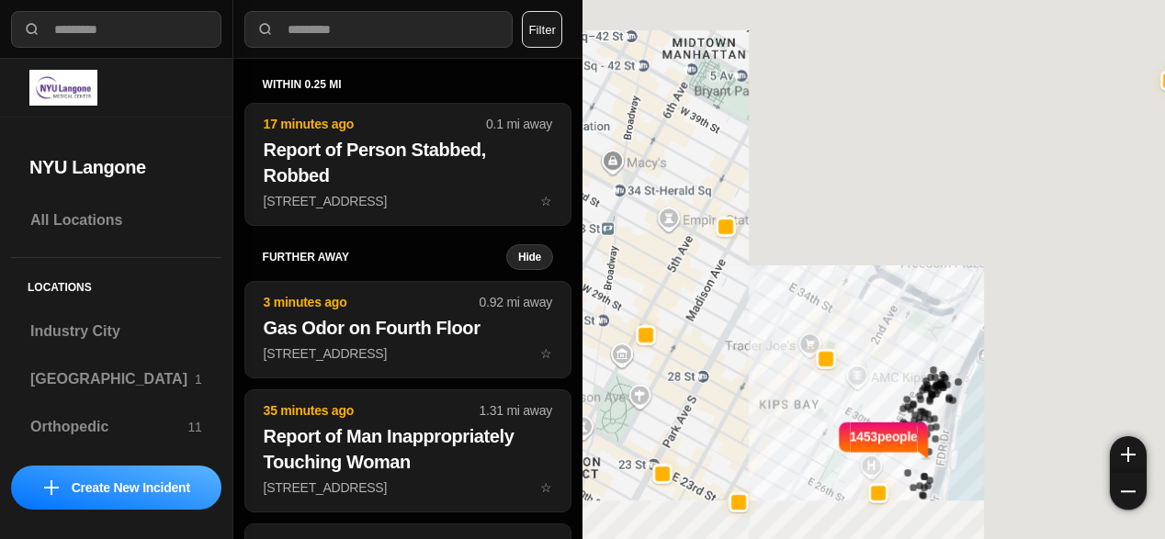
select select "*"
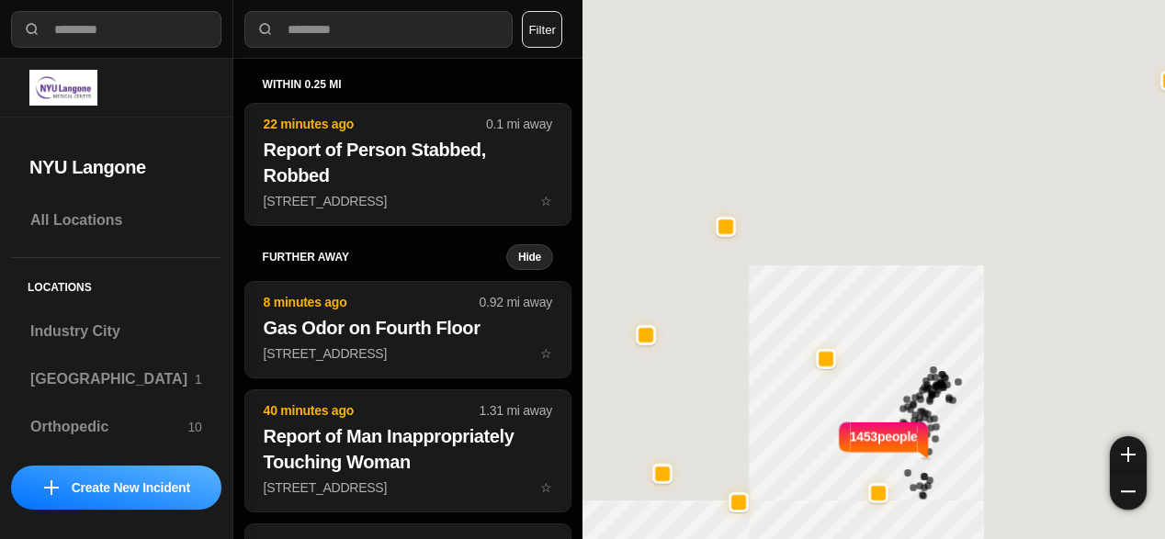
select select "*"
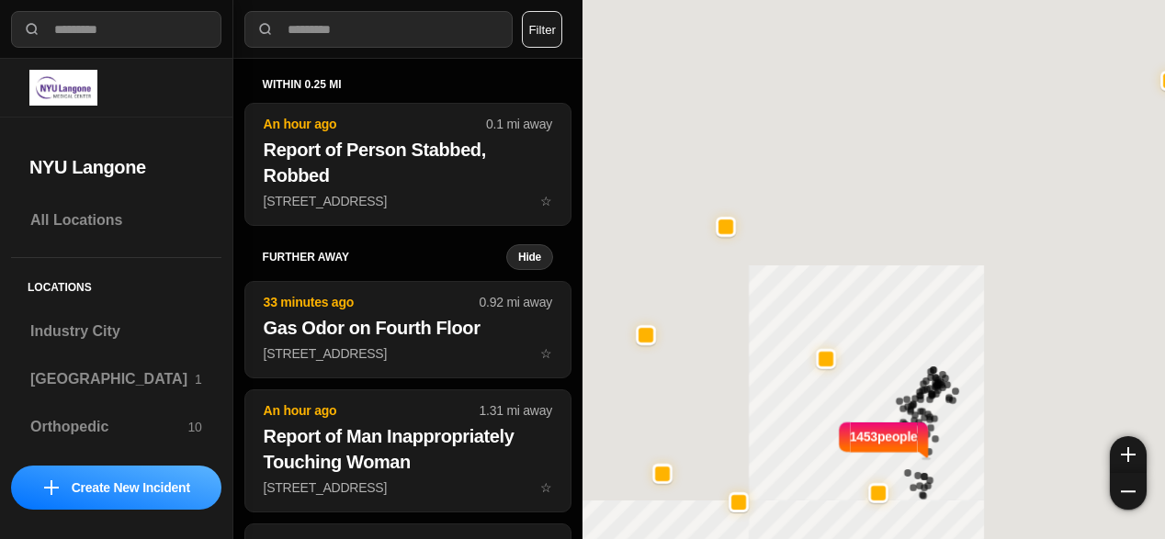
select select "*"
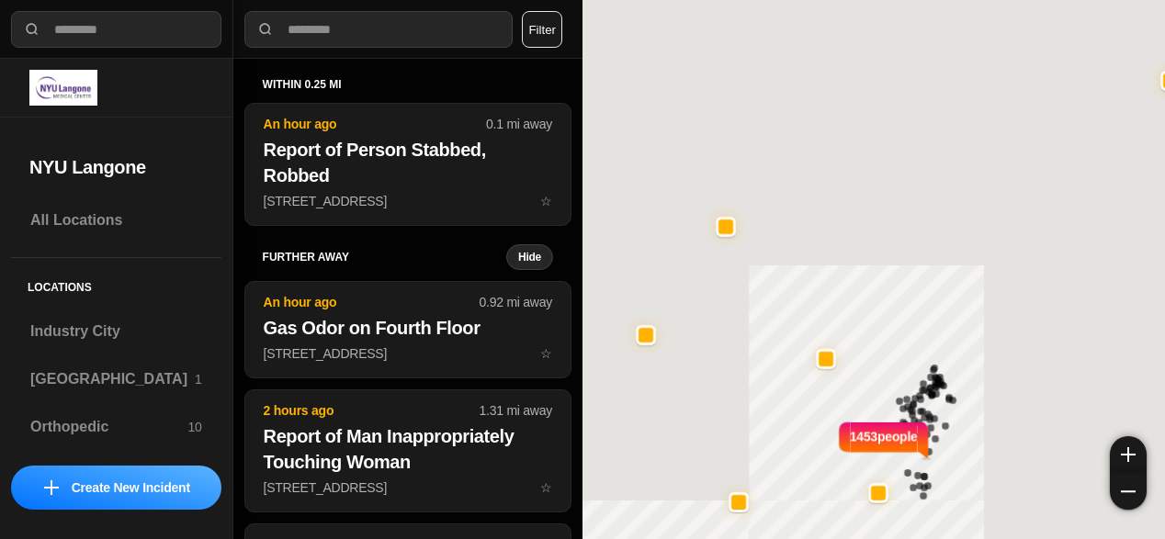
select select "*"
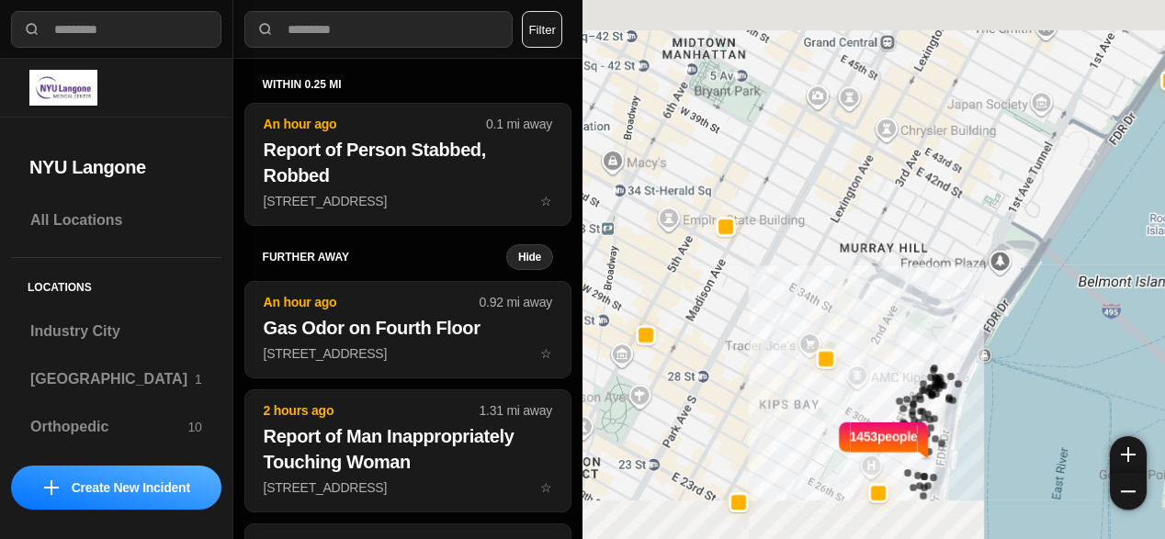
select select "*"
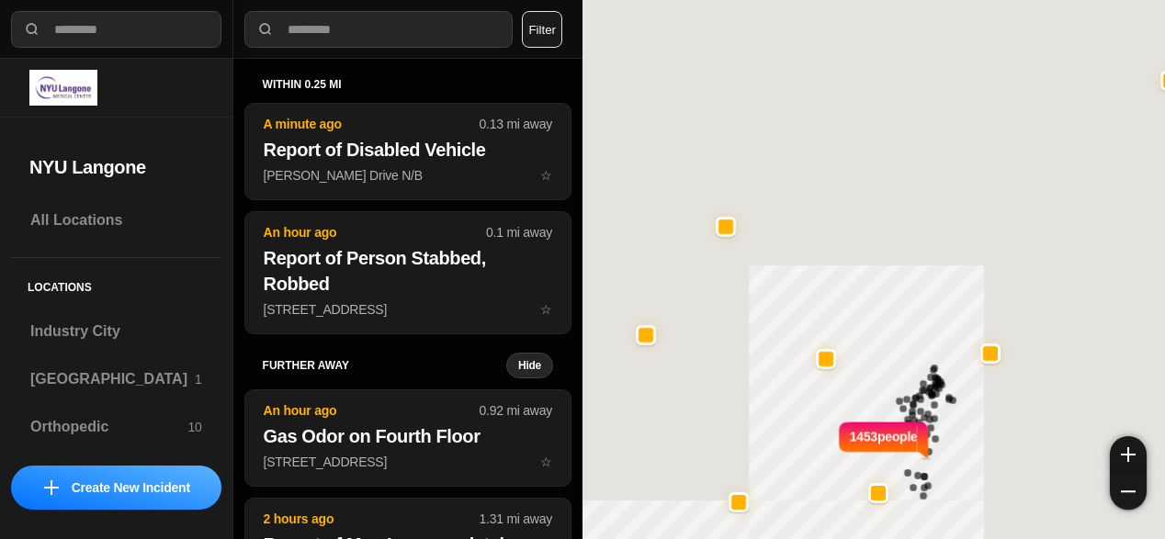
select select "*"
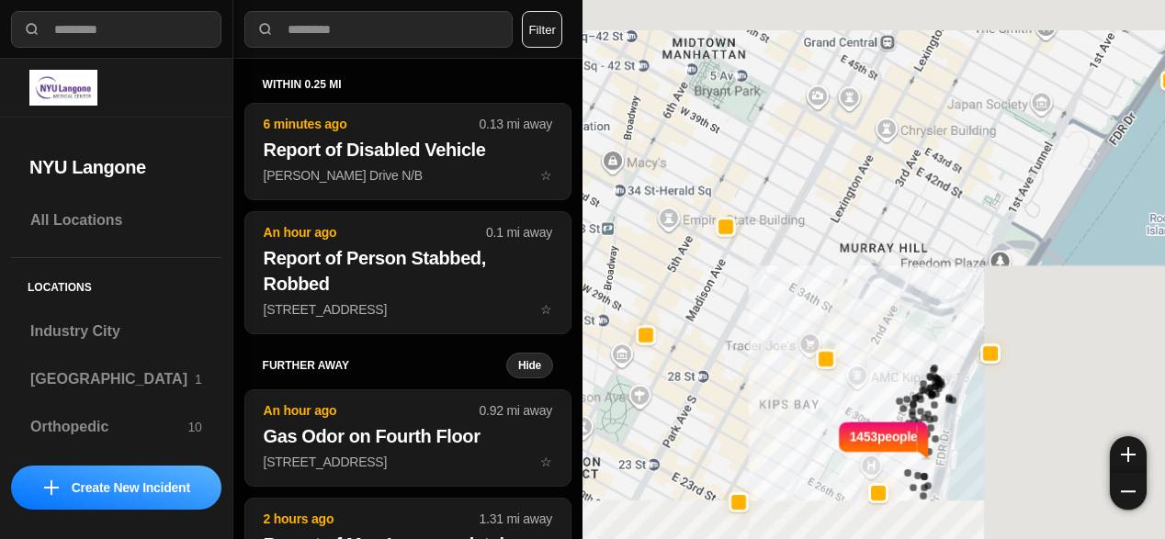
select select "*"
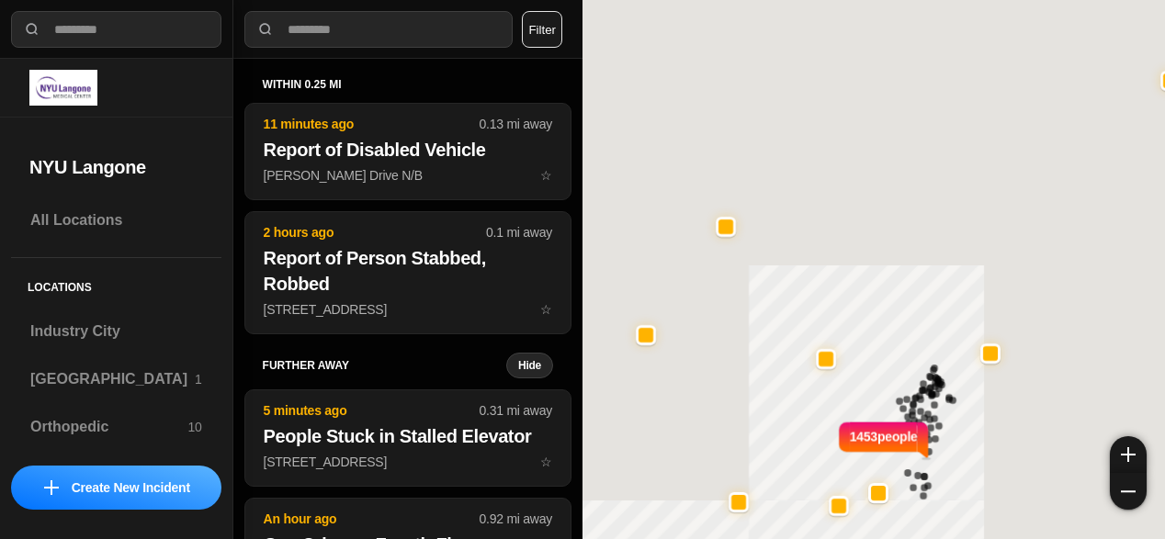
select select "*"
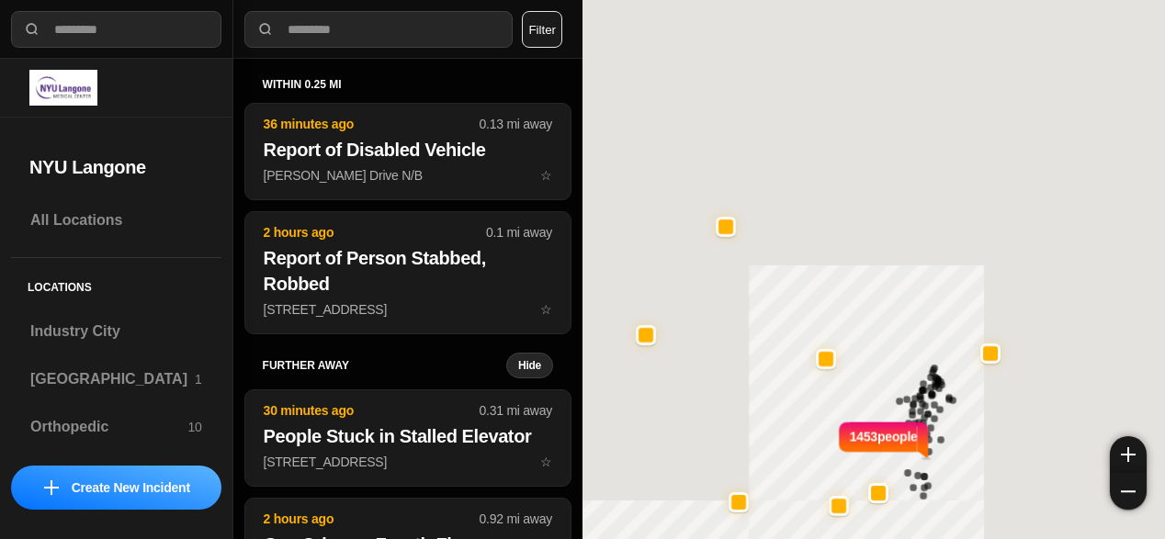
select select "*"
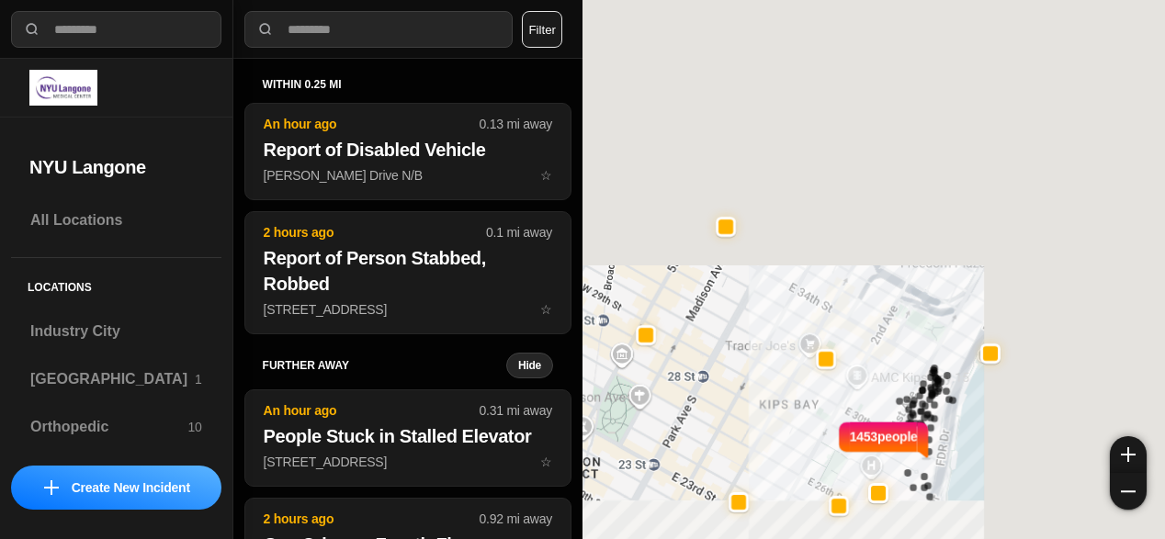
select select "*"
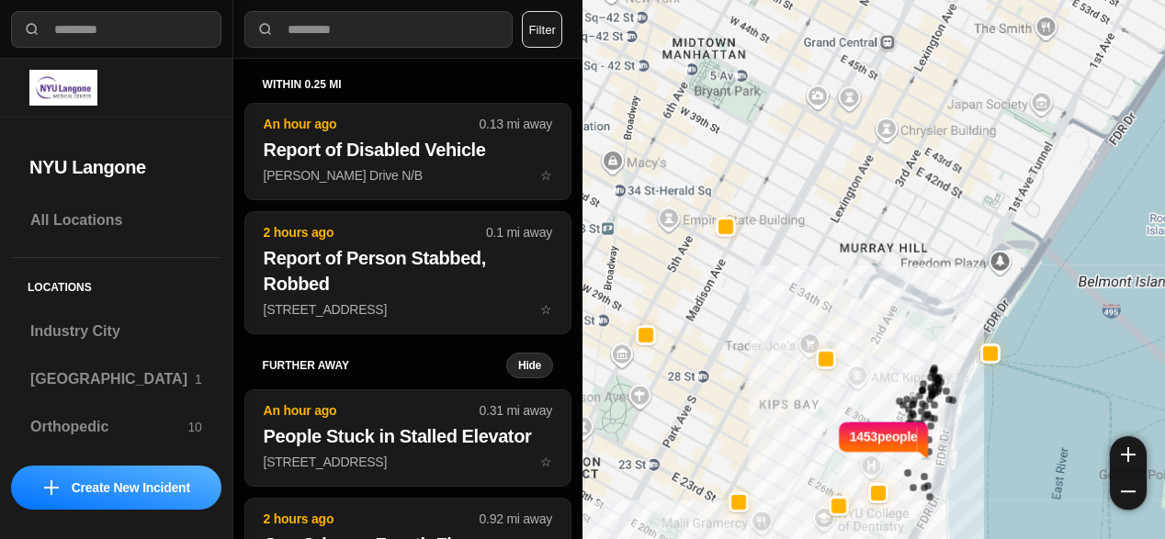
select select "*"
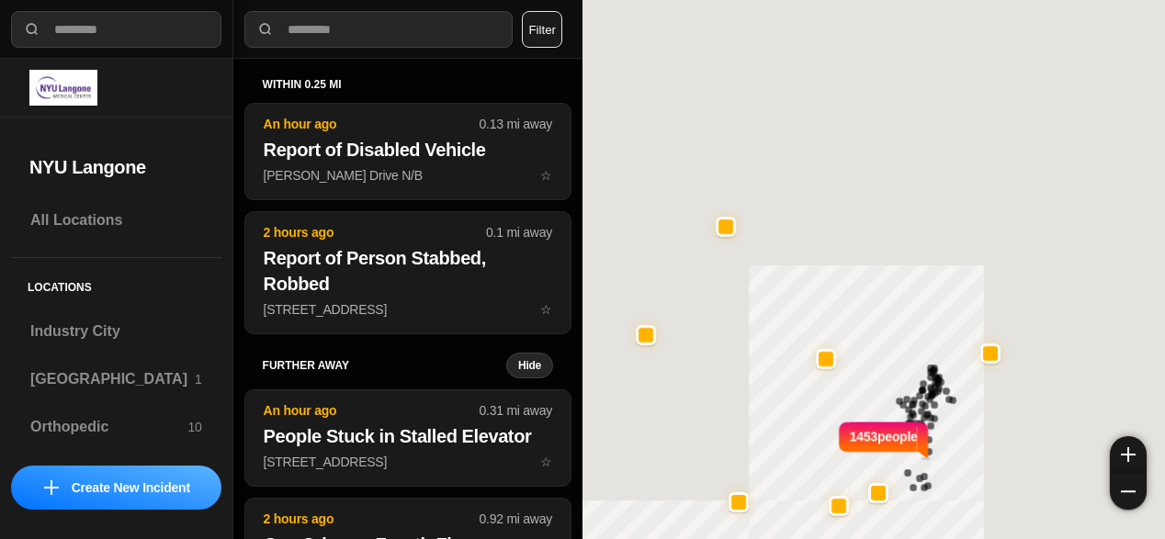
select select "*"
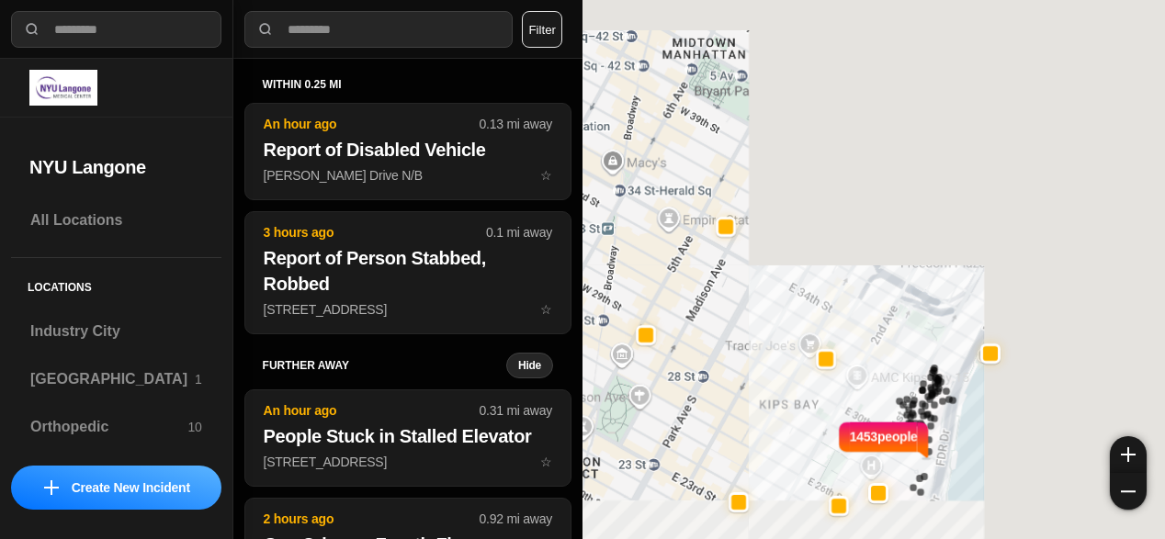
select select "*"
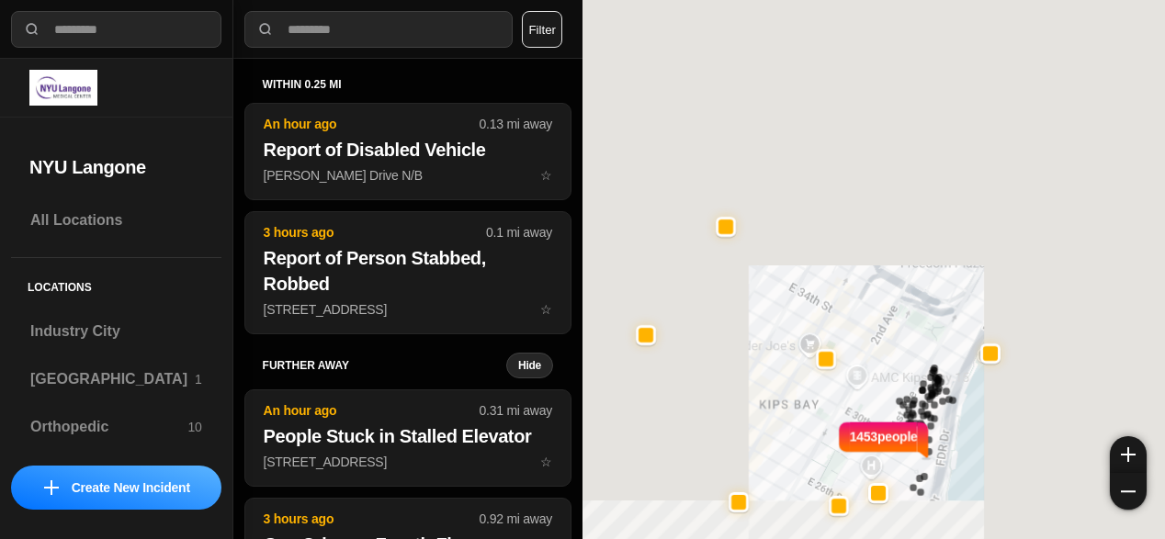
select select "*"
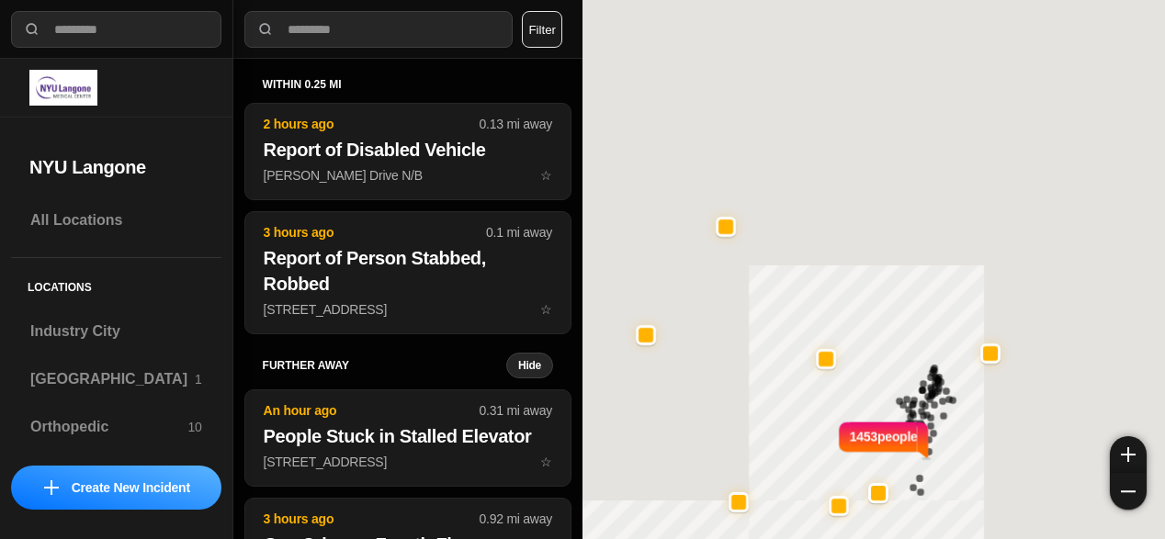
select select "*"
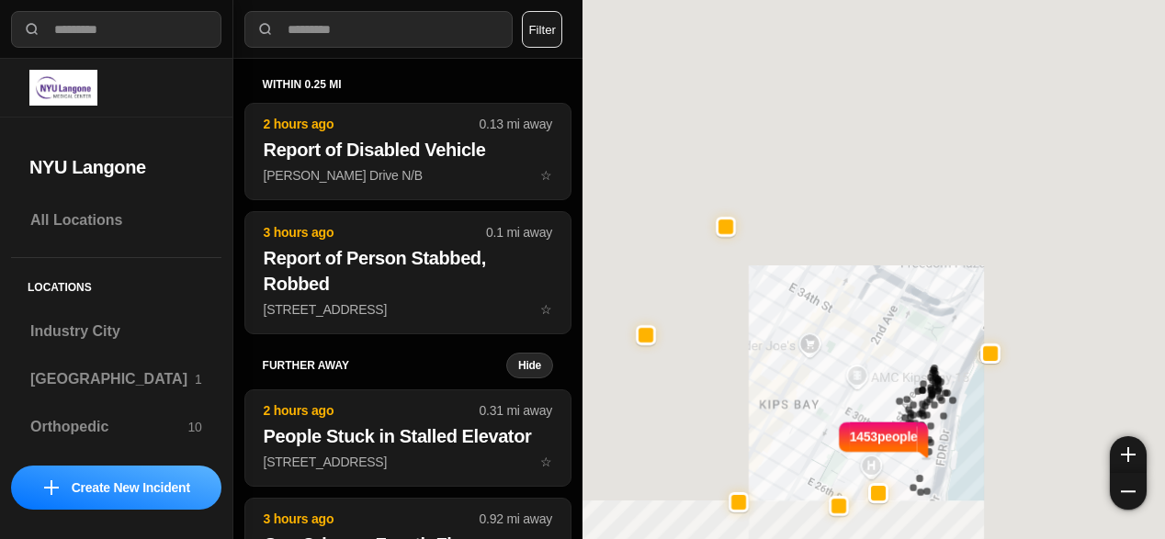
select select "*"
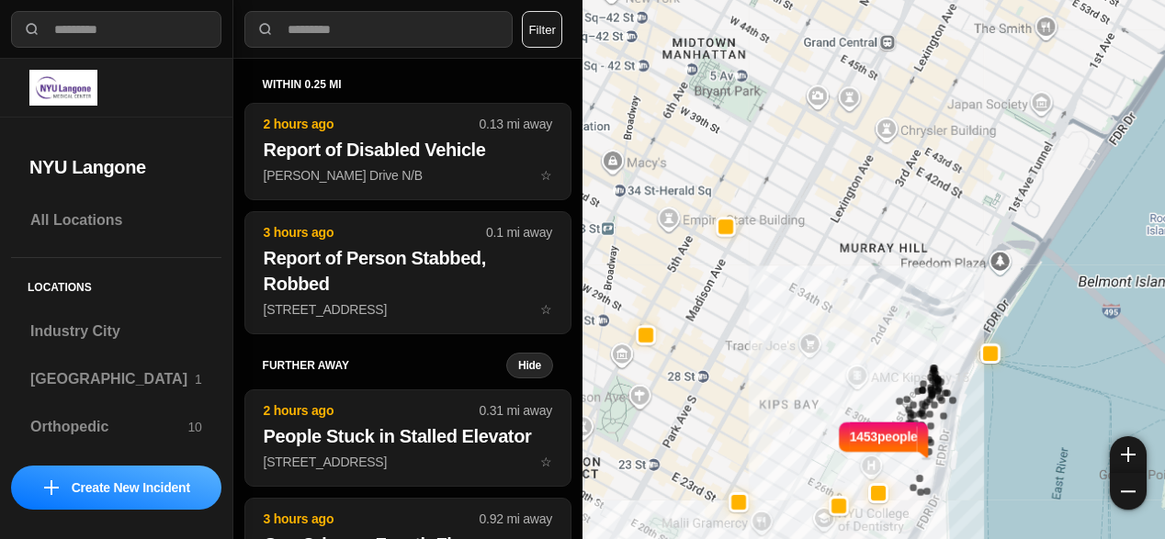
select select "*"
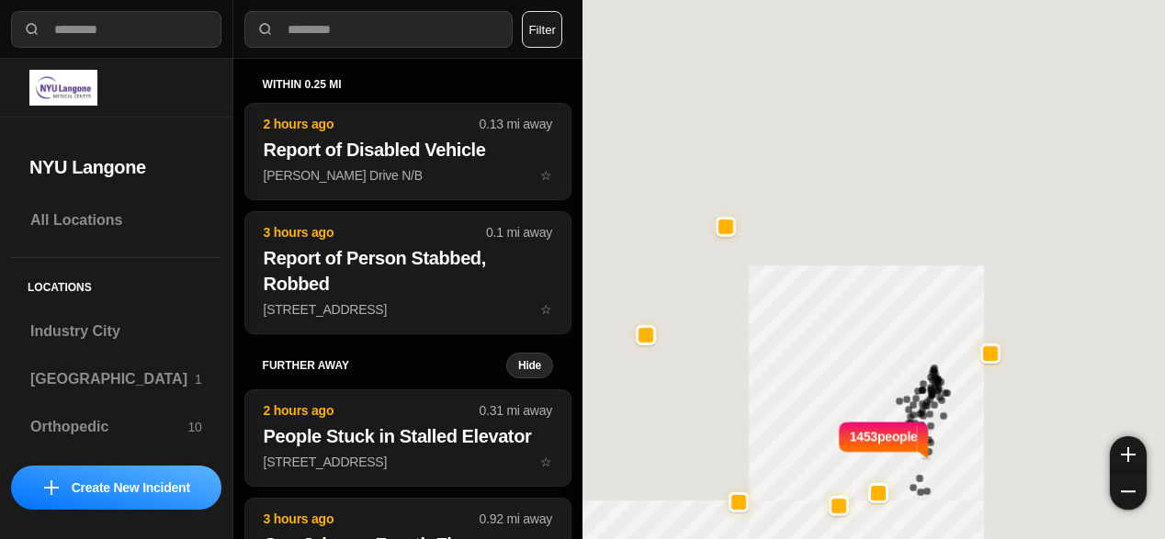
select select "*"
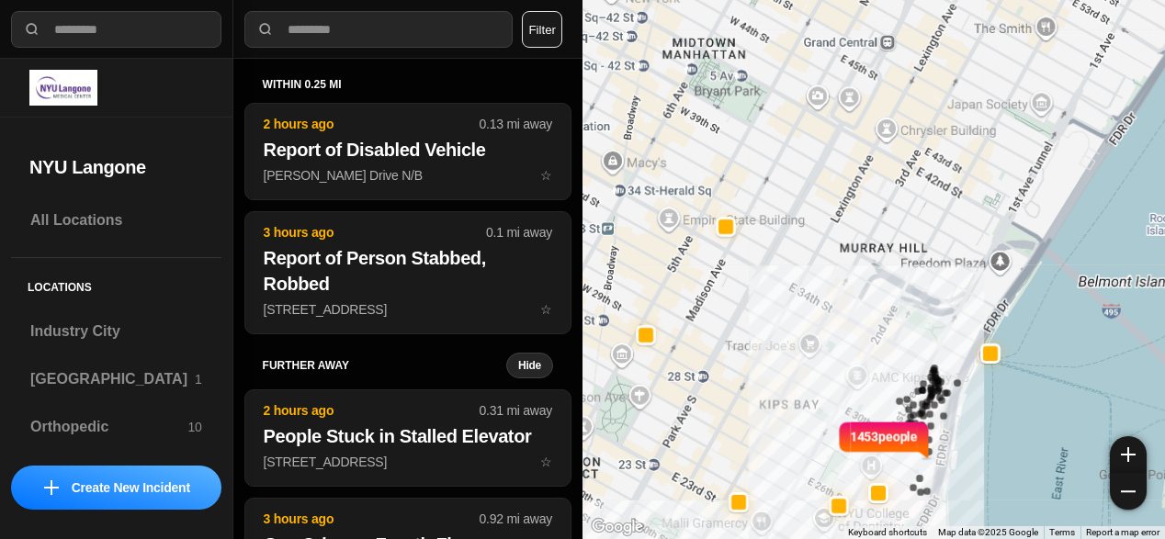
select select "*"
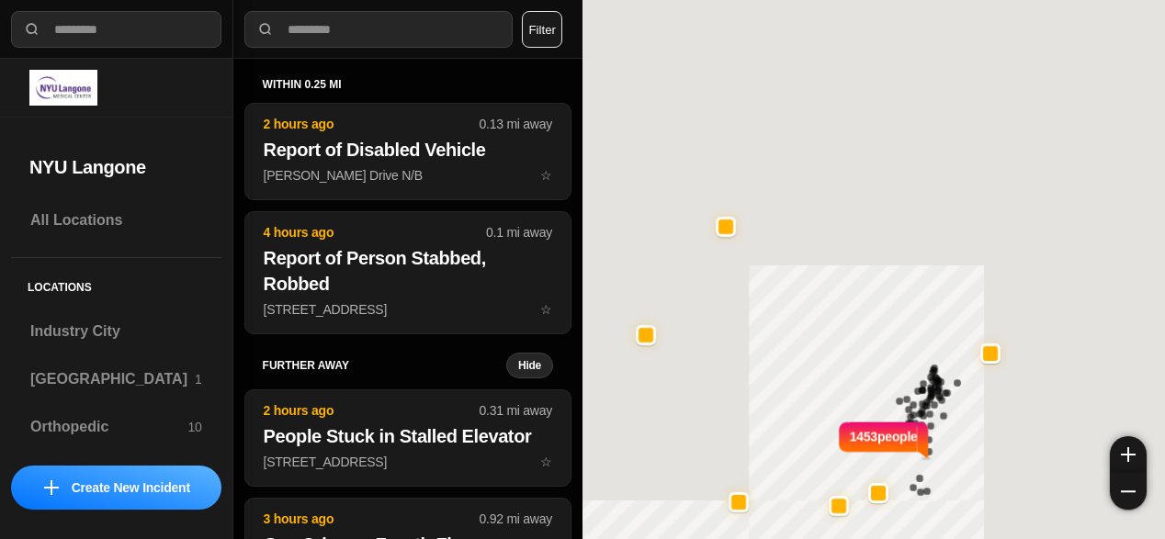
select select "*"
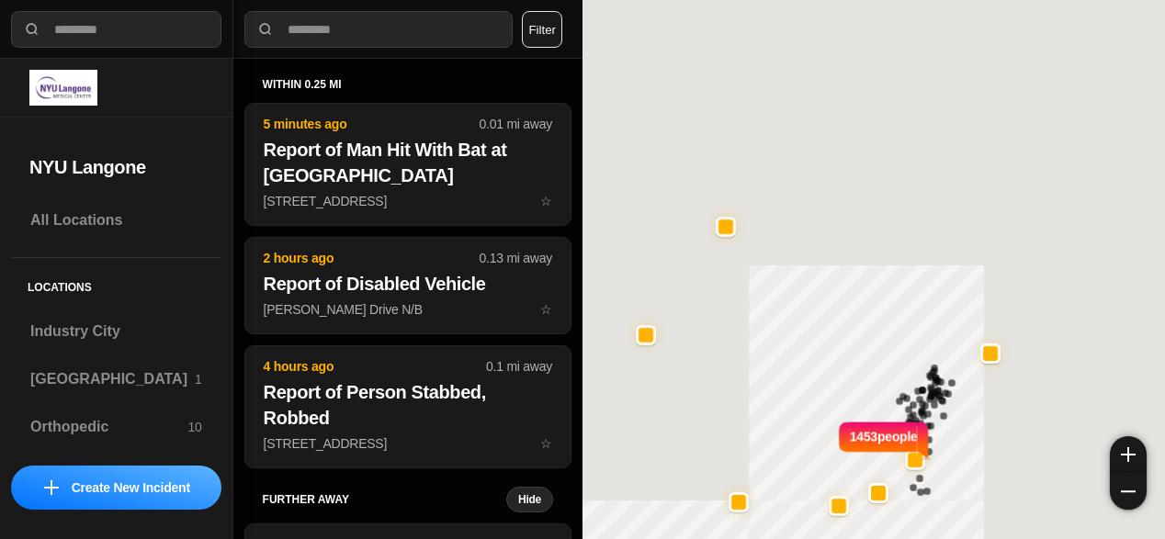
select select "*"
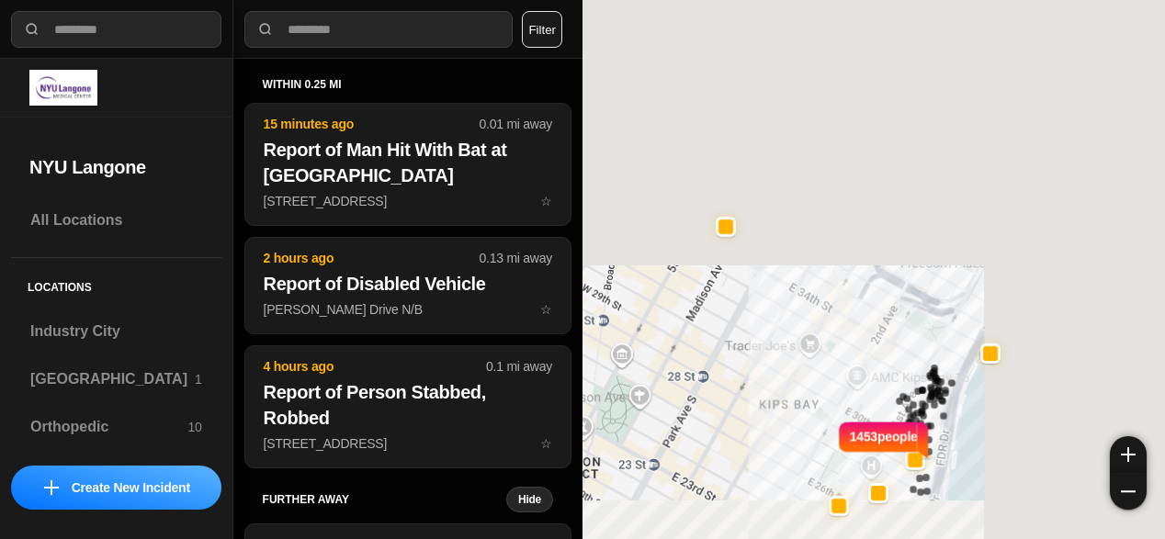
select select "*"
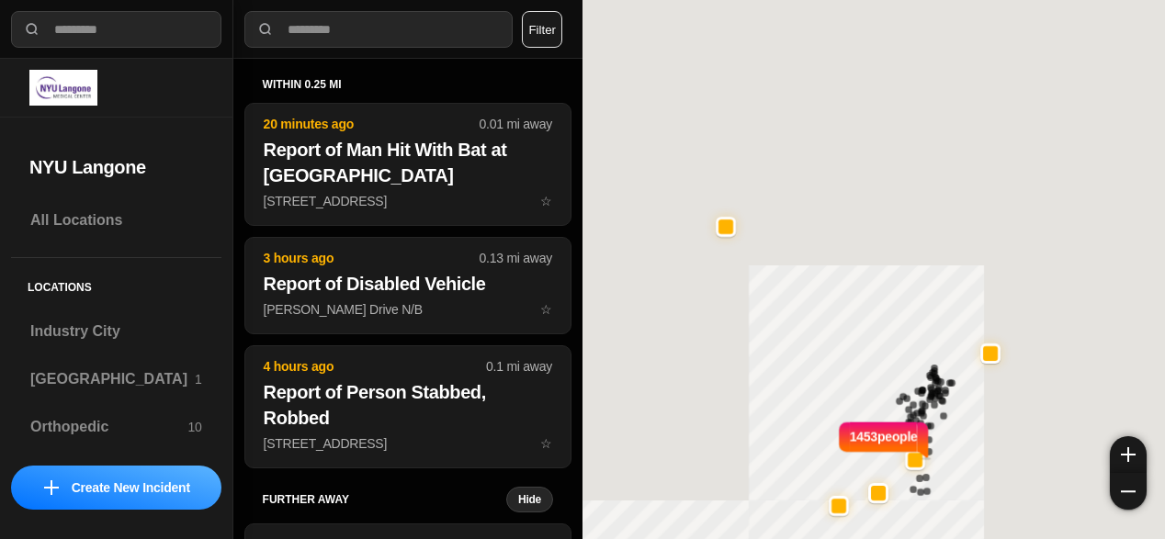
select select "*"
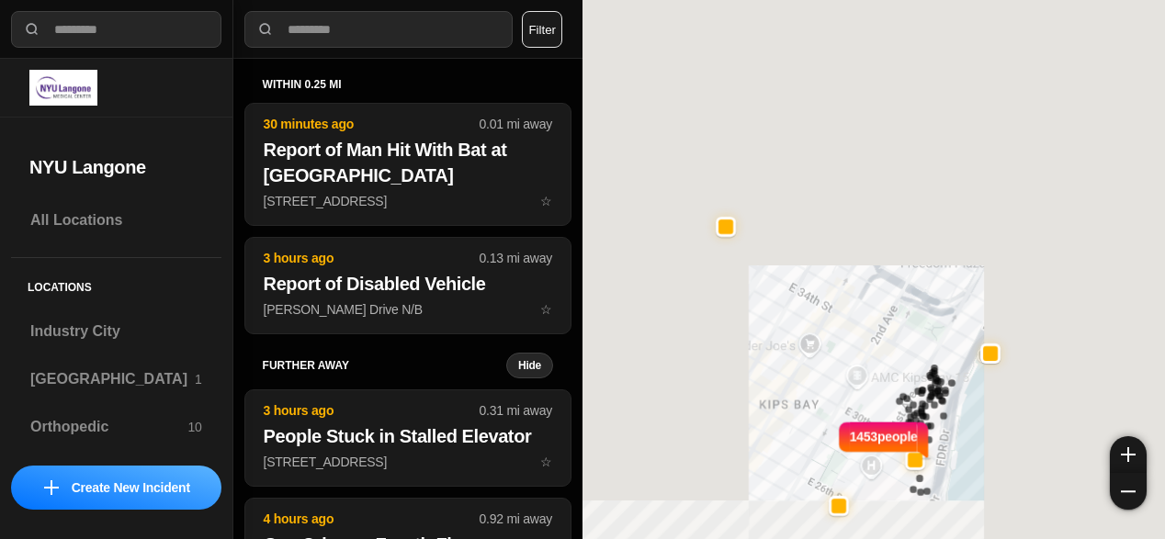
select select "*"
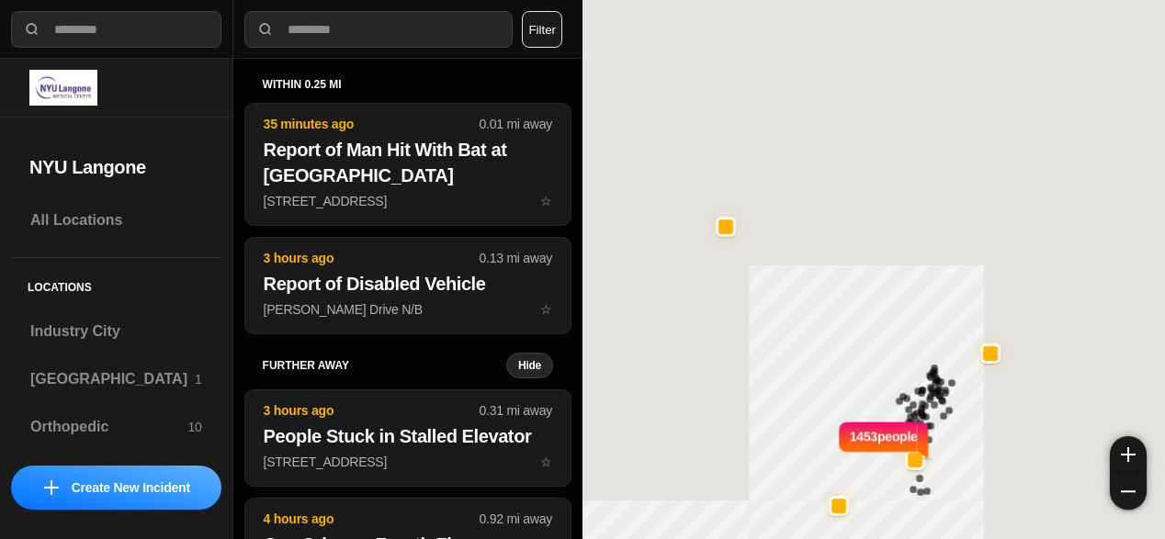
select select "*"
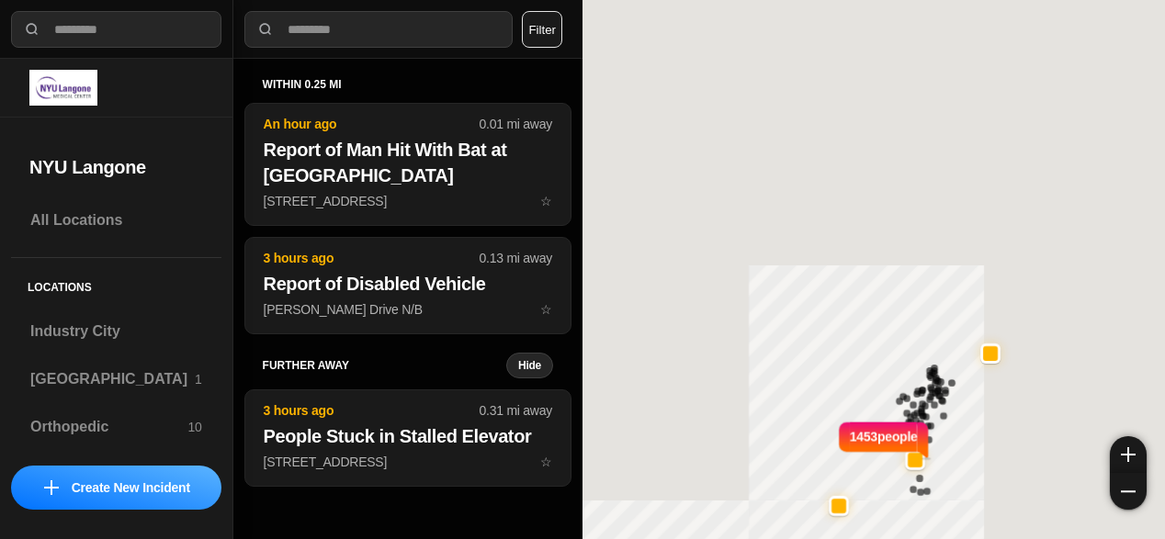
select select "*"
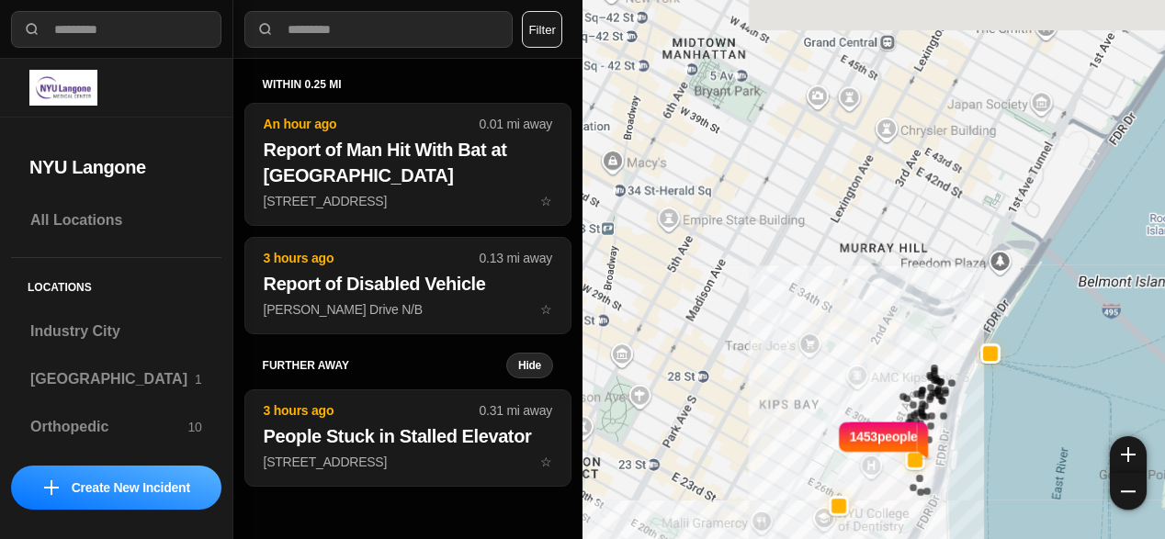
select select "*"
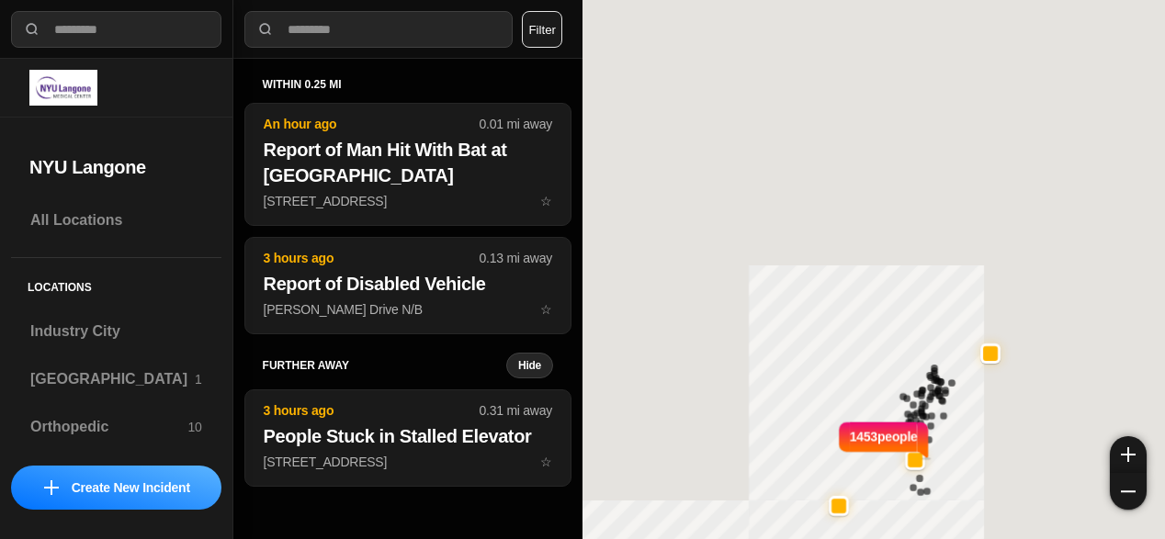
select select "*"
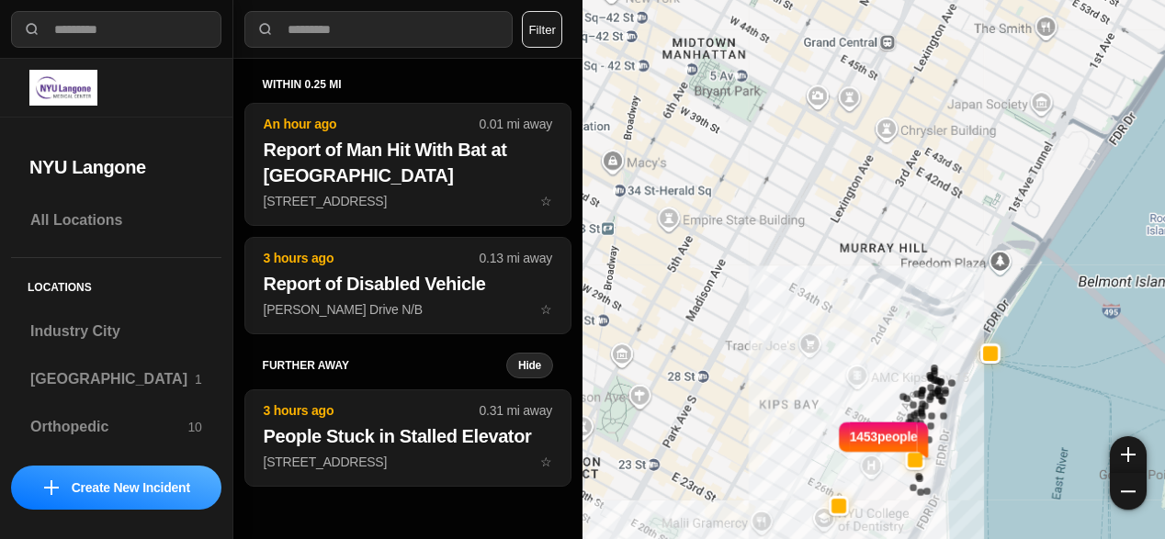
select select "*"
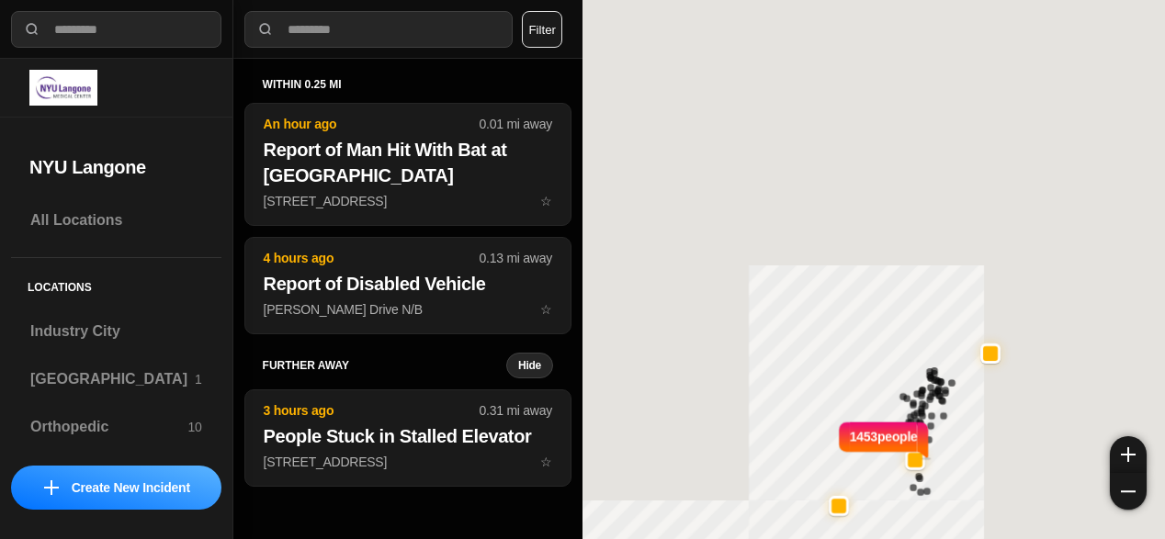
select select "*"
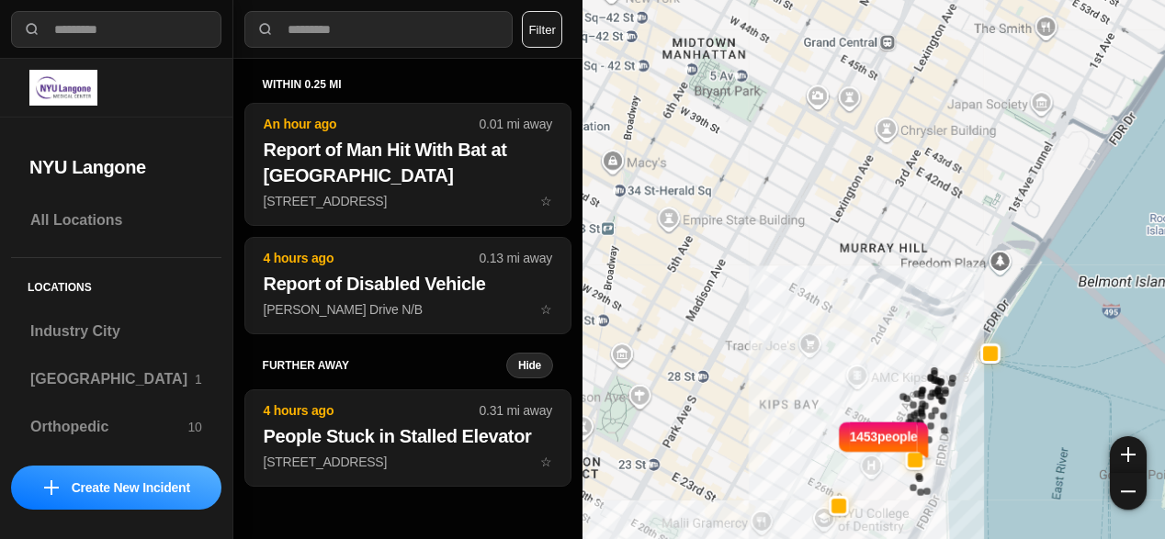
select select "*"
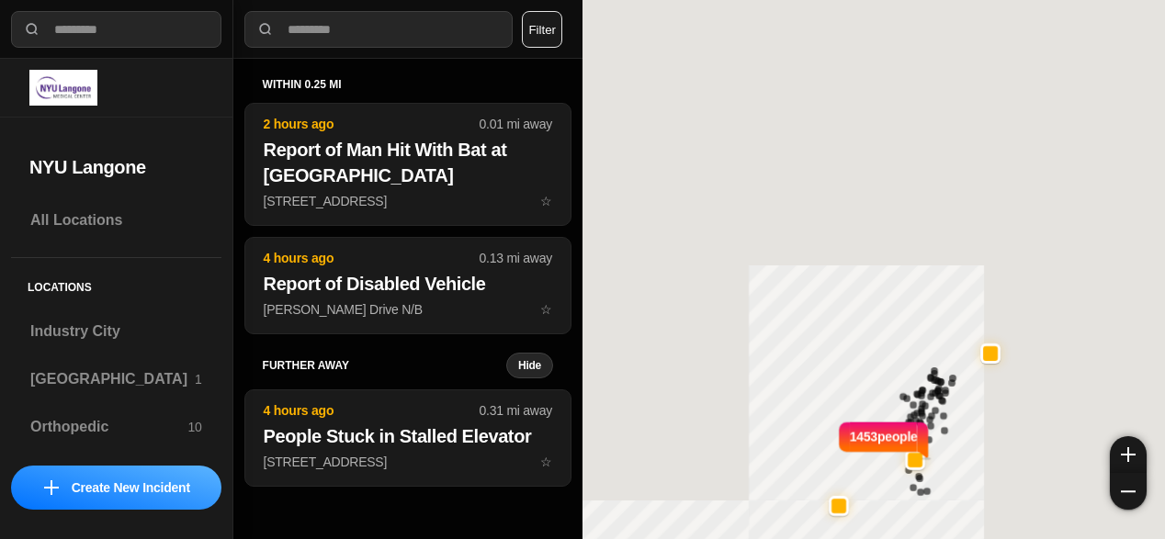
select select "*"
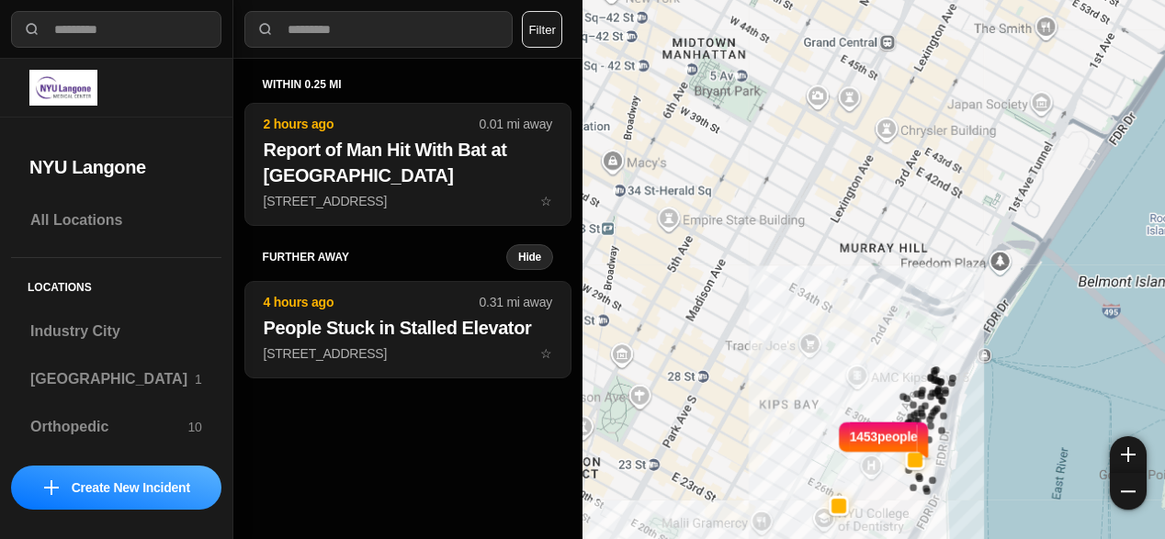
select select "*"
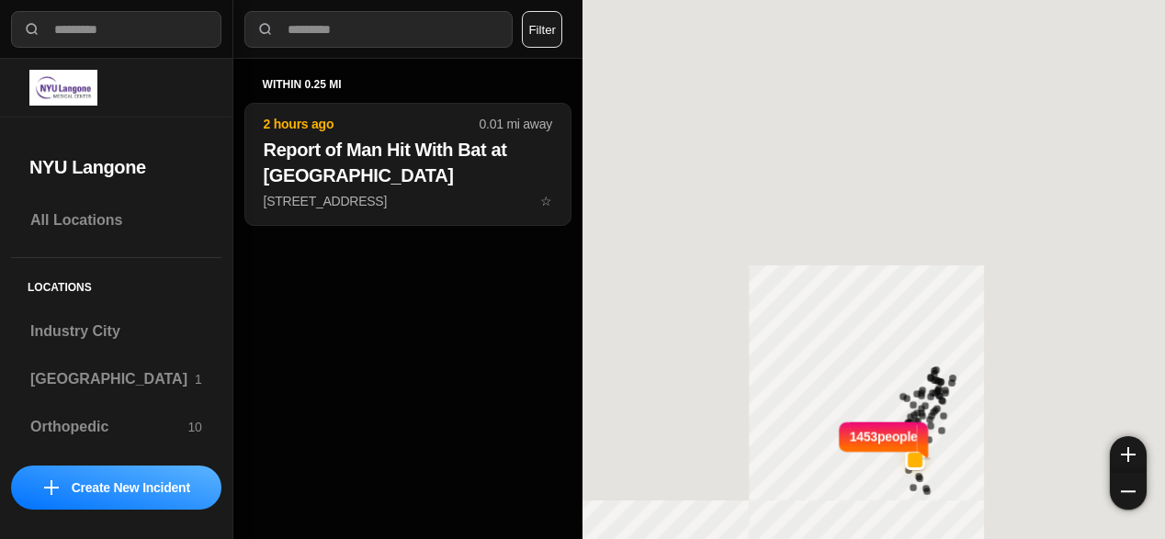
select select "*"
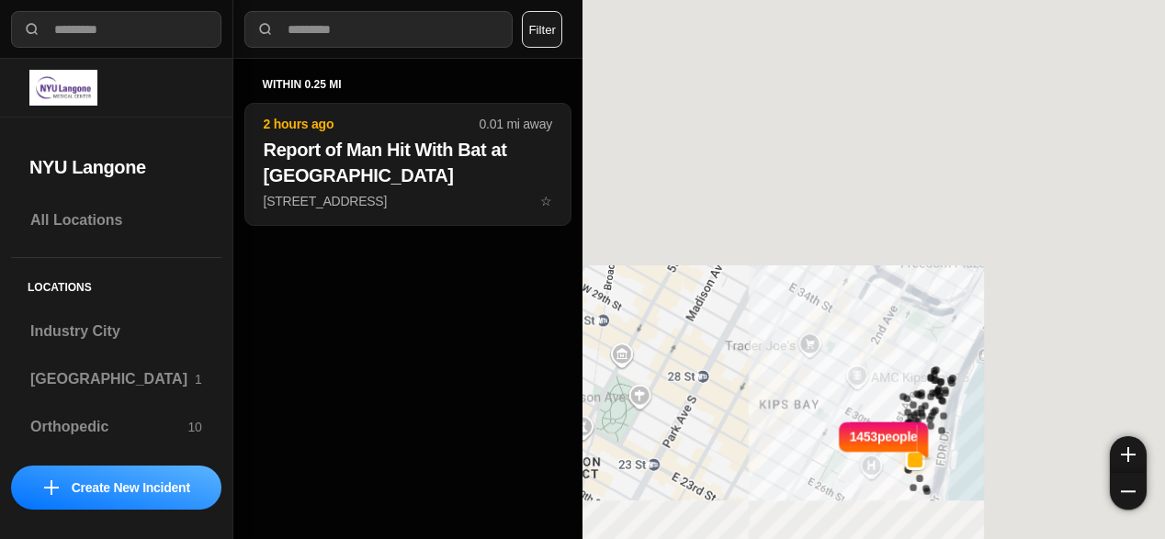
select select "*"
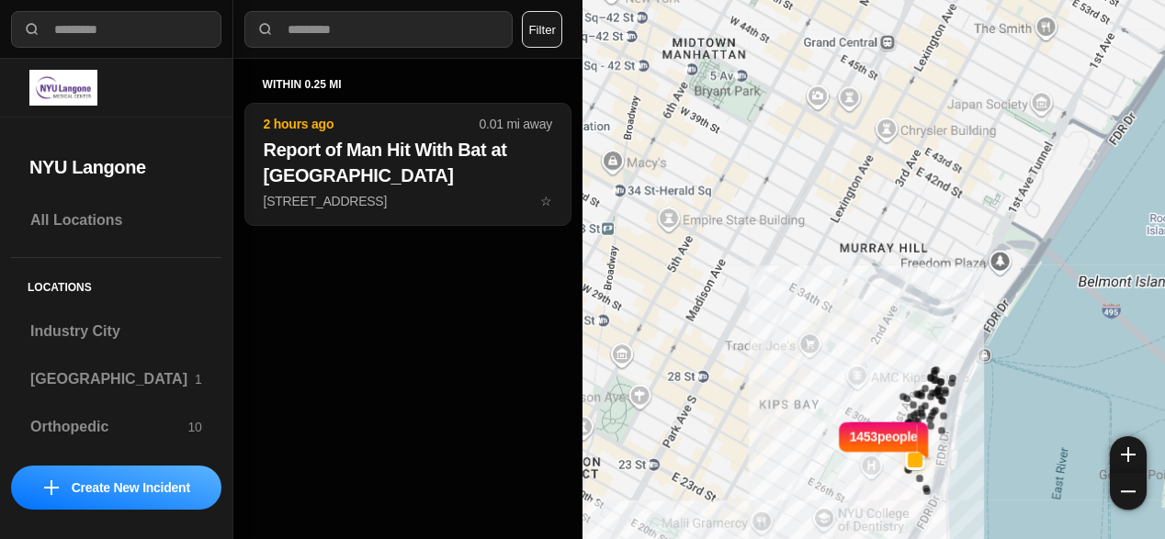
select select "*"
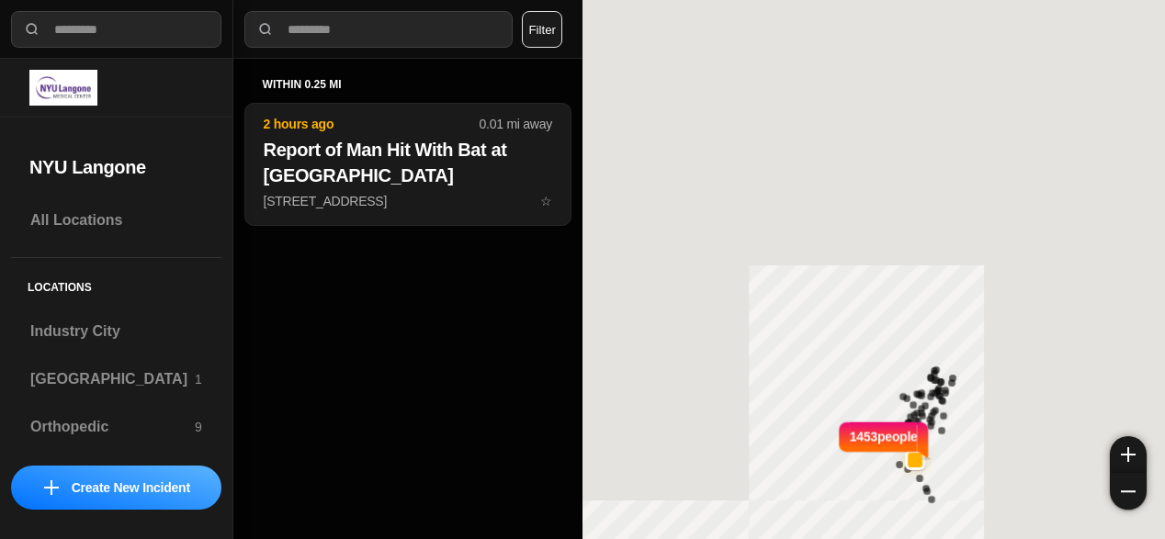
select select "*"
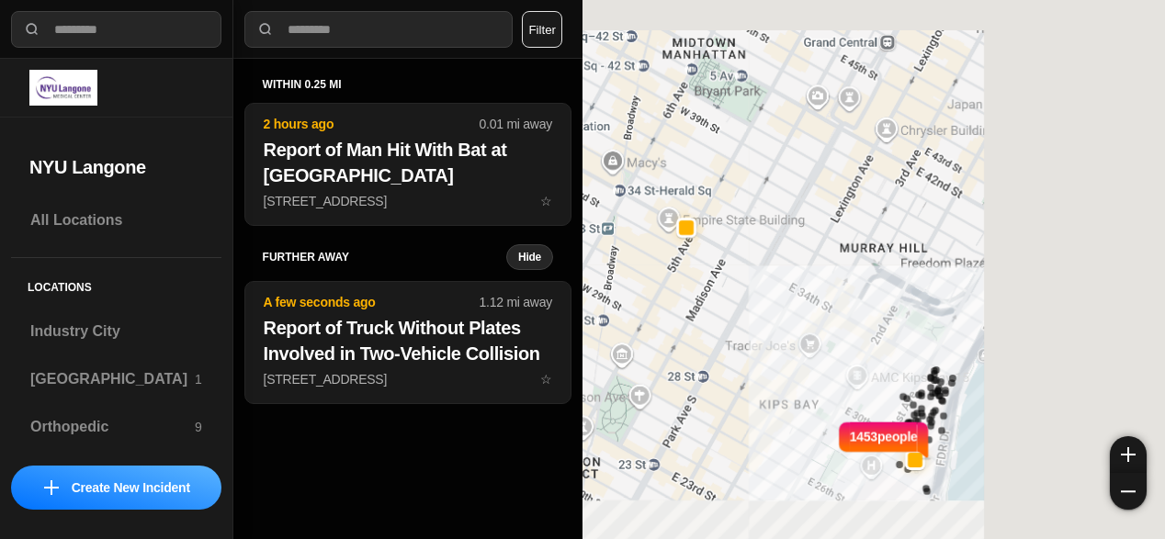
select select "*"
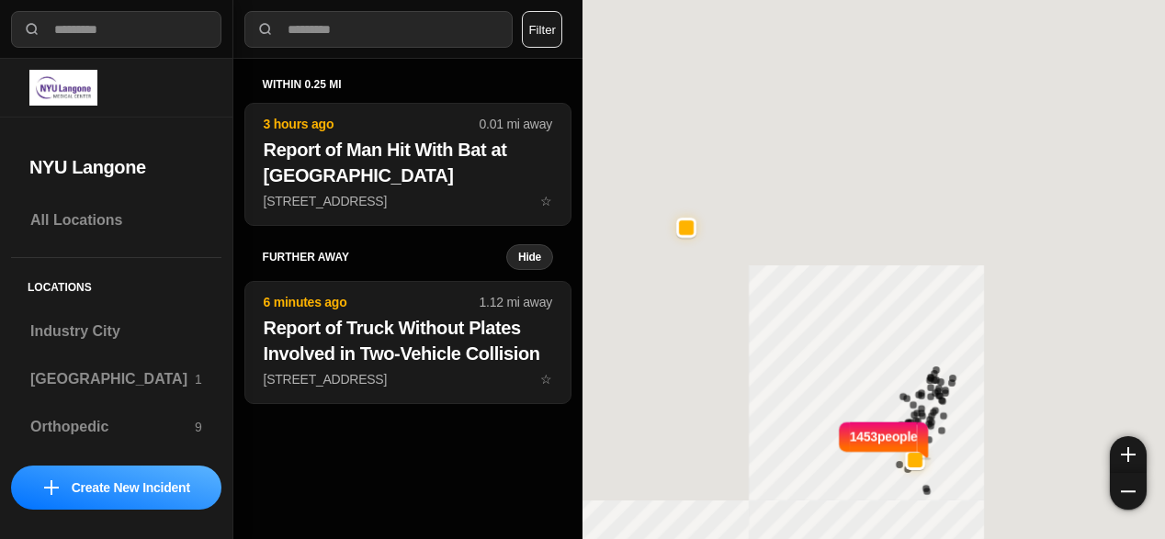
select select "*"
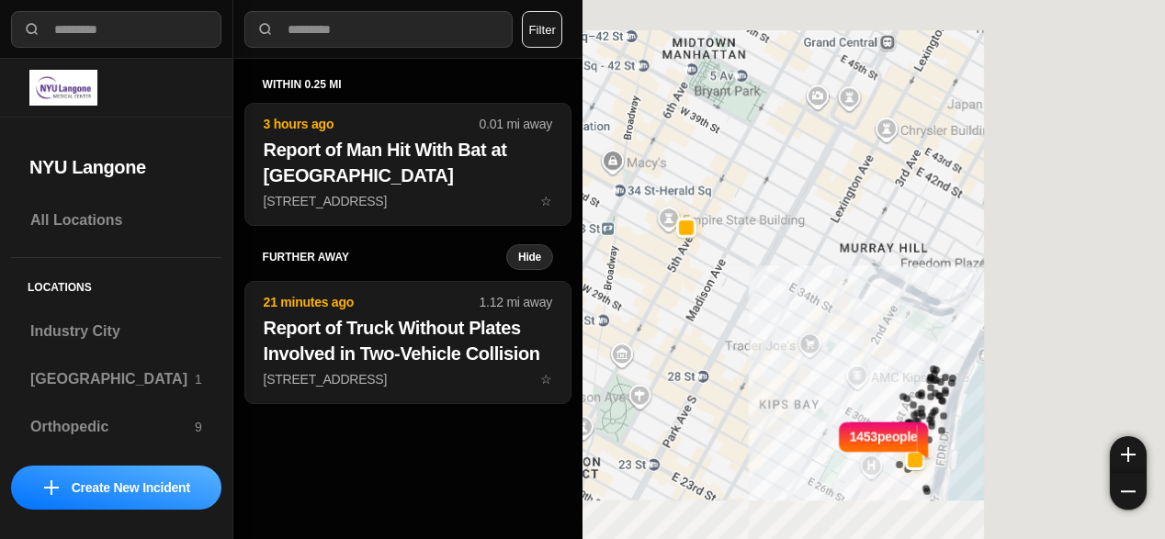
select select "*"
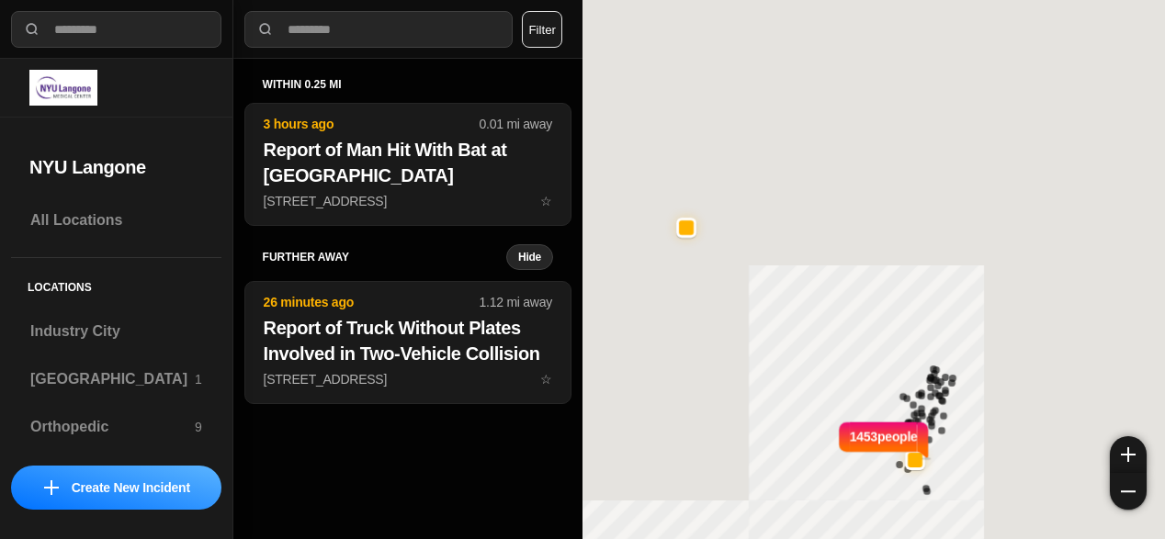
select select "*"
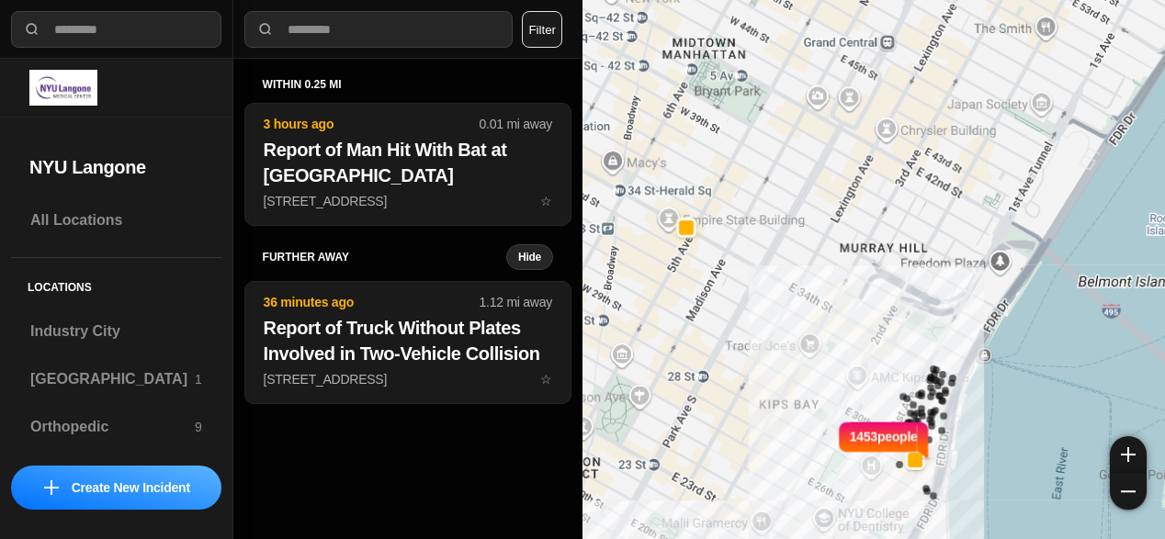
select select "*"
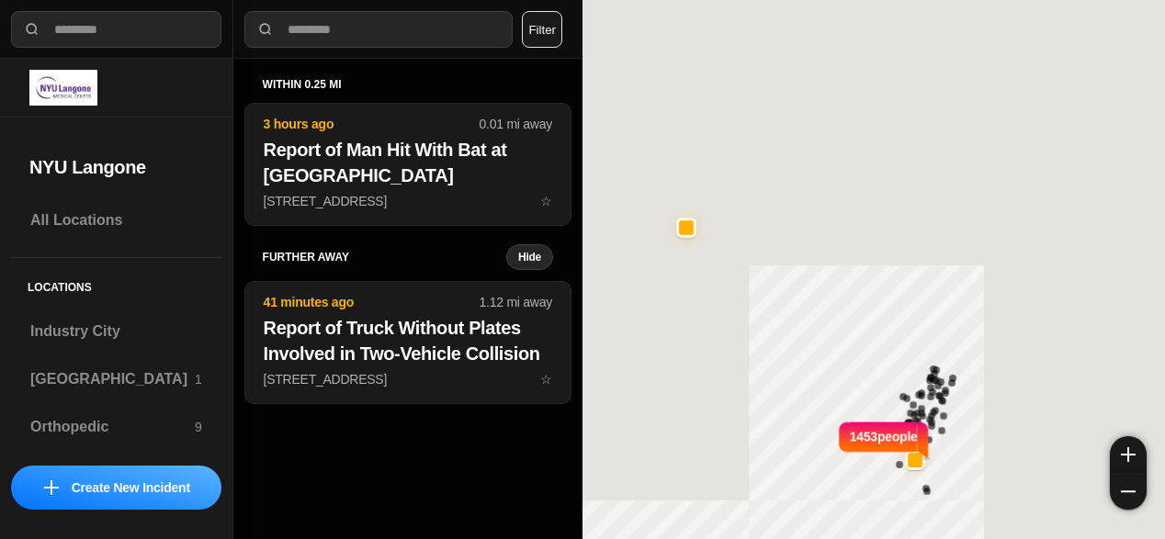
select select "*"
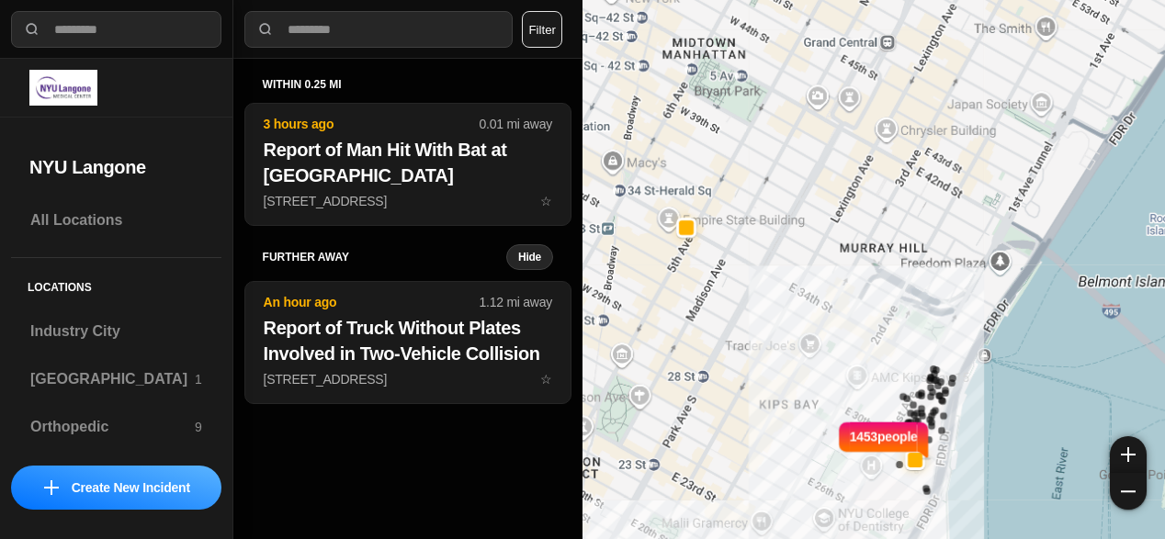
select select "*"
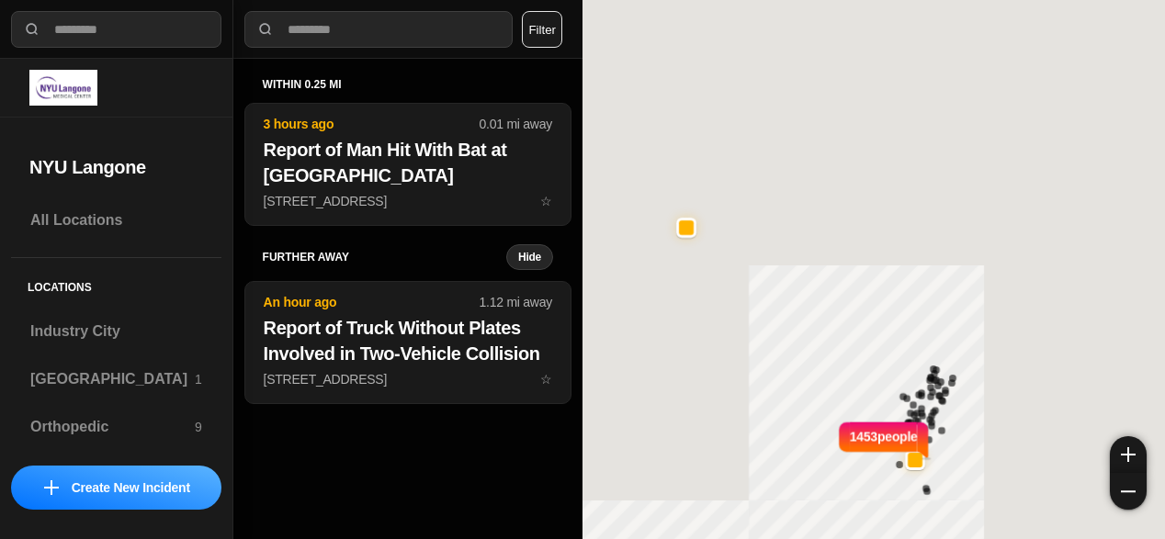
select select "*"
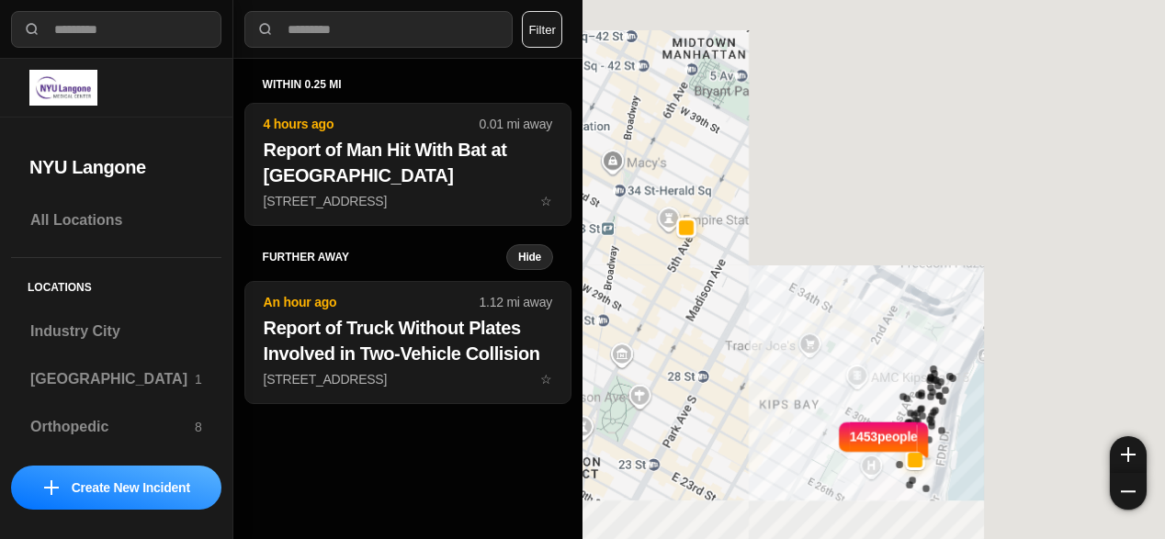
select select "*"
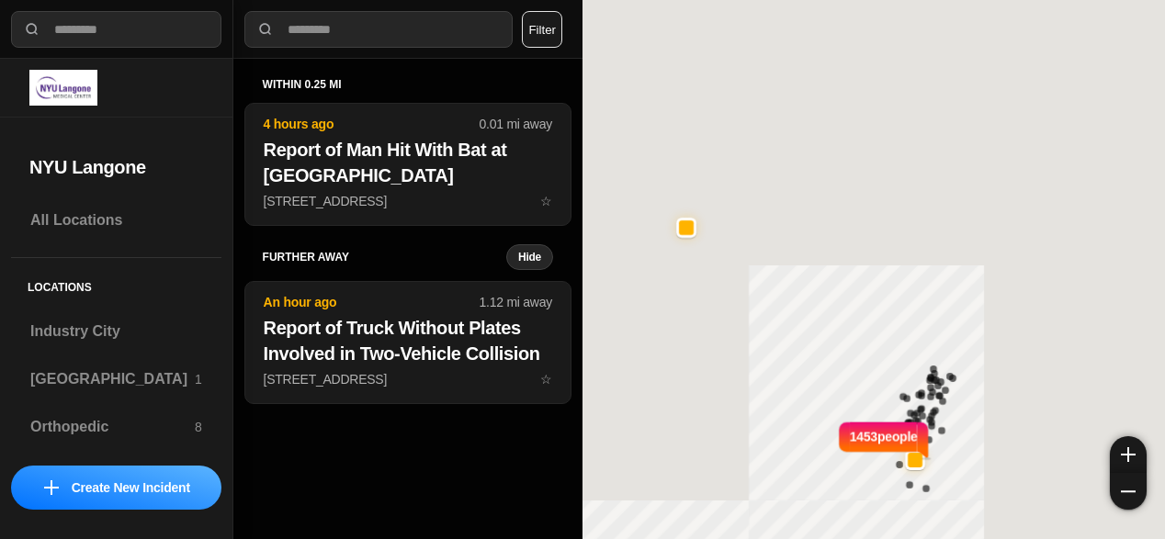
select select "*"
